Goal: Task Accomplishment & Management: Manage account settings

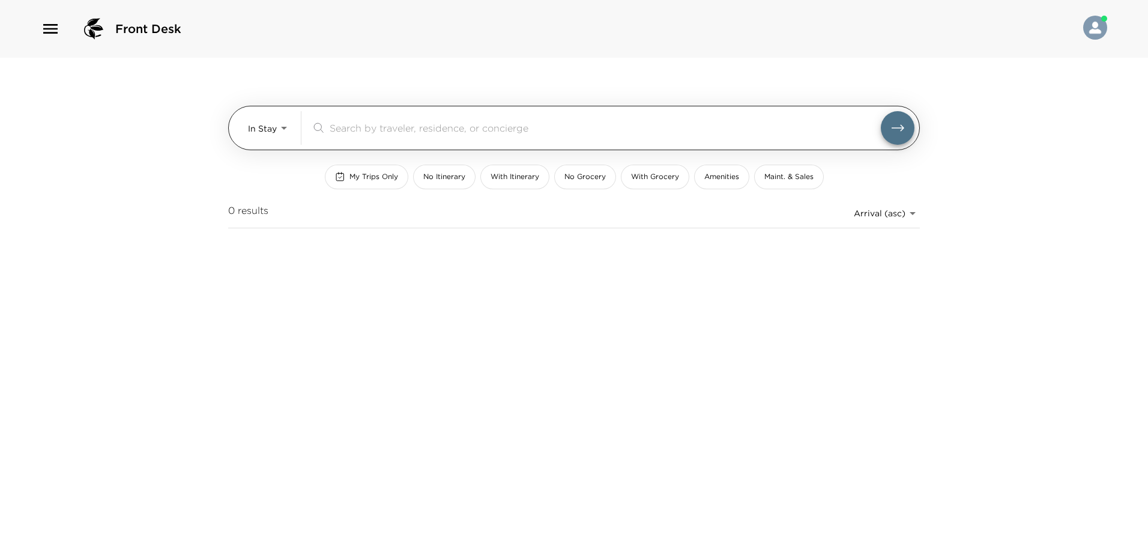
click at [283, 124] on body "Front Desk In Stay In-Stay ​ My Trips Only No Itinerary With Itinerary No Groce…" at bounding box center [574, 280] width 1148 height 560
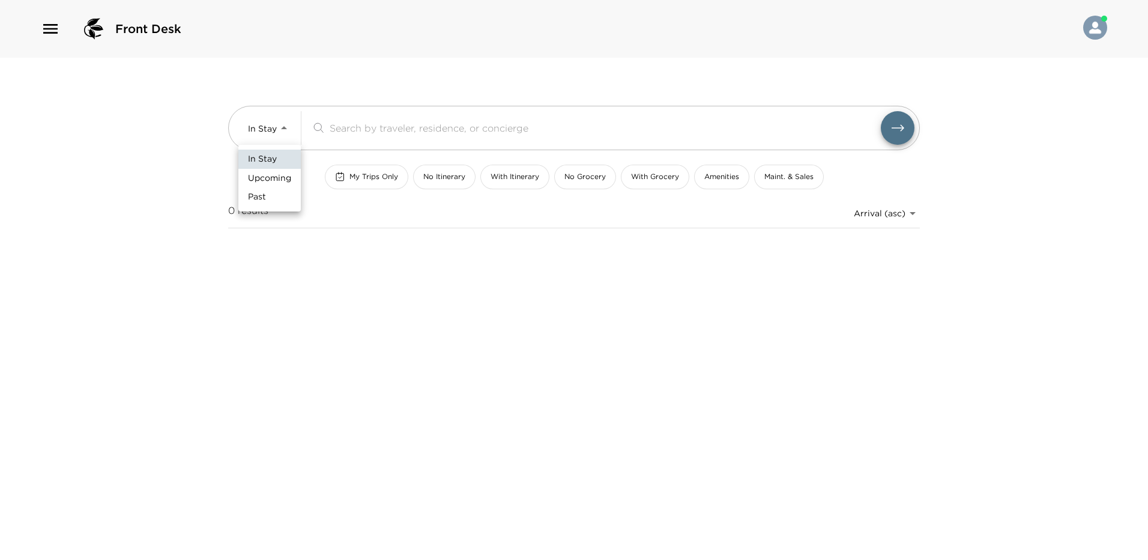
click at [273, 170] on li "Upcoming" at bounding box center [269, 178] width 62 height 19
type input "Upcoming"
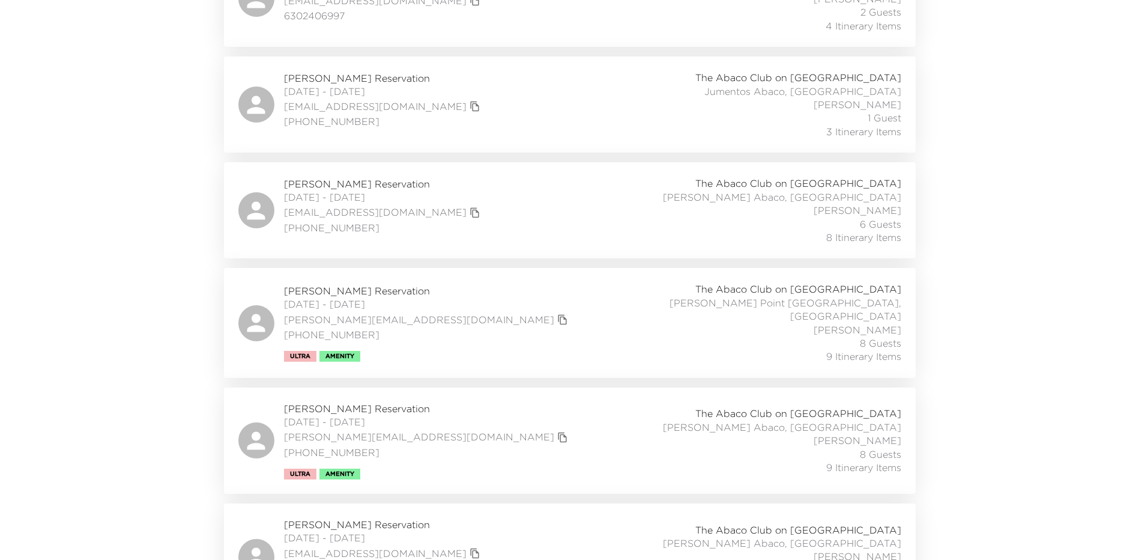
scroll to position [480, 0]
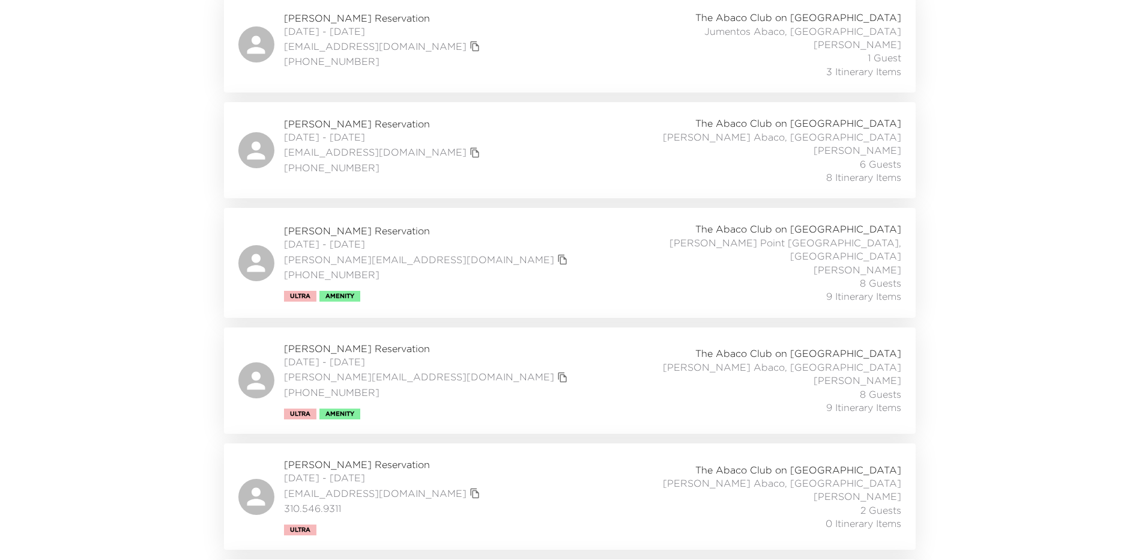
click at [517, 234] on div "Jim Joyce Jr. Reservation 10/11/2025 - 10/14/2025 jim.joycejr@jjoyces.com 651-3…" at bounding box center [569, 262] width 663 height 80
click at [610, 367] on div "Jim Joyce Jr. Reservation 10/11/2025 - 10/14/2025 jim.joycejr@jjoyces.com 651-3…" at bounding box center [569, 380] width 663 height 77
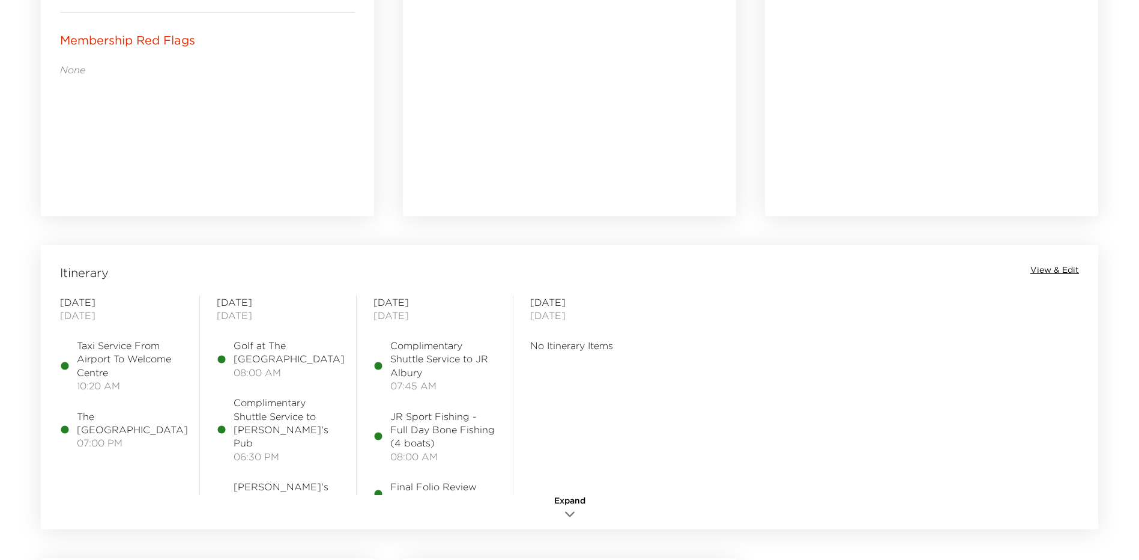
scroll to position [780, 0]
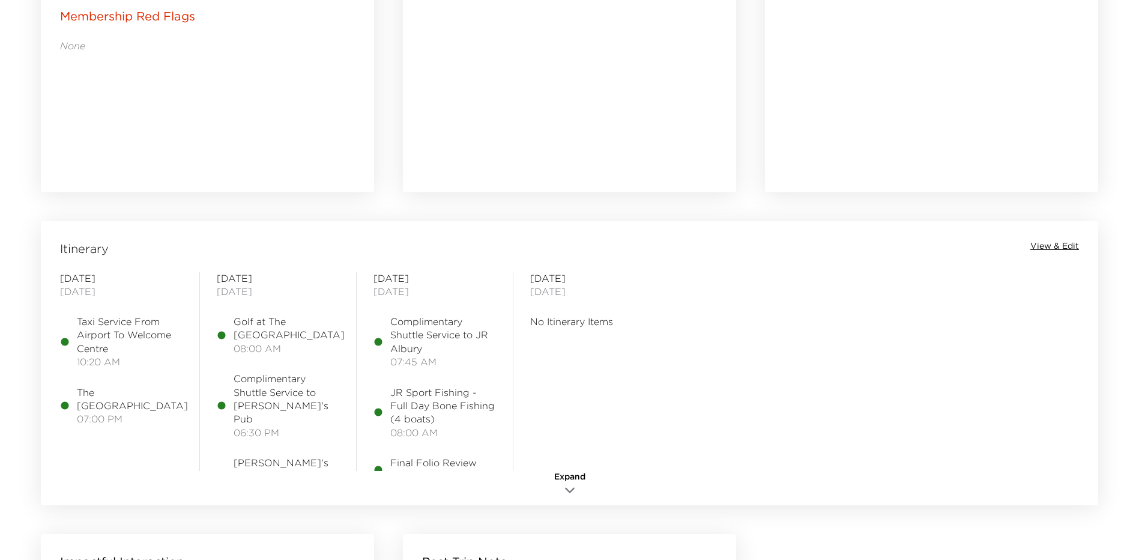
click at [1072, 246] on span "View & Edit" at bounding box center [1054, 246] width 49 height 12
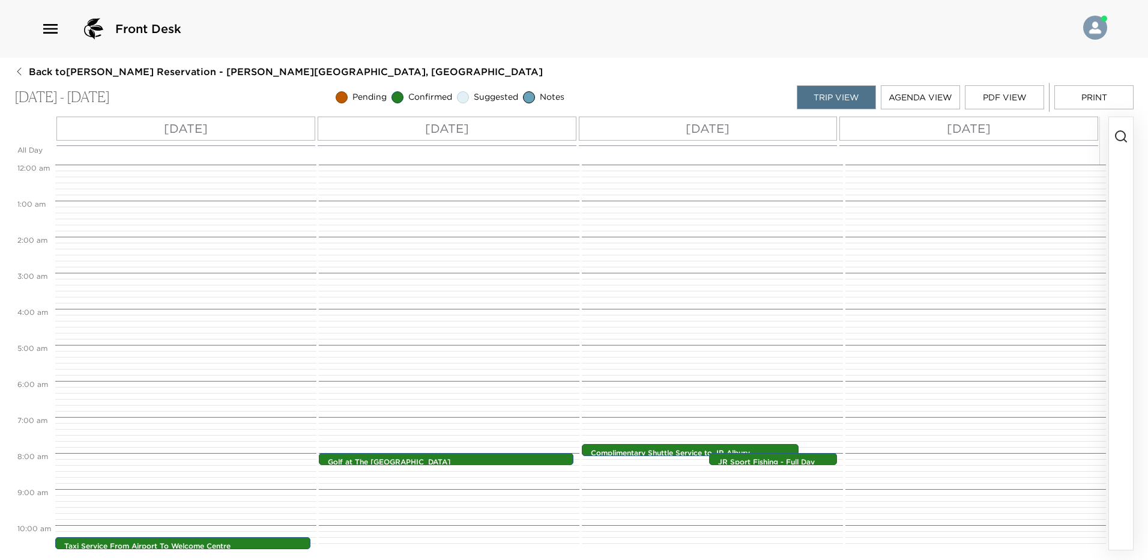
scroll to position [279, 0]
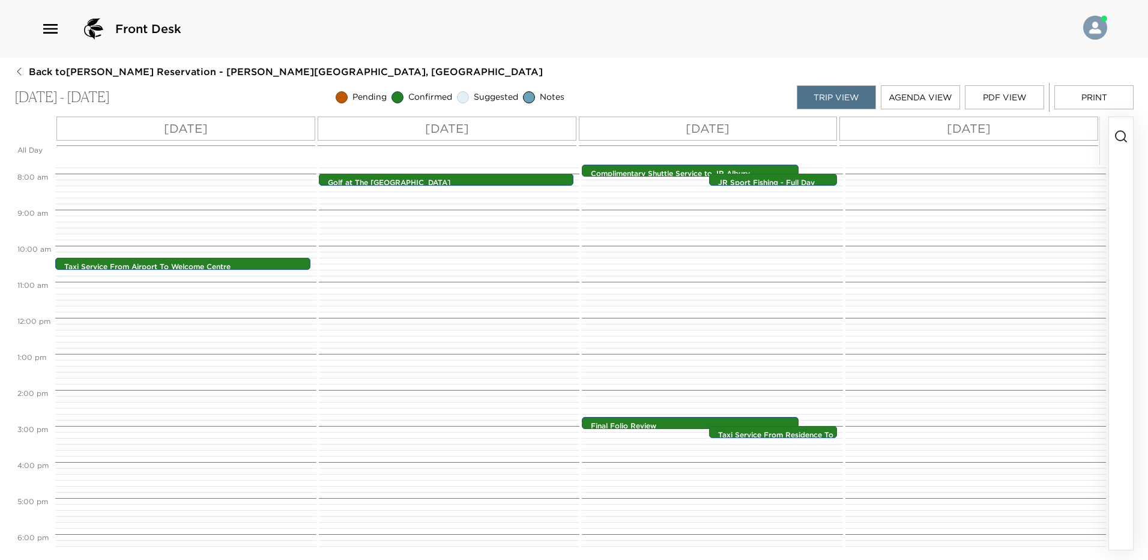
click at [229, 134] on div "[DATE]" at bounding box center [185, 128] width 259 height 24
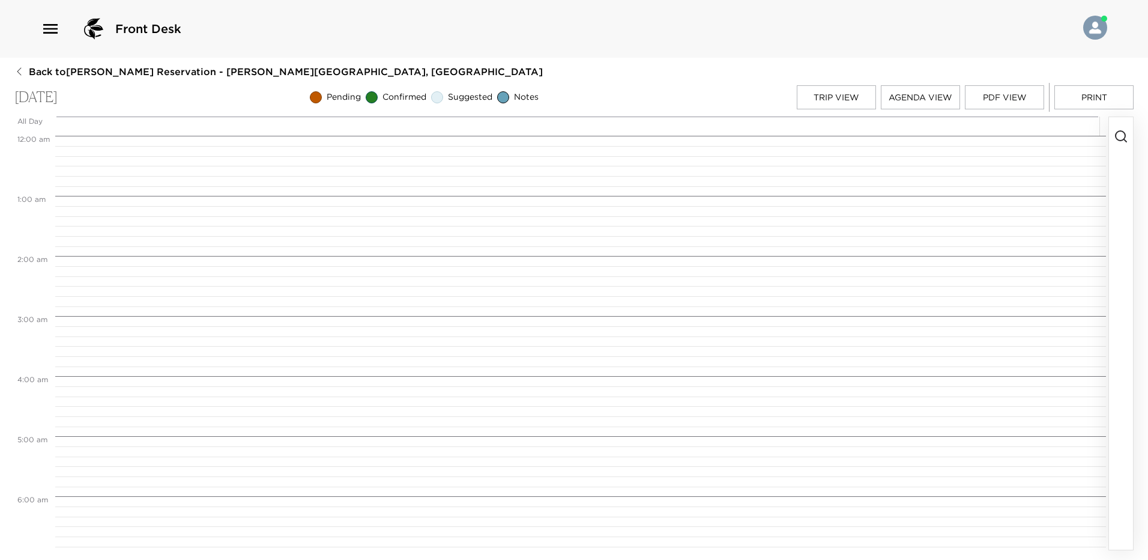
scroll to position [620, 0]
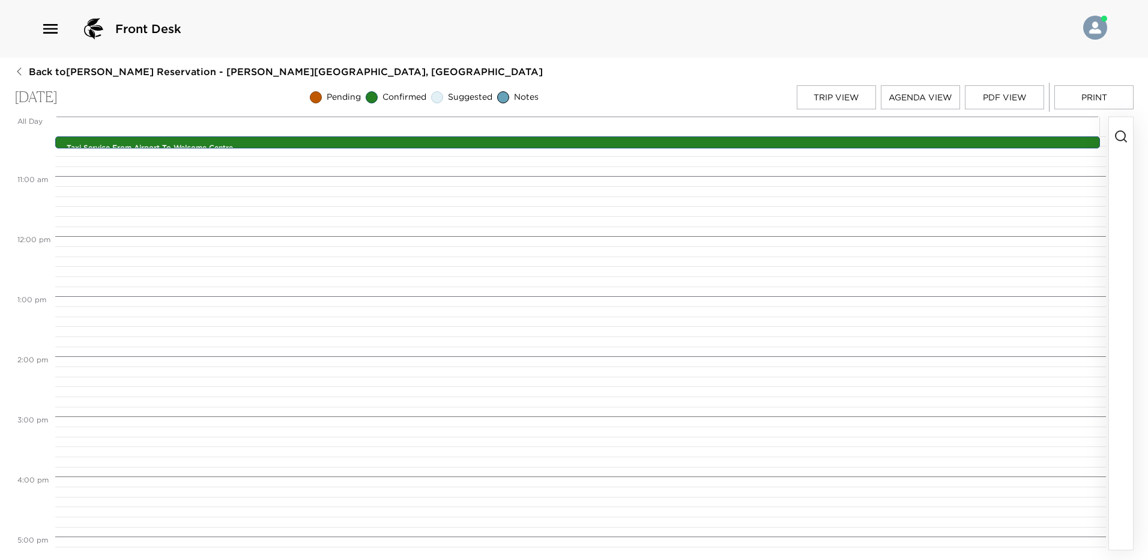
click at [1120, 128] on button "button" at bounding box center [1121, 333] width 24 height 432
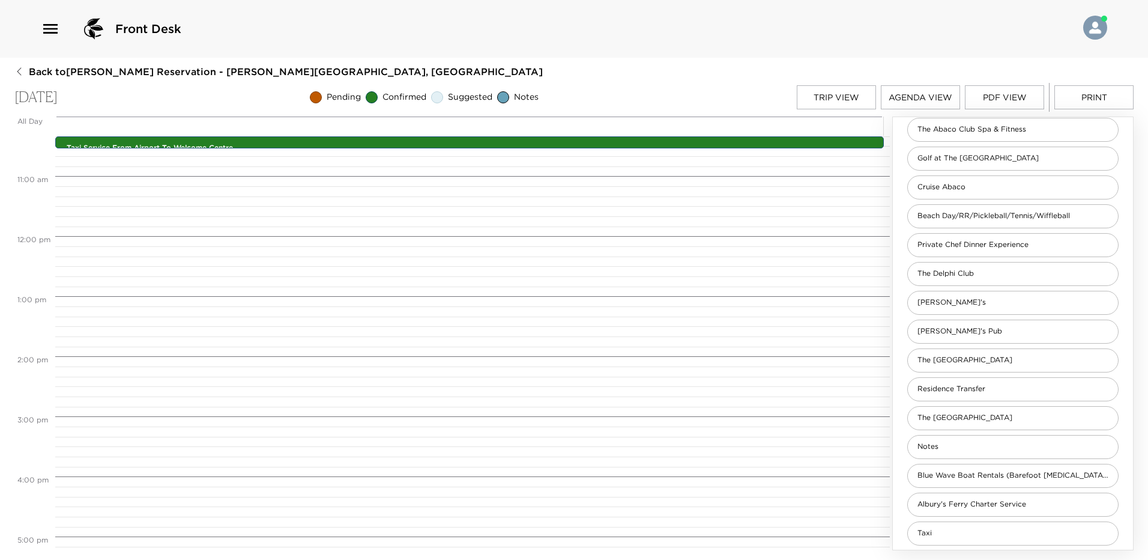
scroll to position [198, 0]
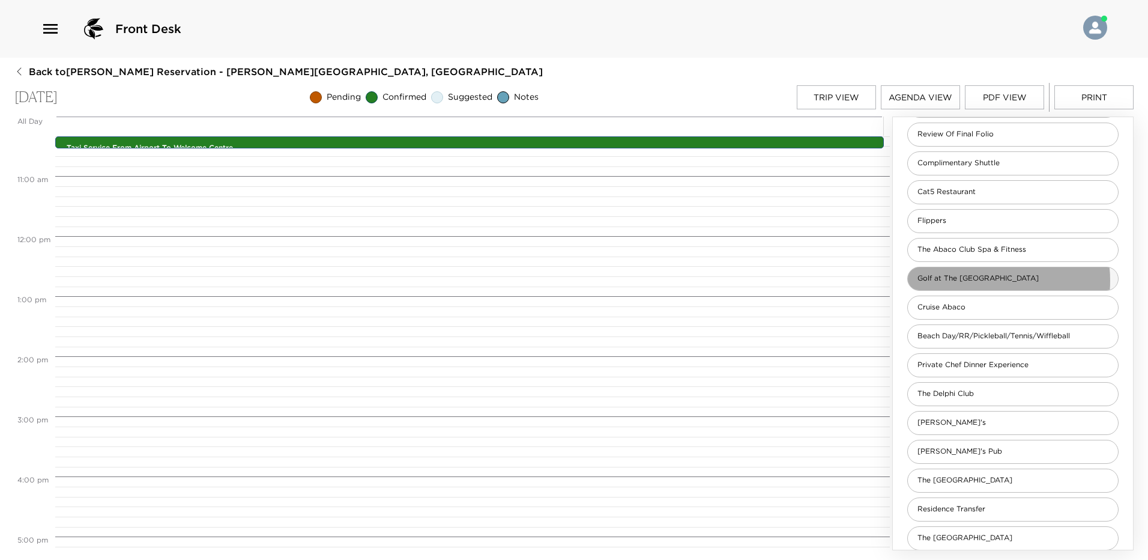
click at [980, 280] on span "Golf at The [GEOGRAPHIC_DATA]" at bounding box center [978, 278] width 140 height 10
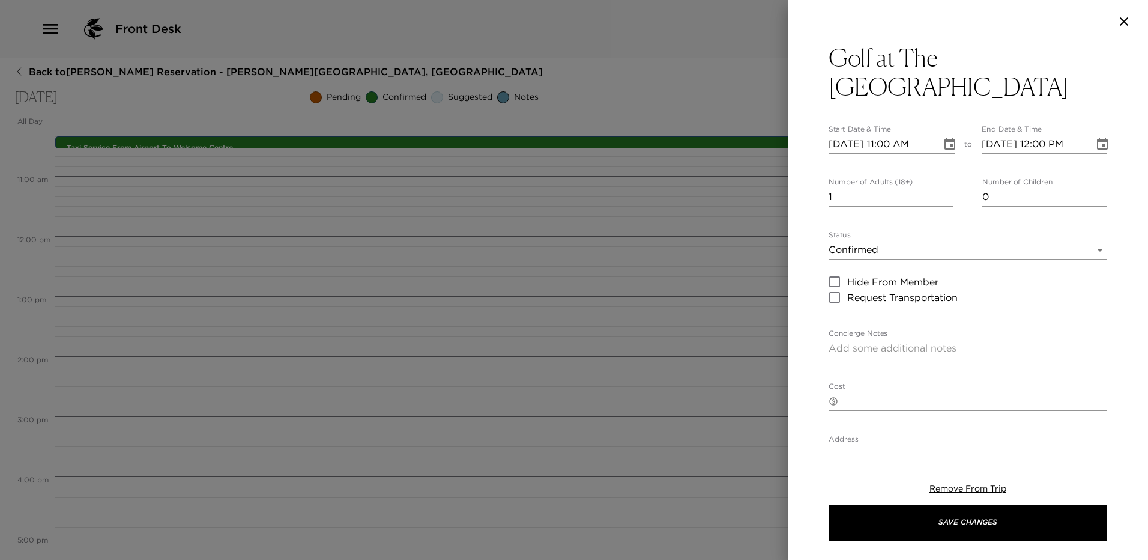
click at [851, 187] on input "1" at bounding box center [890, 196] width 125 height 19
type input "4"
click at [946, 137] on icon "Choose date, selected date is Oct 11, 2025" at bounding box center [950, 144] width 14 height 14
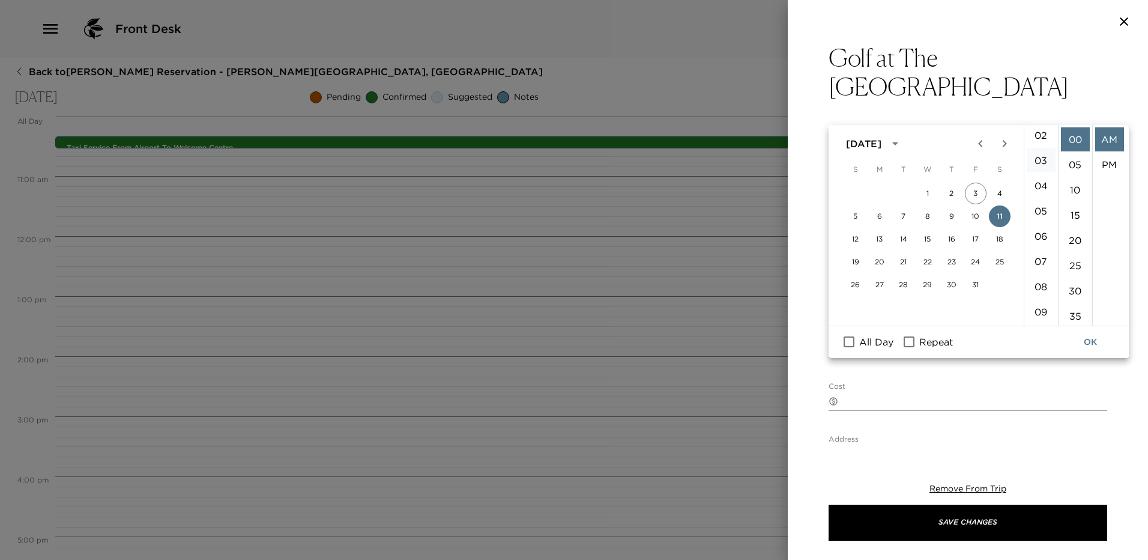
scroll to position [0, 0]
click at [1040, 170] on li "01" at bounding box center [1041, 164] width 29 height 24
click at [1105, 161] on li "PM" at bounding box center [1109, 164] width 29 height 24
type input "[DATE] 01:00 PM"
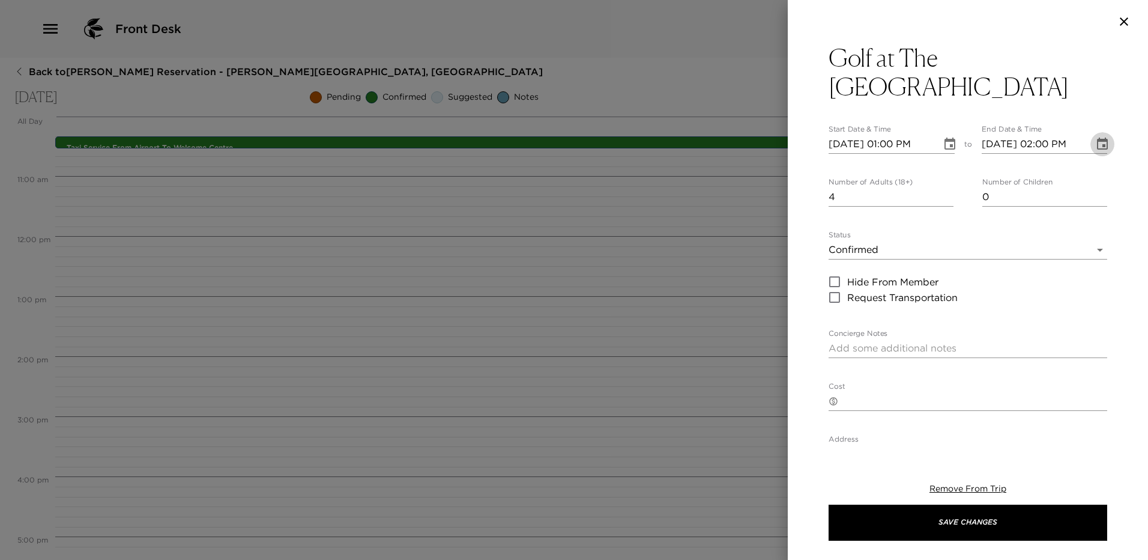
click at [1095, 137] on icon "Choose date, selected date is Oct 11, 2025" at bounding box center [1102, 144] width 14 height 14
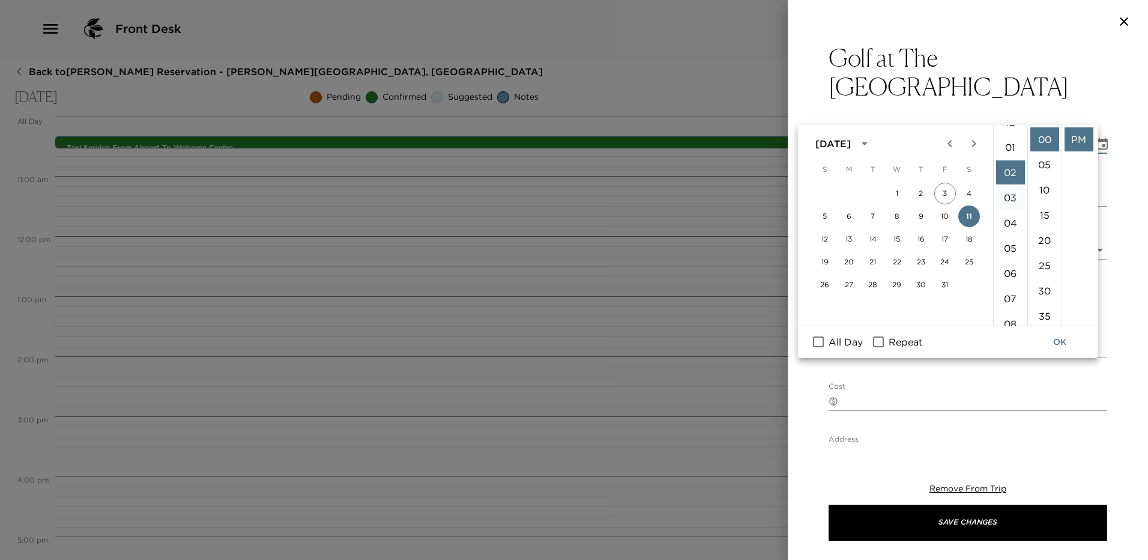
scroll to position [0, 0]
click at [1015, 161] on li "01" at bounding box center [1010, 164] width 29 height 24
type input "[DATE] 01:00 PM"
click at [1076, 167] on li "PM" at bounding box center [1078, 164] width 29 height 24
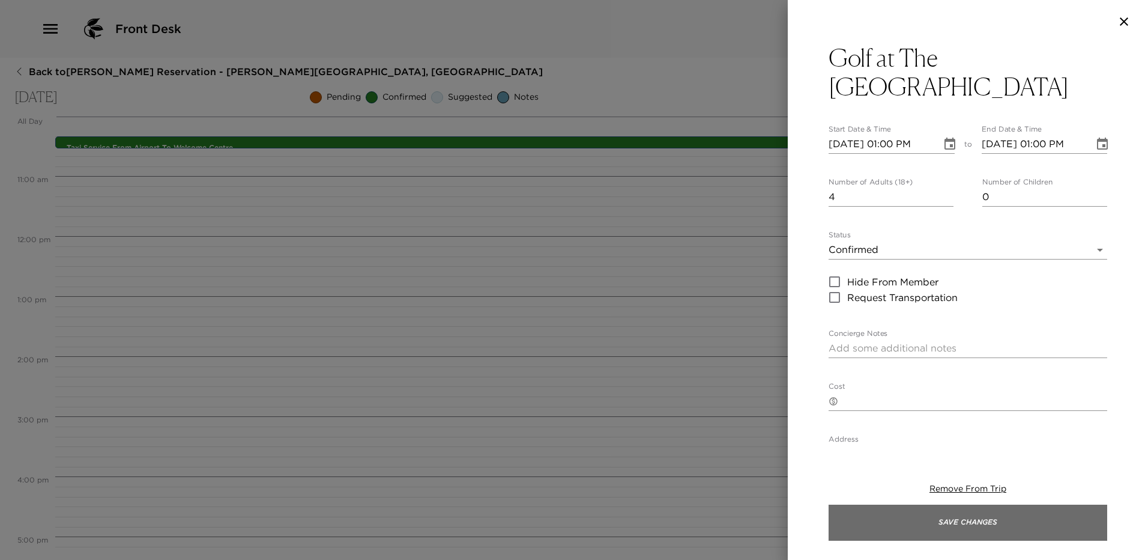
click at [971, 520] on button "Save Changes" at bounding box center [967, 522] width 279 height 36
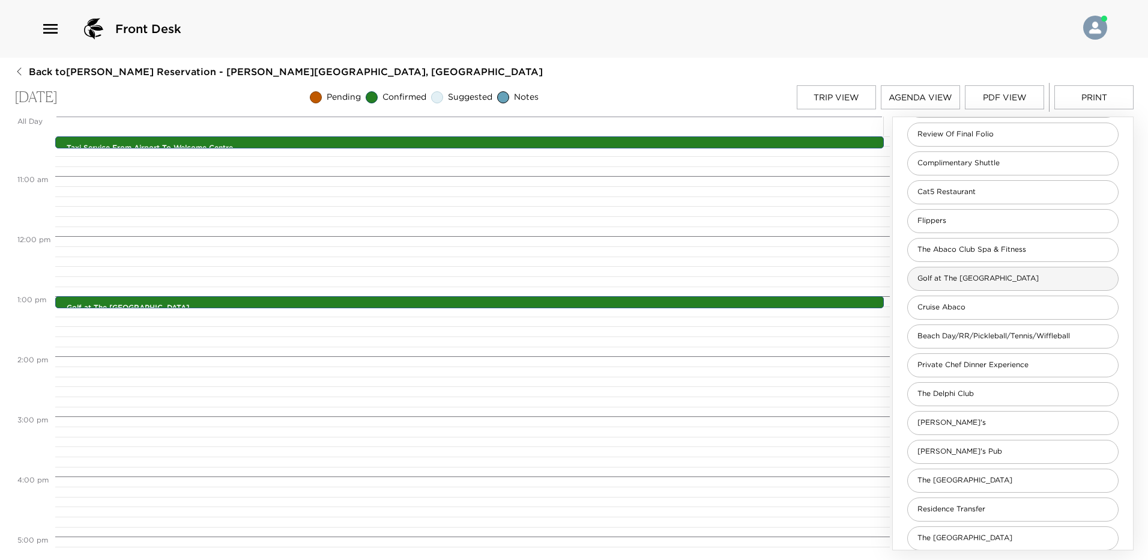
click at [988, 287] on div "Golf at The [GEOGRAPHIC_DATA]" at bounding box center [1012, 279] width 211 height 24
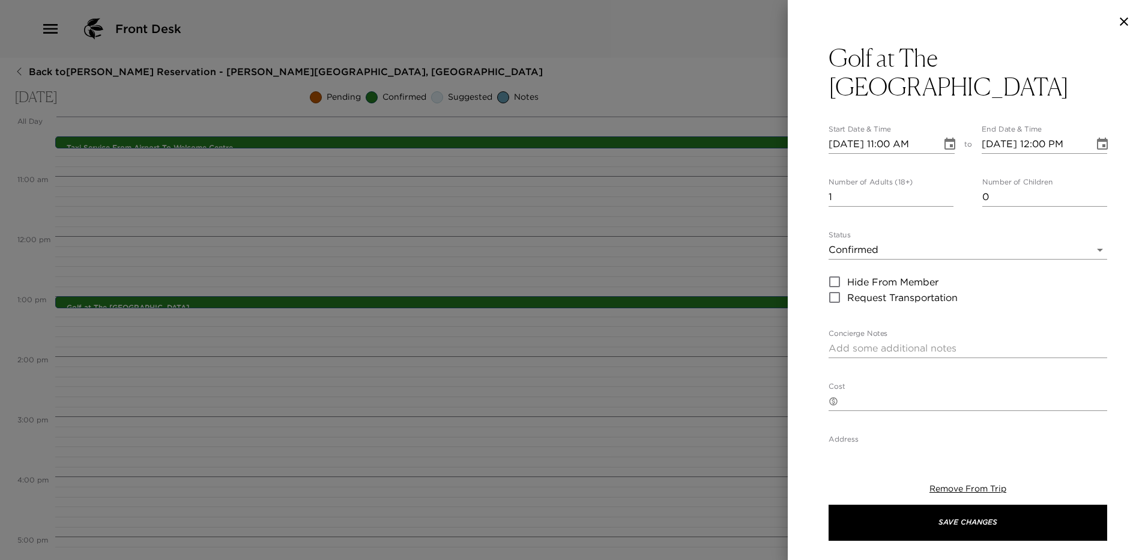
click at [882, 187] on input "1" at bounding box center [890, 196] width 125 height 19
type input "4"
click at [943, 137] on icon "Choose date, selected date is Oct 11, 2025" at bounding box center [950, 144] width 14 height 14
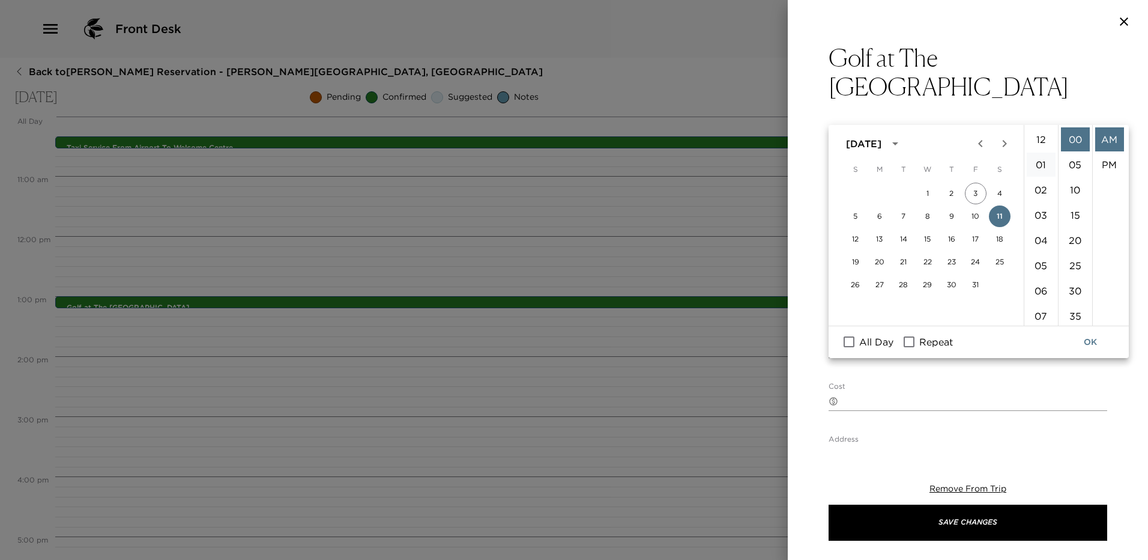
click at [1042, 167] on li "01" at bounding box center [1041, 164] width 29 height 24
click at [1067, 190] on li "10" at bounding box center [1075, 190] width 29 height 24
click at [1108, 163] on li "PM" at bounding box center [1109, 164] width 29 height 24
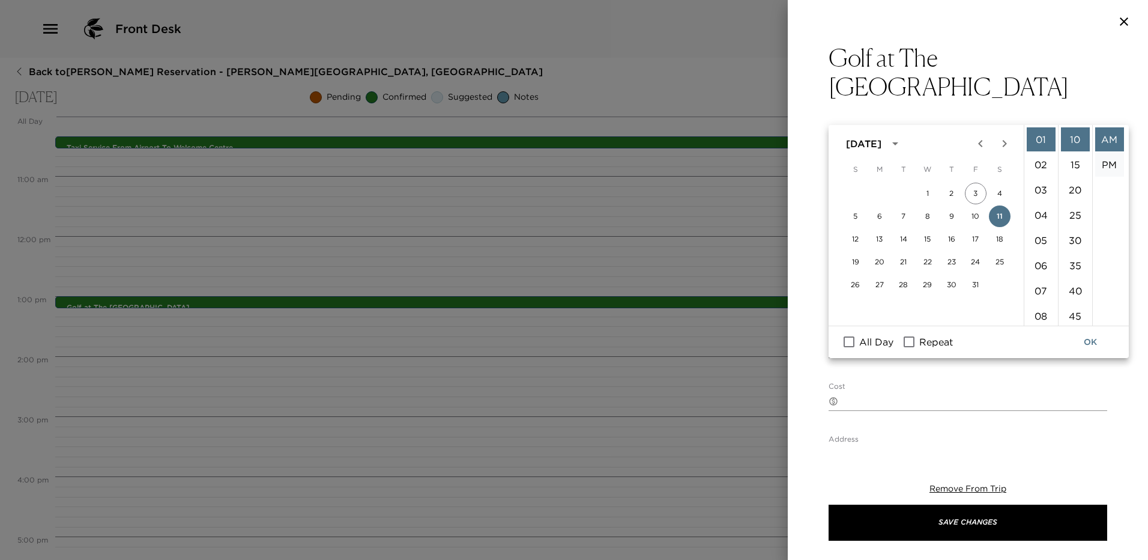
type input "[DATE] 01:10 PM"
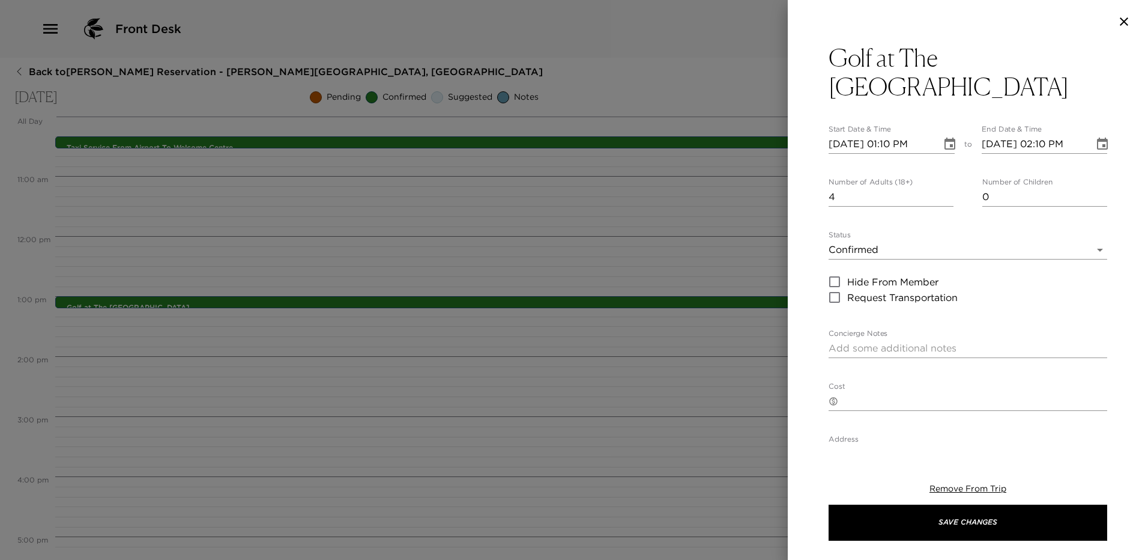
scroll to position [25, 0]
click at [1095, 137] on icon "Choose date, selected date is Oct 11, 2025" at bounding box center [1102, 144] width 14 height 14
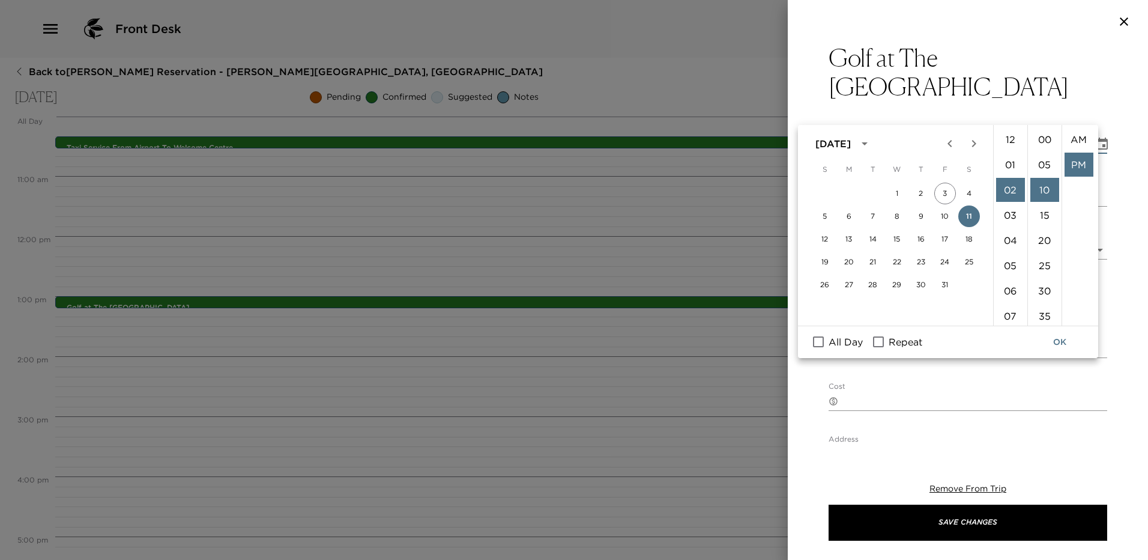
scroll to position [0, 0]
click at [1013, 167] on li "01" at bounding box center [1010, 164] width 29 height 24
type input "[DATE] 01:10 PM"
click at [1118, 157] on div "Golf at The Abaco Club Start Date & Time [DATE] 01:10 PM to End Date & Time [DA…" at bounding box center [968, 243] width 360 height 401
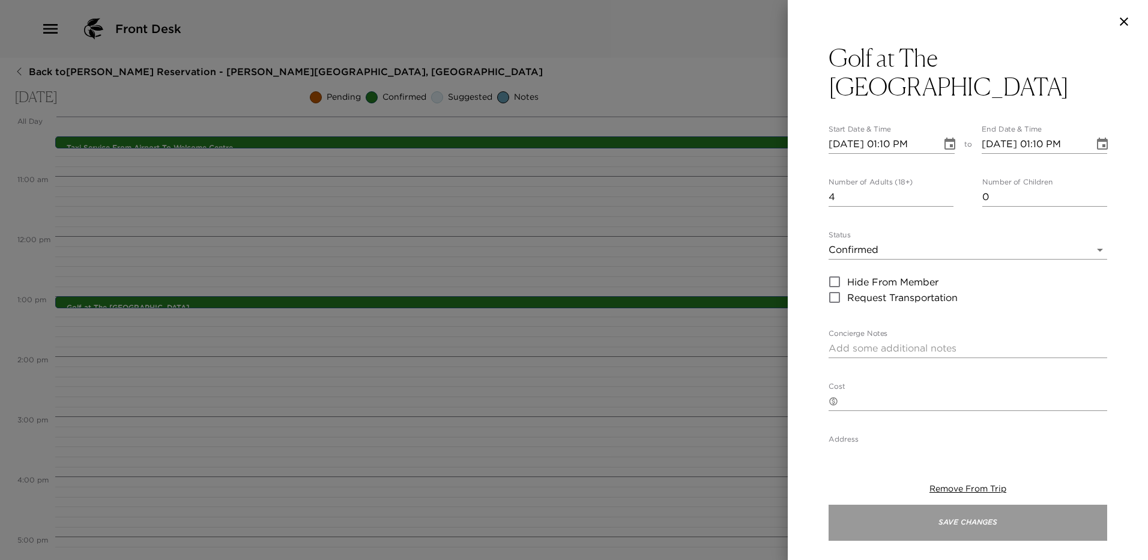
click at [941, 514] on button "Save Changes" at bounding box center [967, 522] width 279 height 36
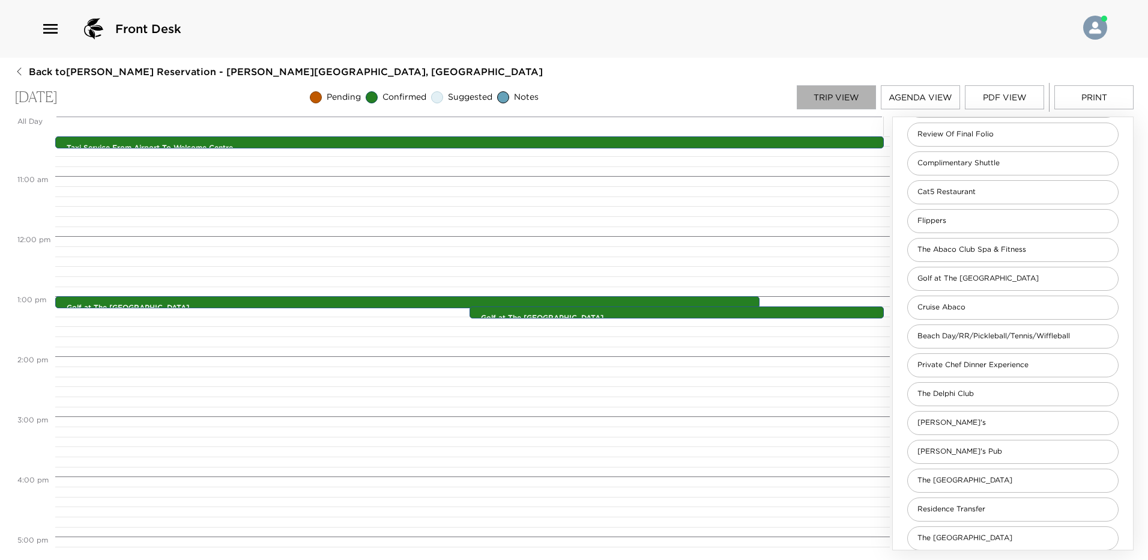
click at [843, 102] on button "Trip View" at bounding box center [836, 97] width 79 height 24
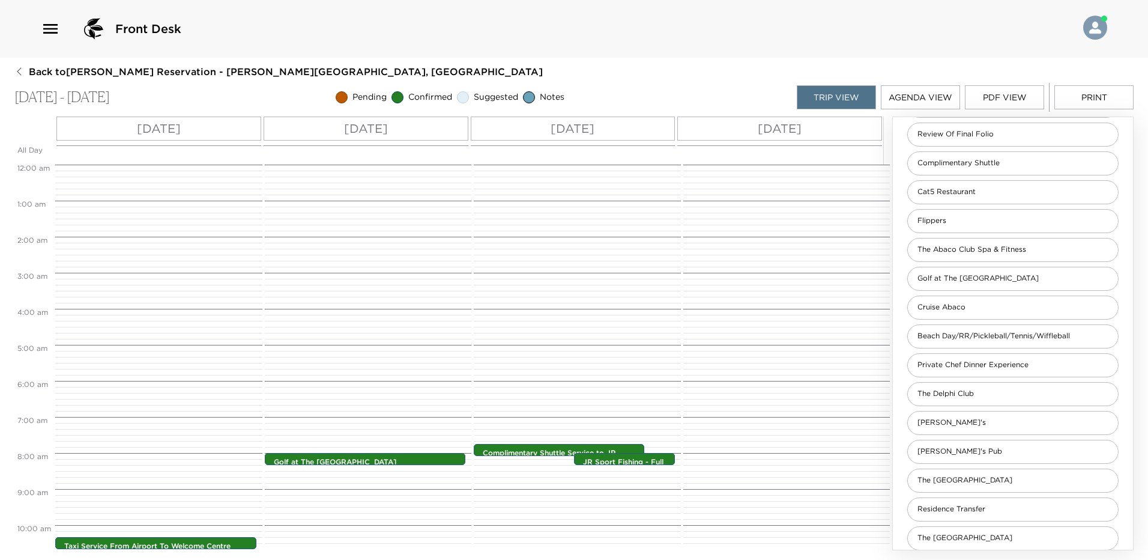
scroll to position [279, 0]
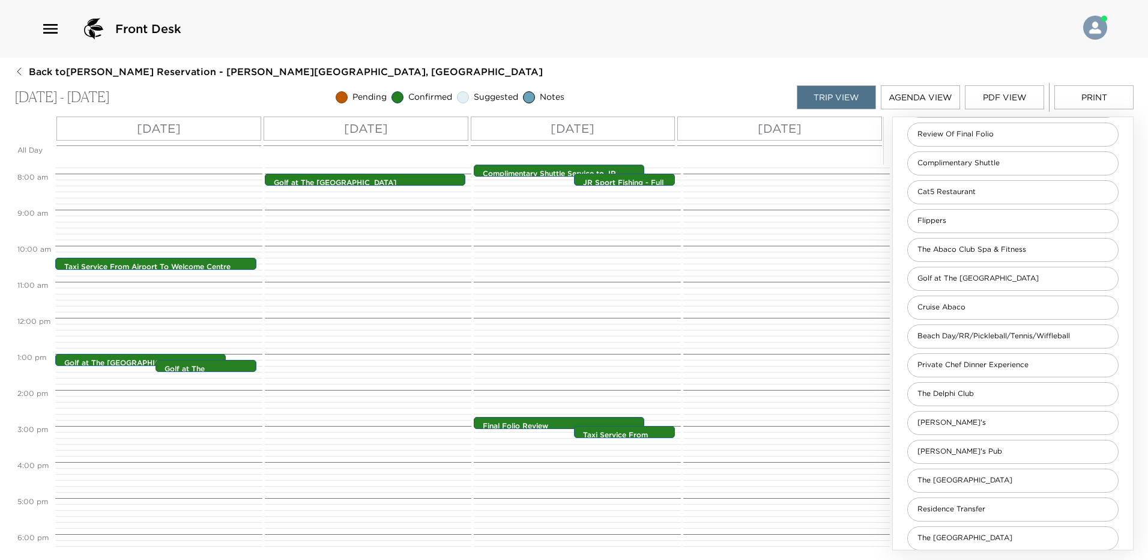
click at [375, 131] on p "[DATE]" at bounding box center [366, 128] width 44 height 18
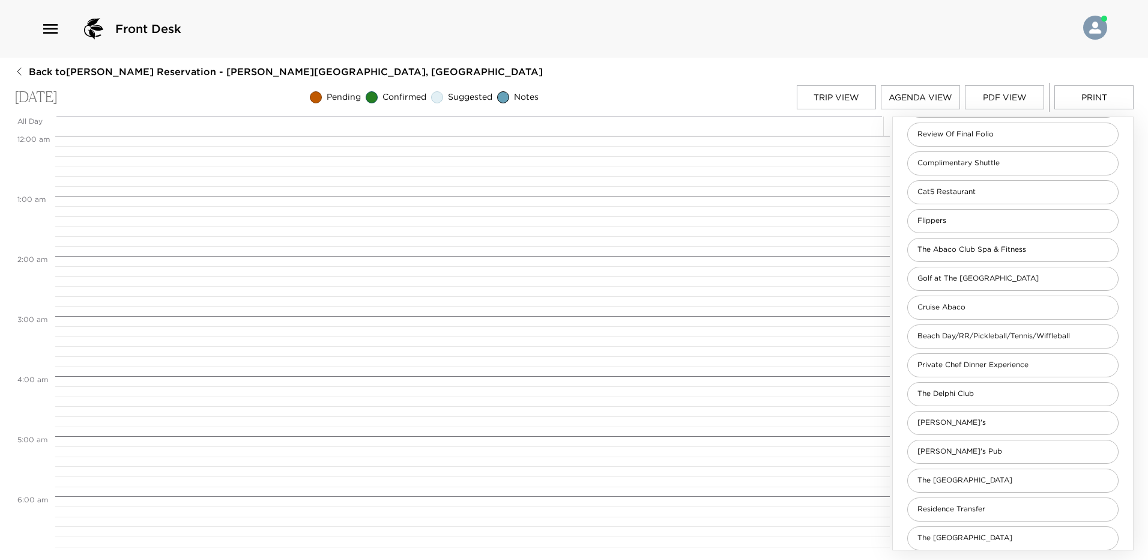
scroll to position [480, 0]
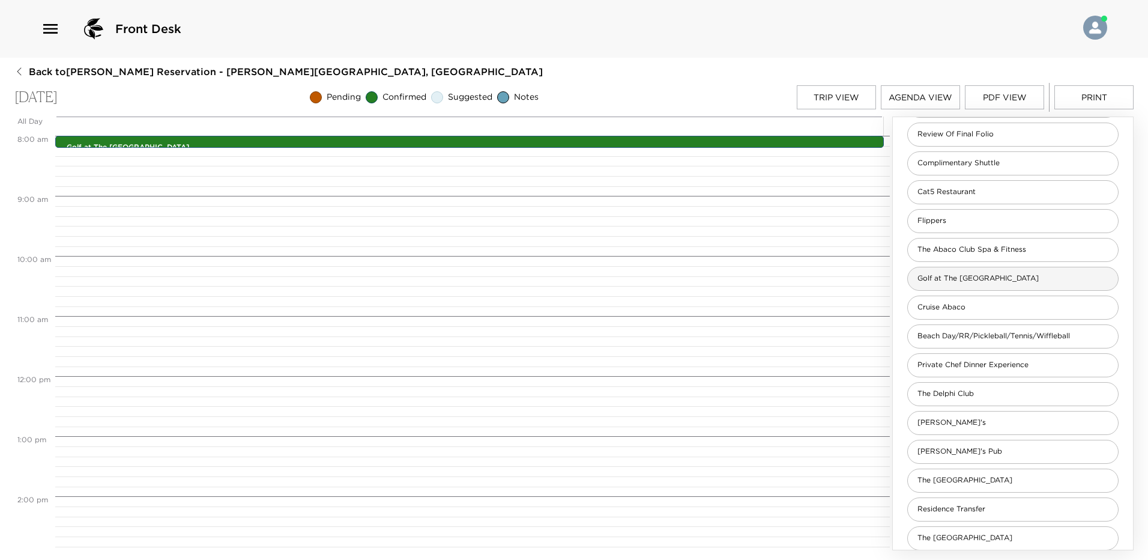
click at [988, 288] on div "Golf at The [GEOGRAPHIC_DATA]" at bounding box center [1012, 279] width 211 height 24
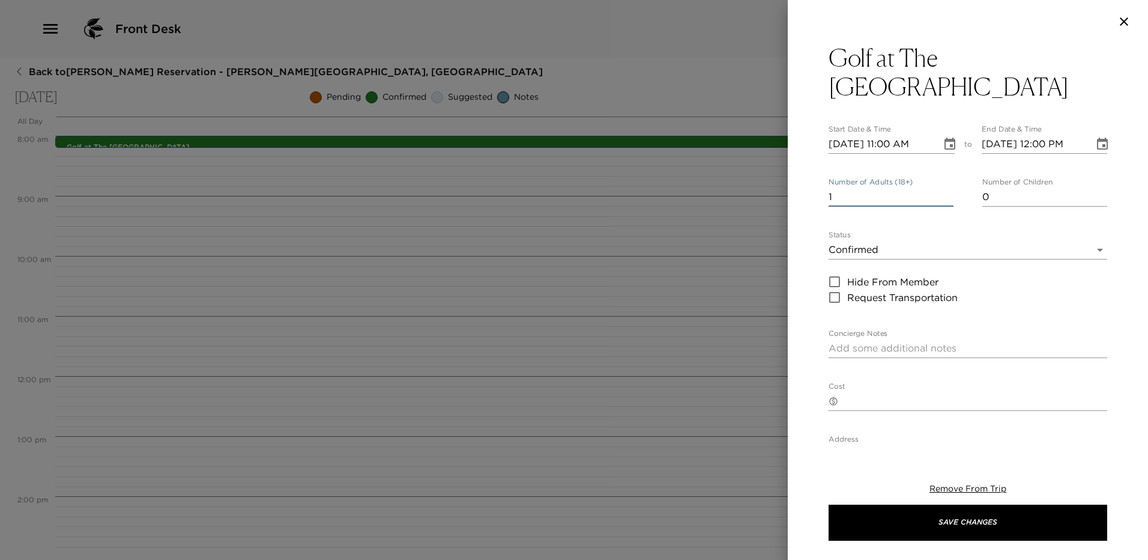
click at [871, 187] on input "1" at bounding box center [890, 196] width 125 height 19
type input "4"
click at [938, 132] on button "Choose date, selected date is Oct 12, 2025" at bounding box center [950, 144] width 24 height 24
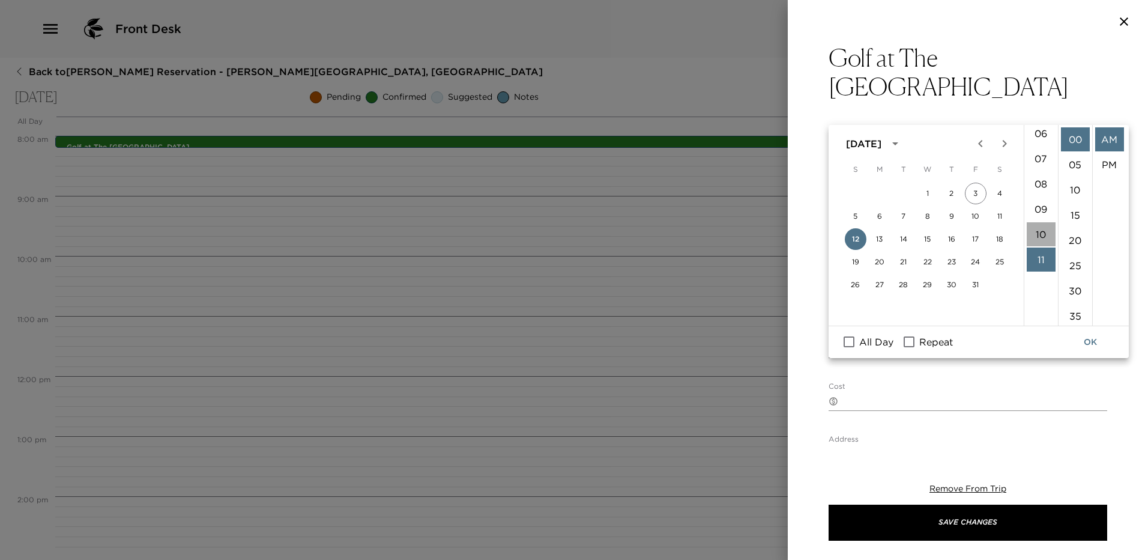
click at [1039, 229] on li "10" at bounding box center [1041, 234] width 29 height 24
click at [1069, 291] on li "30" at bounding box center [1075, 291] width 29 height 24
click at [1107, 165] on li "PM" at bounding box center [1109, 164] width 29 height 24
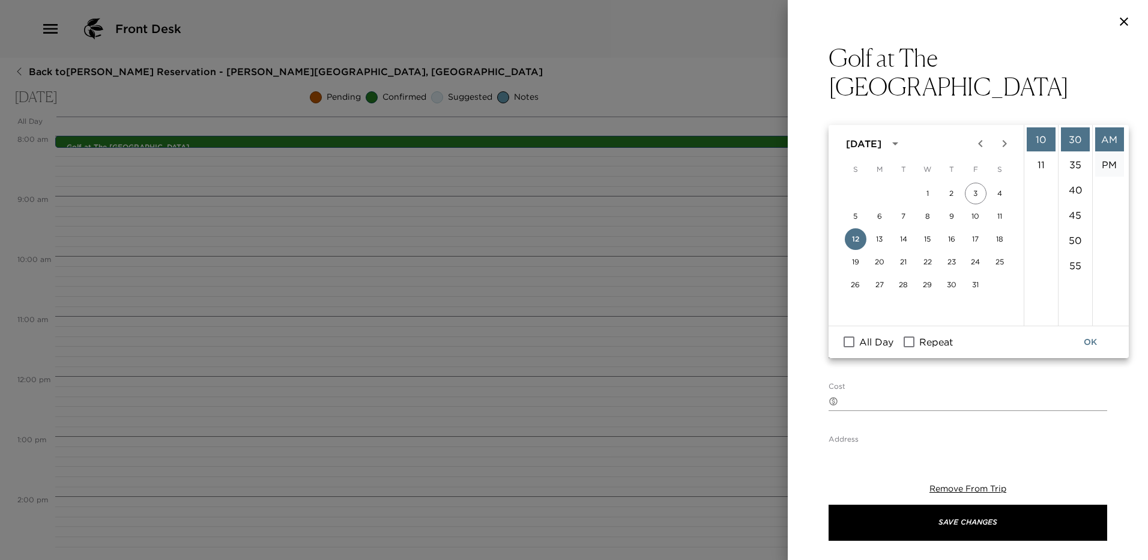
type input "[DATE] 10:30 PM"
type input "[DATE] 11:30 PM"
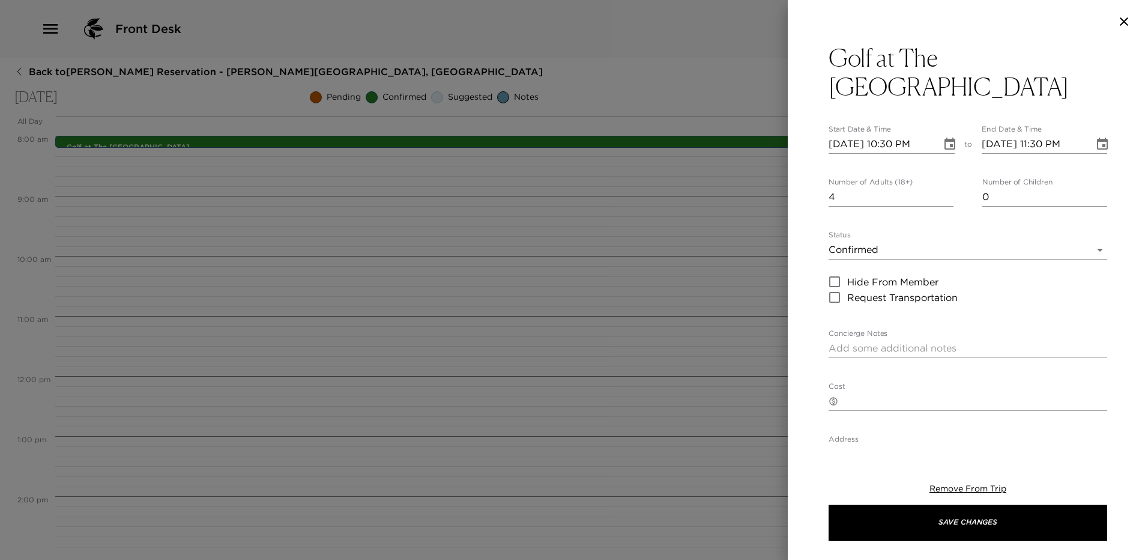
scroll to position [25, 0]
click at [945, 137] on icon "Choose date, selected date is Oct 12, 2025" at bounding box center [950, 144] width 14 height 14
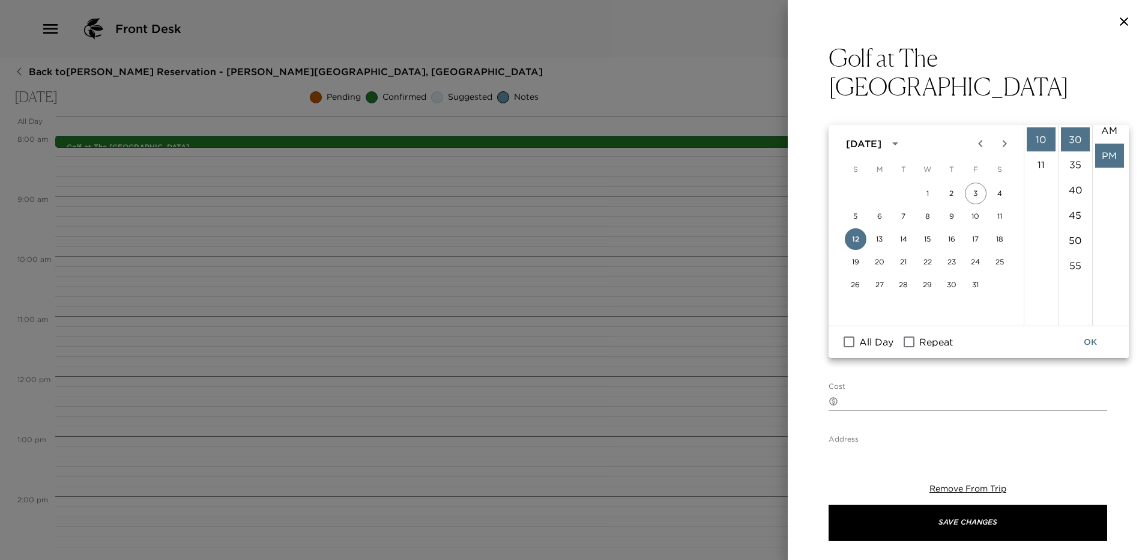
scroll to position [0, 0]
click at [1110, 144] on li "AM" at bounding box center [1109, 139] width 29 height 24
type input "[DATE] 10:30 AM"
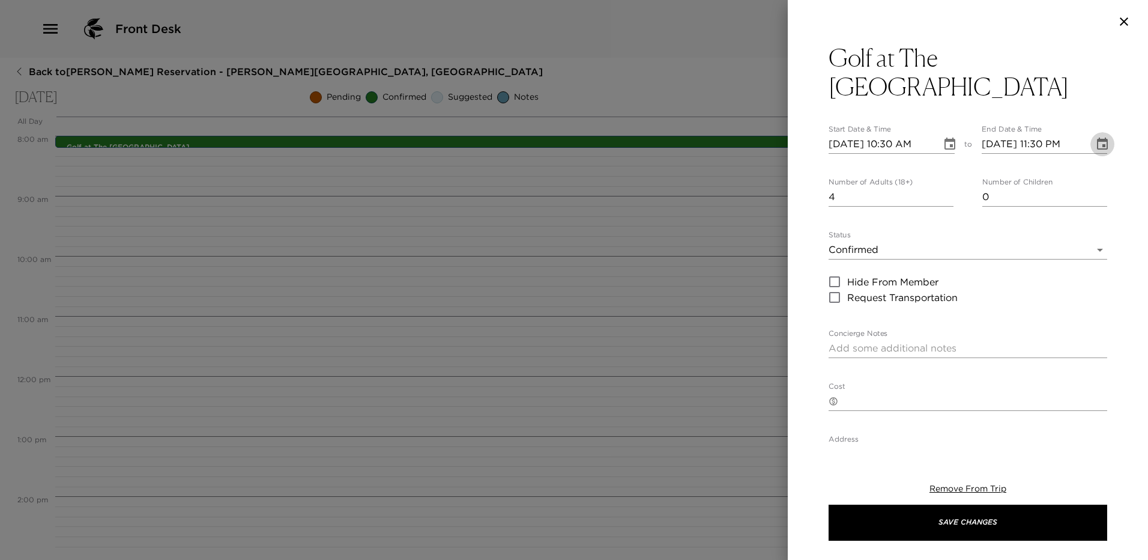
click at [1099, 137] on icon "Choose date, selected date is Oct 12, 2025" at bounding box center [1102, 144] width 14 height 14
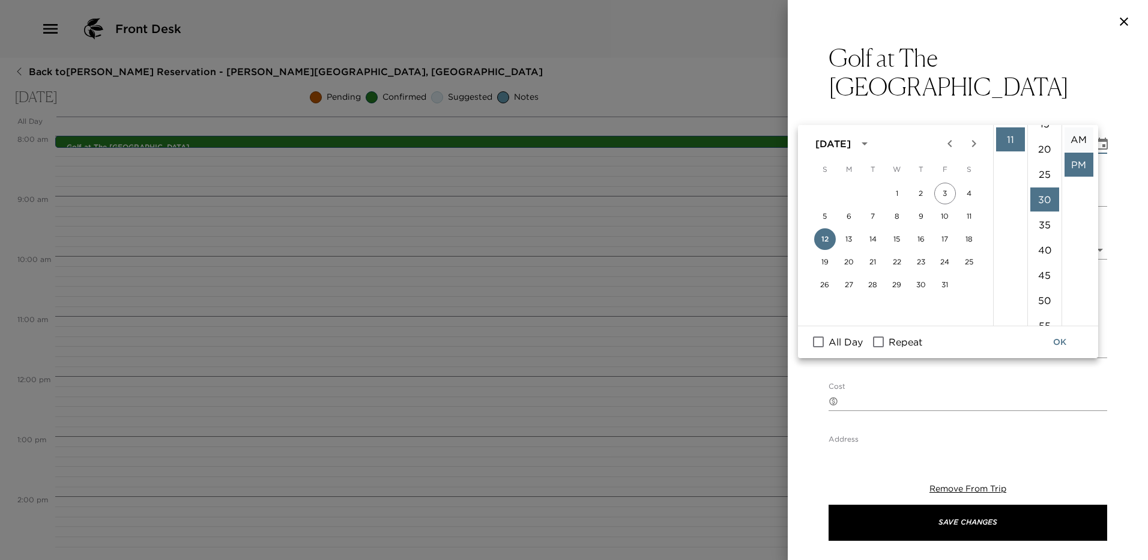
click at [1081, 133] on li "AM" at bounding box center [1078, 139] width 29 height 24
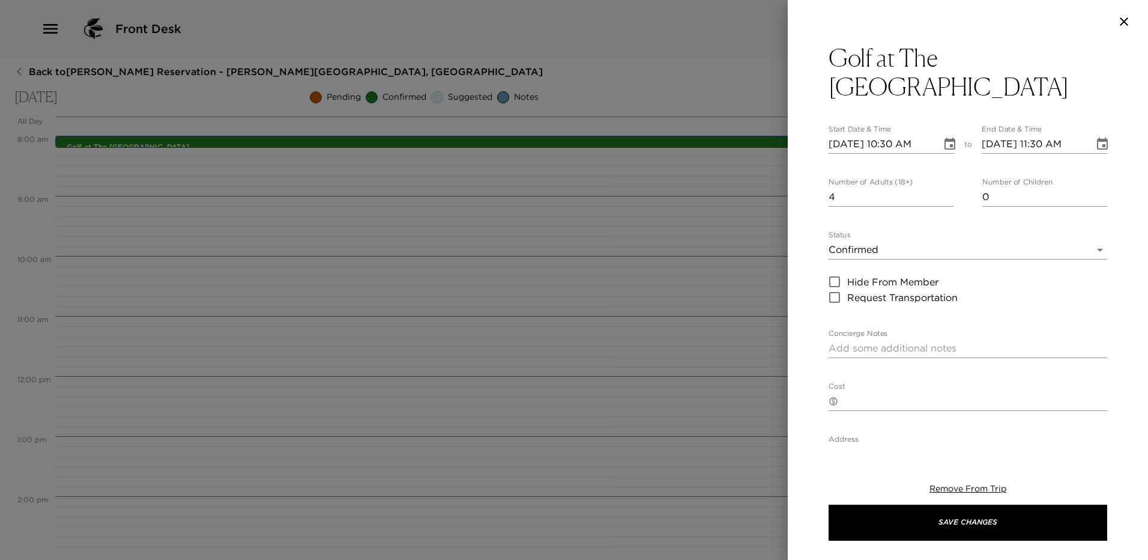
click at [1096, 137] on icon "Choose date, selected date is Oct 12, 2025" at bounding box center [1102, 144] width 14 height 14
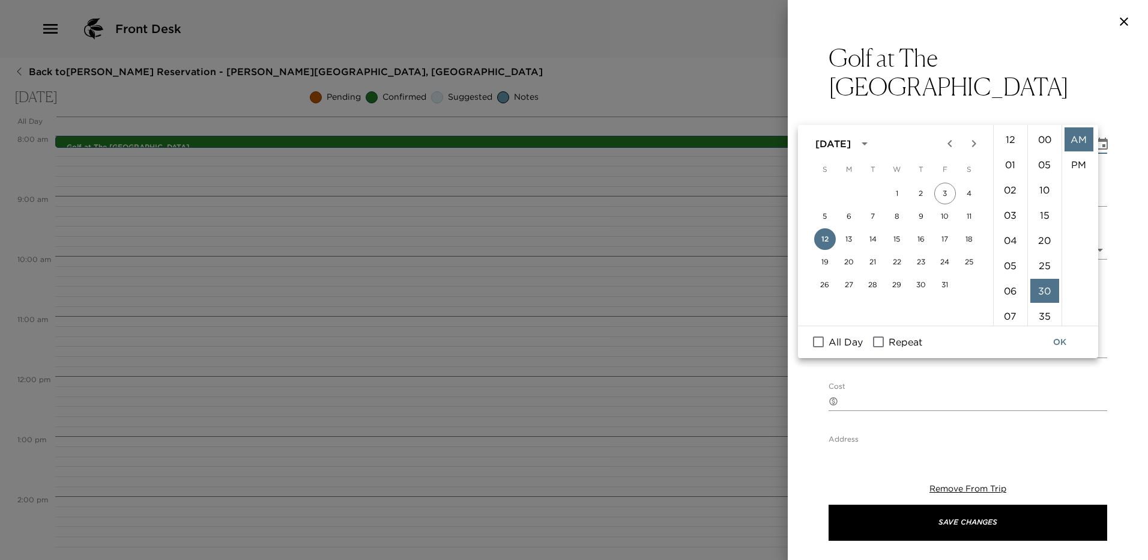
scroll to position [151, 0]
click at [1006, 175] on li "10" at bounding box center [1010, 174] width 29 height 24
type input "[DATE] 10:30 AM"
click at [1114, 137] on div "Golf at The Abaco Club Start Date & Time [DATE] 10:30 AM to End Date & Time [DA…" at bounding box center [968, 243] width 360 height 401
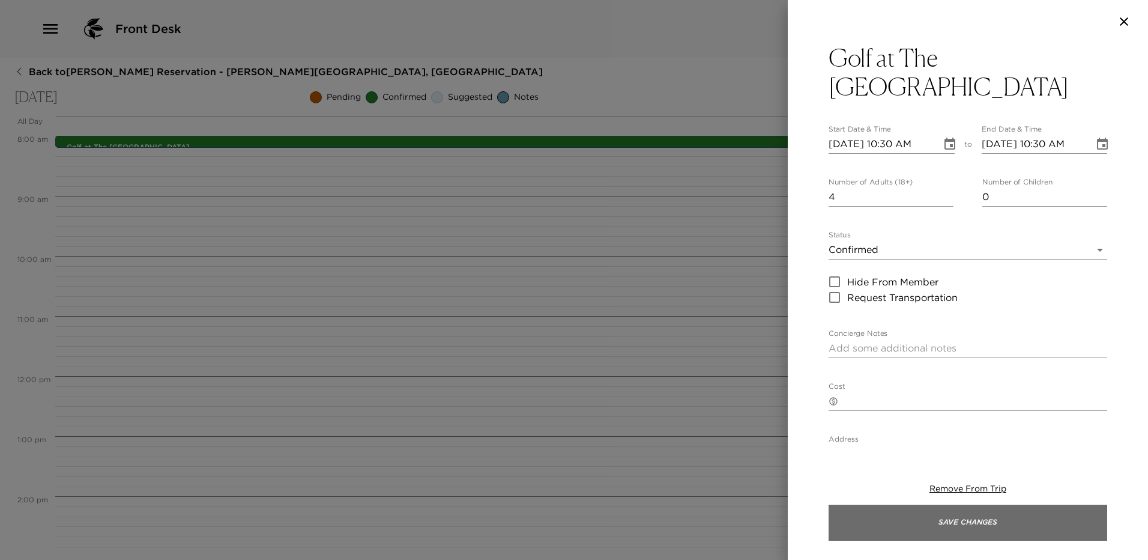
click at [971, 521] on button "Save Changes" at bounding box center [967, 522] width 279 height 36
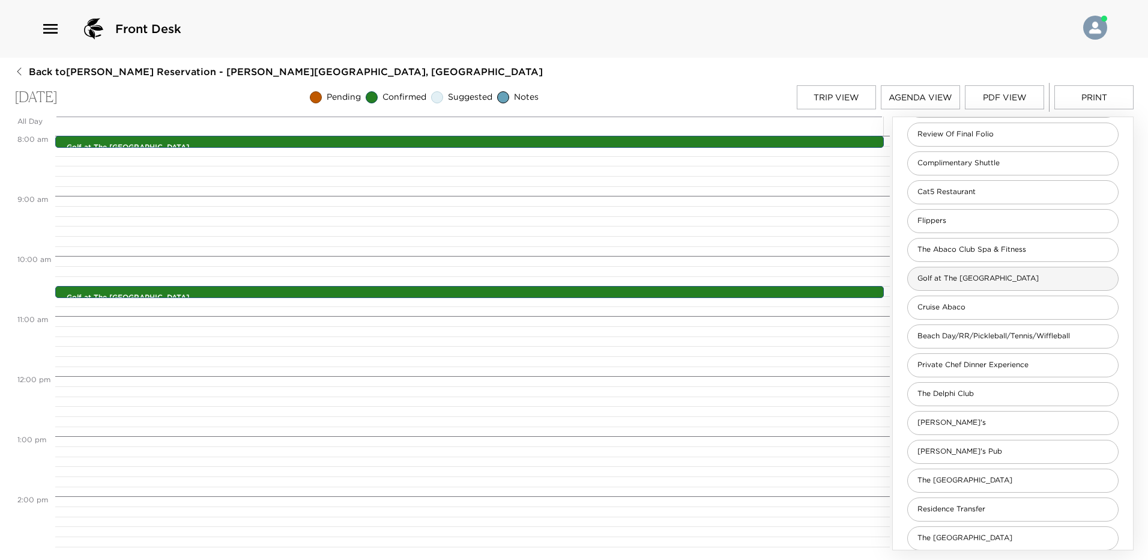
click at [966, 271] on div "Golf at The [GEOGRAPHIC_DATA]" at bounding box center [1012, 279] width 211 height 24
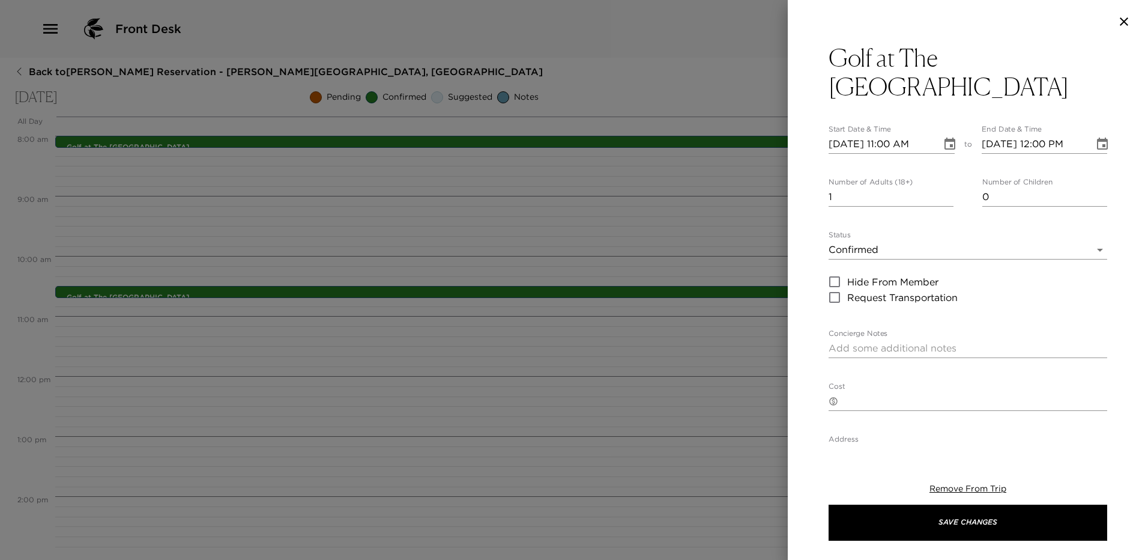
click at [890, 187] on input "1" at bounding box center [890, 196] width 125 height 19
type input "4"
click at [948, 137] on icon "Choose date, selected date is Oct 12, 2025" at bounding box center [949, 143] width 11 height 12
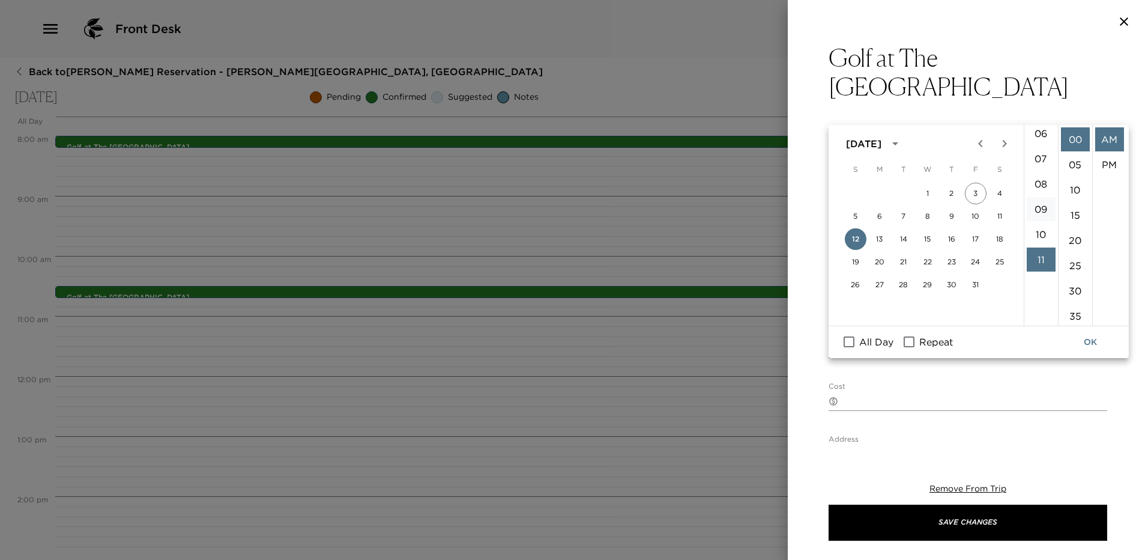
scroll to position [97, 0]
click at [1040, 289] on li "10" at bounding box center [1041, 294] width 29 height 24
click at [1076, 279] on li "40" at bounding box center [1075, 281] width 29 height 24
type input "[DATE] 10:40 AM"
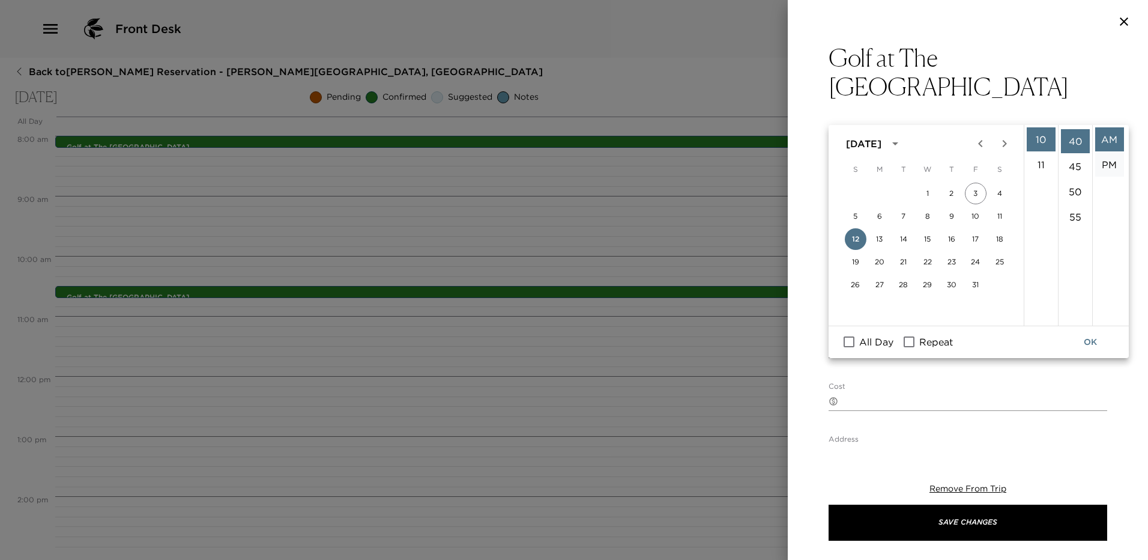
scroll to position [202, 0]
click at [1097, 137] on icon "Choose date, selected date is Oct 12, 2025" at bounding box center [1102, 143] width 11 height 12
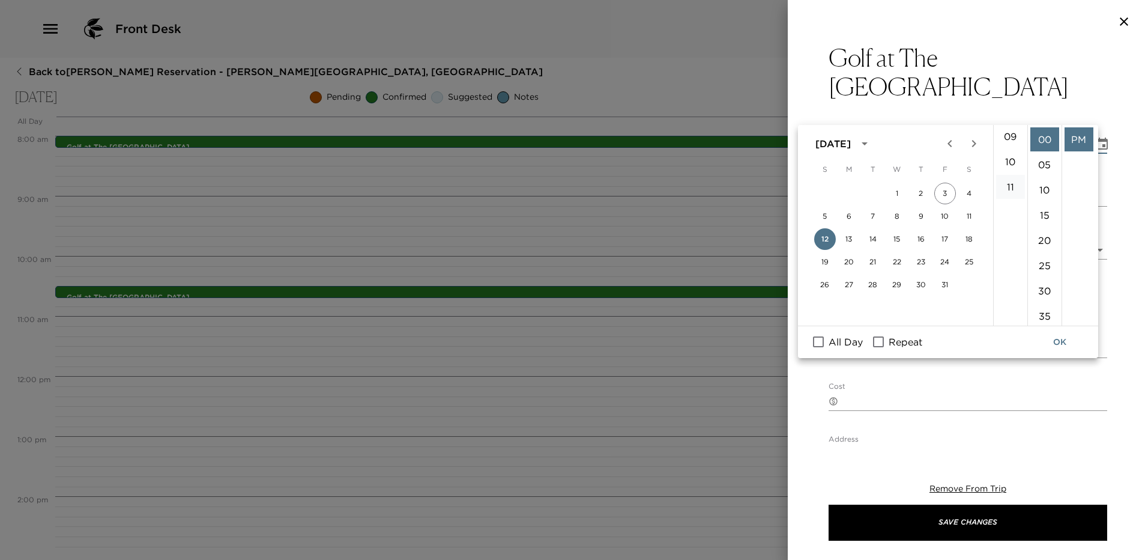
scroll to position [240, 0]
click at [1012, 155] on li "10" at bounding box center [1010, 151] width 29 height 24
click at [1045, 215] on li "40" at bounding box center [1044, 221] width 29 height 24
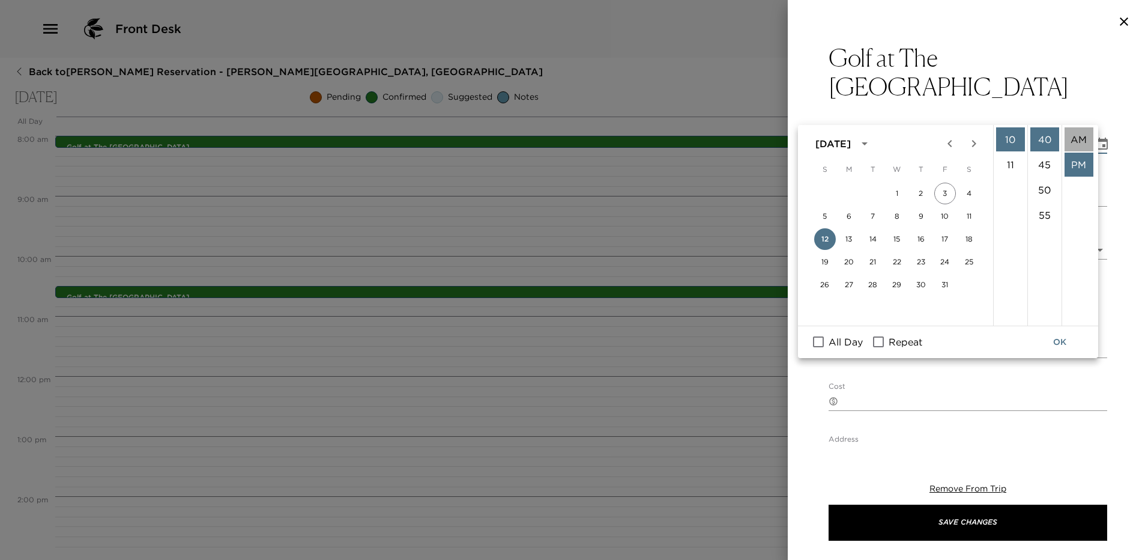
click at [1077, 136] on li "AM" at bounding box center [1078, 139] width 29 height 24
type input "[DATE] 10:40 AM"
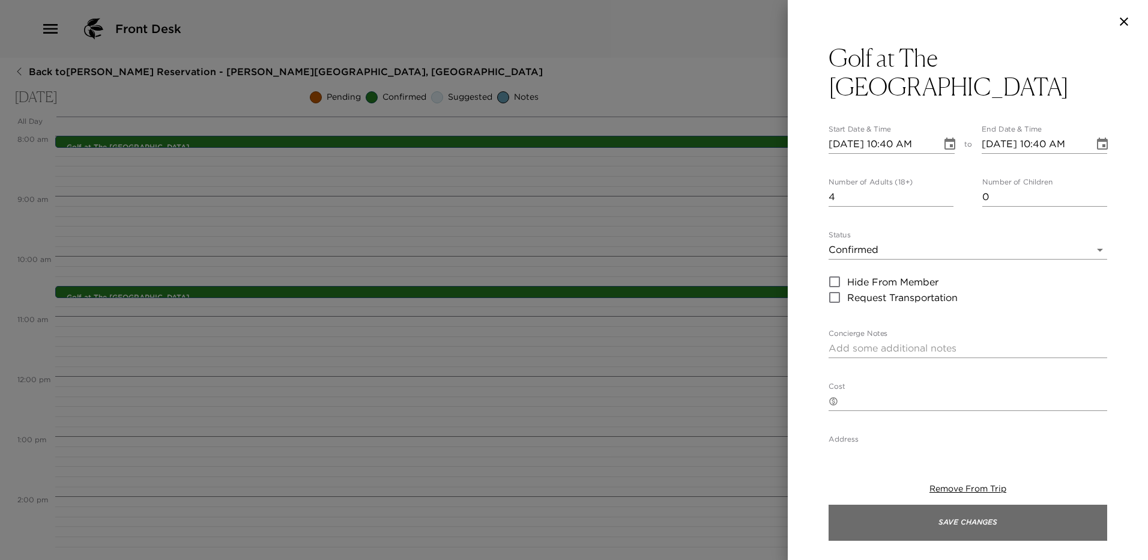
click at [958, 519] on button "Save Changes" at bounding box center [967, 522] width 279 height 36
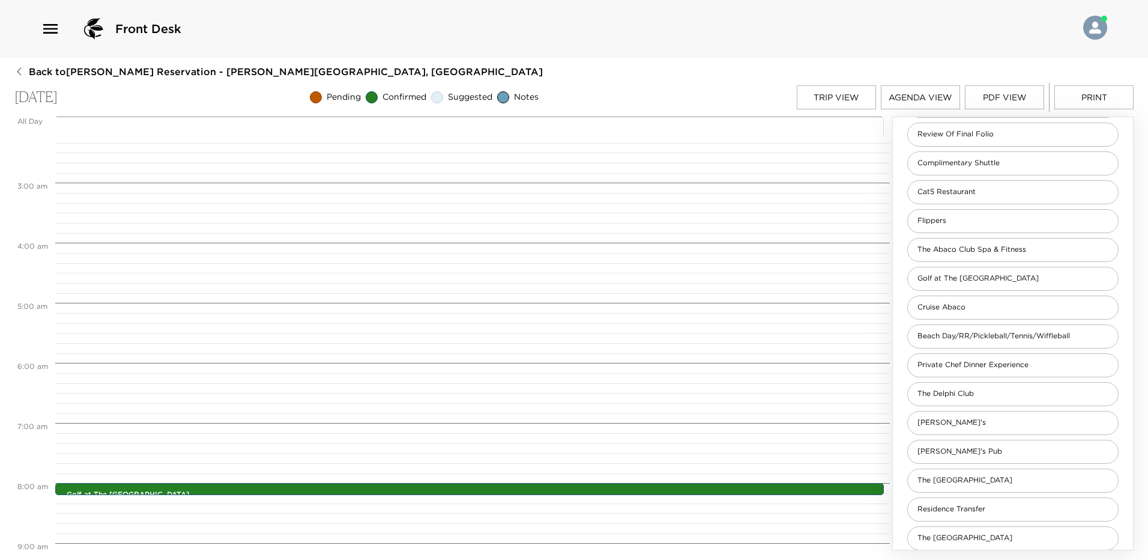
scroll to position [120, 0]
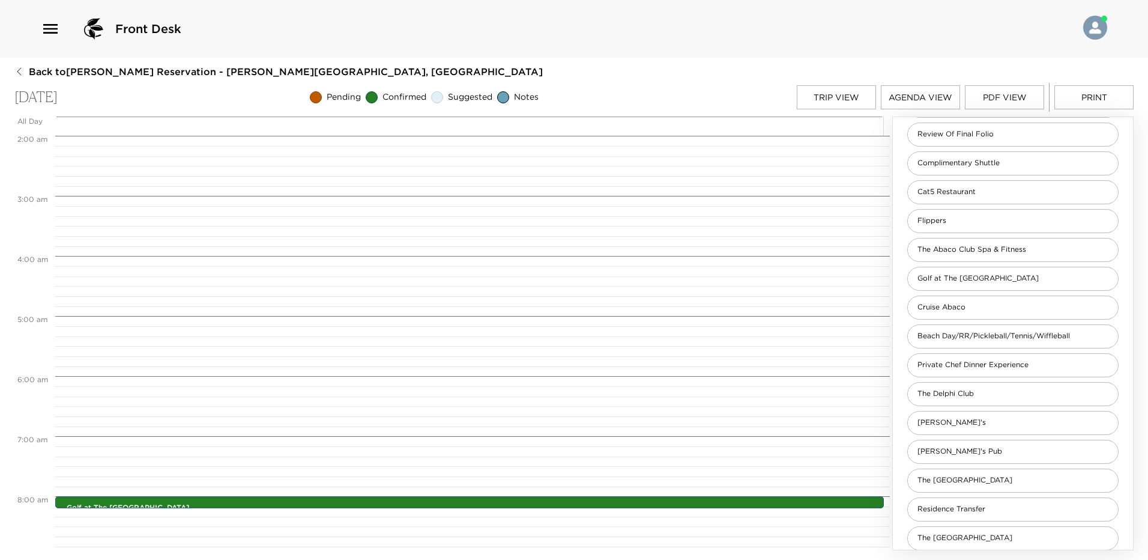
click at [828, 97] on button "Trip View" at bounding box center [836, 97] width 79 height 24
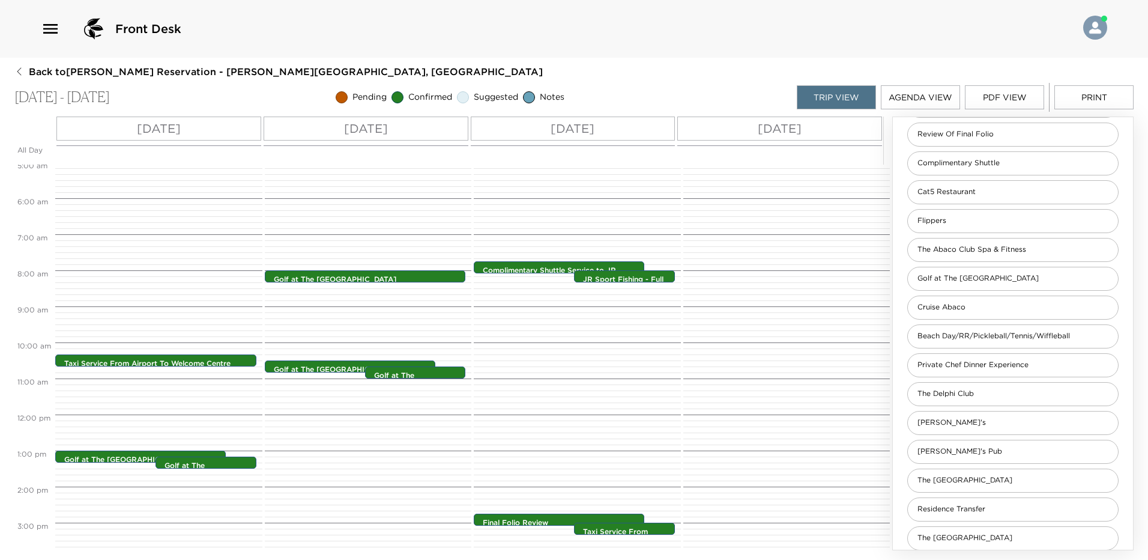
scroll to position [180, 0]
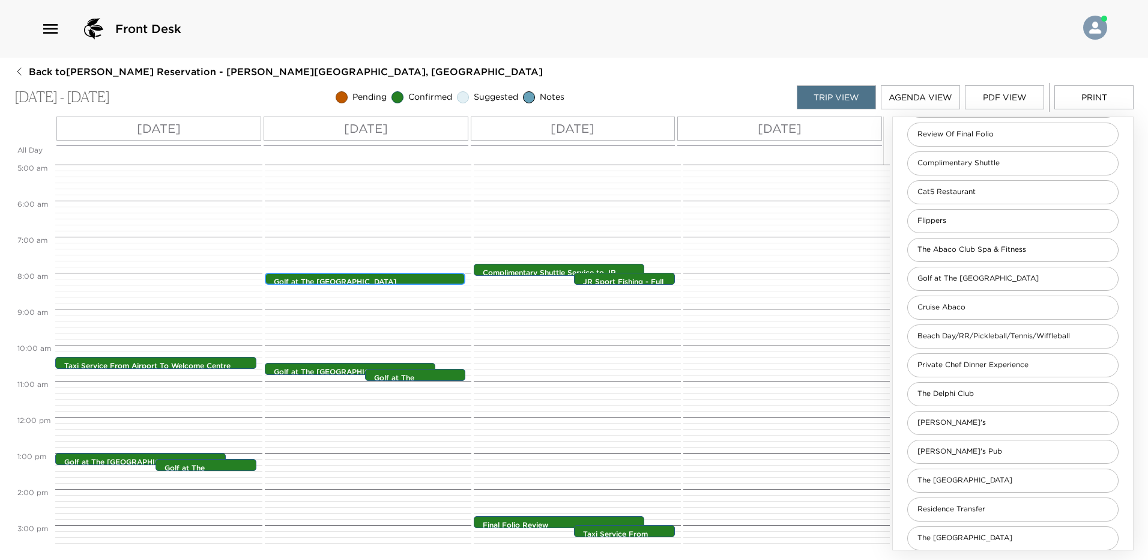
click at [377, 285] on div "Golf at The Abaco Club 8:00am - 8:00am" at bounding box center [365, 279] width 201 height 12
click at [378, 282] on p "Golf at The [GEOGRAPHIC_DATA]" at bounding box center [368, 282] width 189 height 10
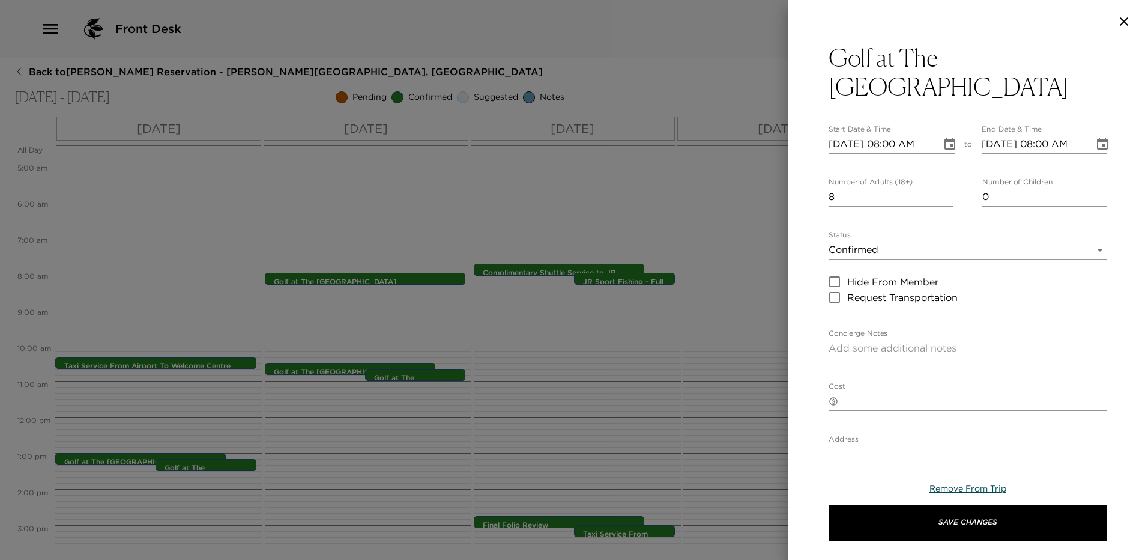
click at [950, 486] on span "Remove From Trip" at bounding box center [967, 488] width 77 height 11
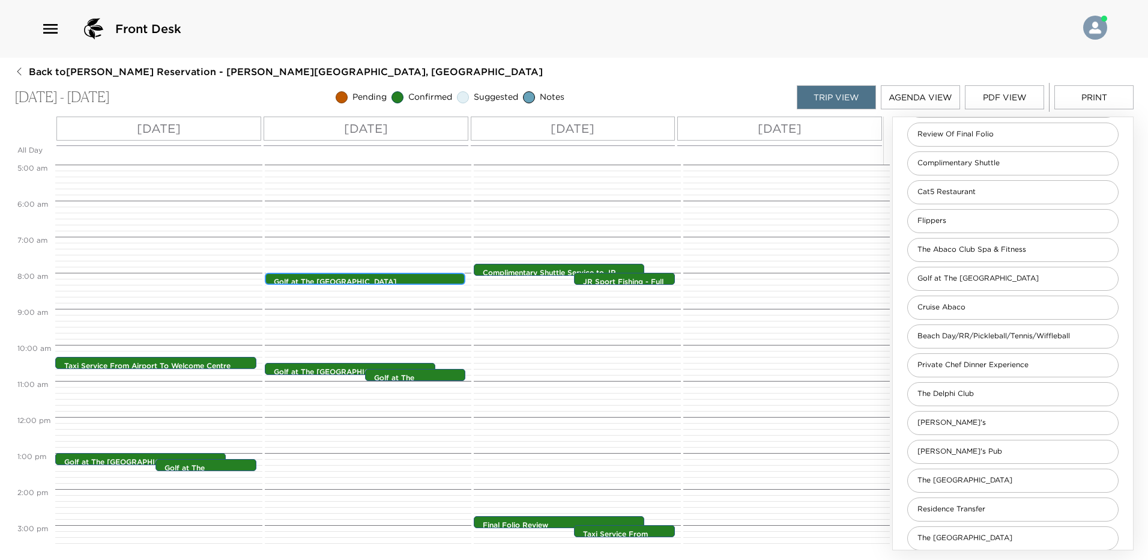
click at [360, 282] on p "Golf at The [GEOGRAPHIC_DATA]" at bounding box center [368, 282] width 189 height 10
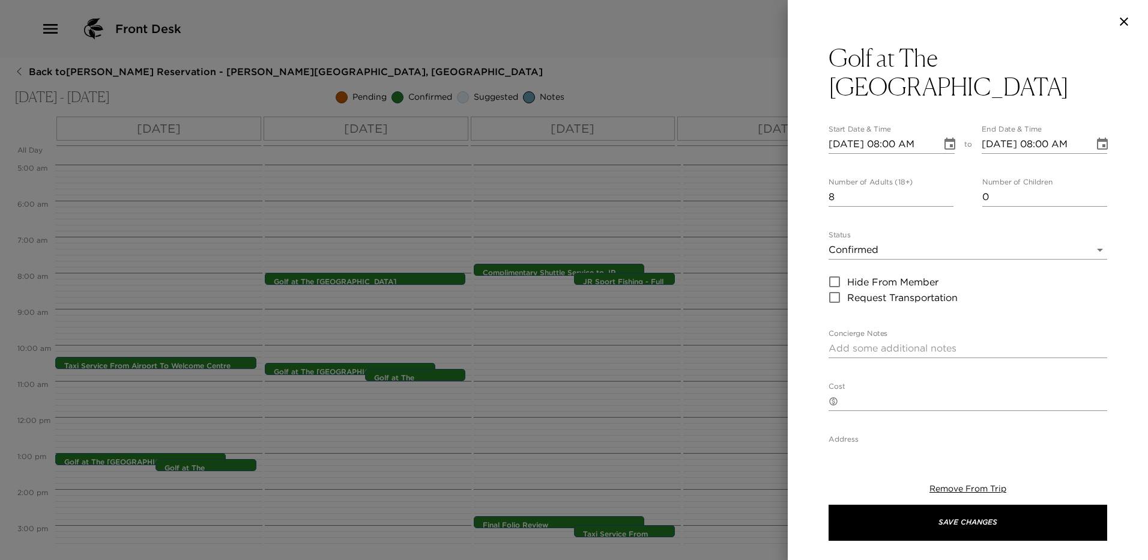
click at [888, 224] on body "Front Desk Back to [PERSON_NAME] Reservation - [PERSON_NAME][GEOGRAPHIC_DATA], …" at bounding box center [574, 280] width 1148 height 560
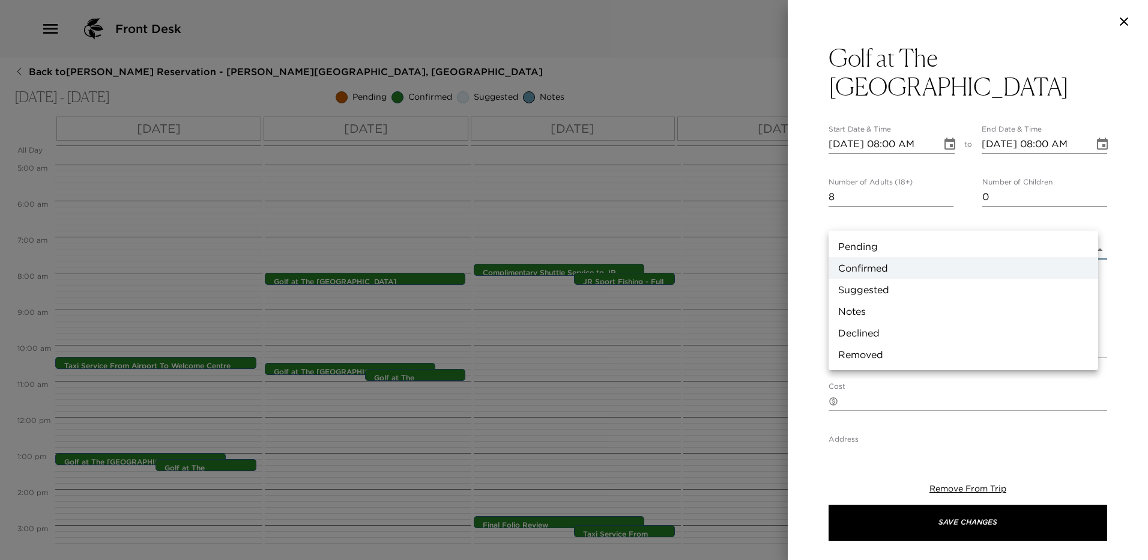
click at [982, 483] on div at bounding box center [574, 280] width 1148 height 560
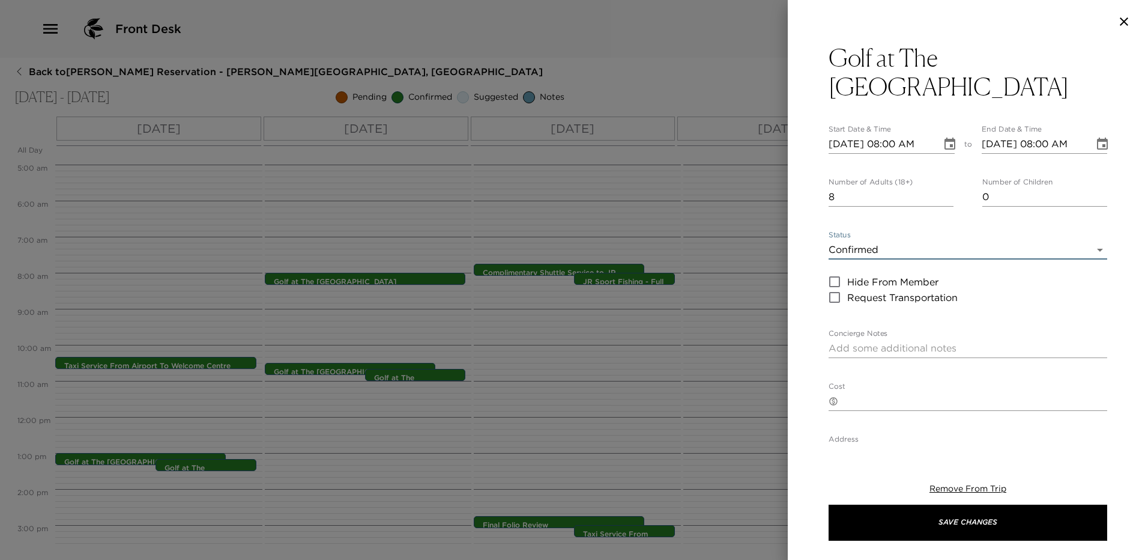
click at [980, 487] on span "Remove From Trip" at bounding box center [967, 488] width 77 height 11
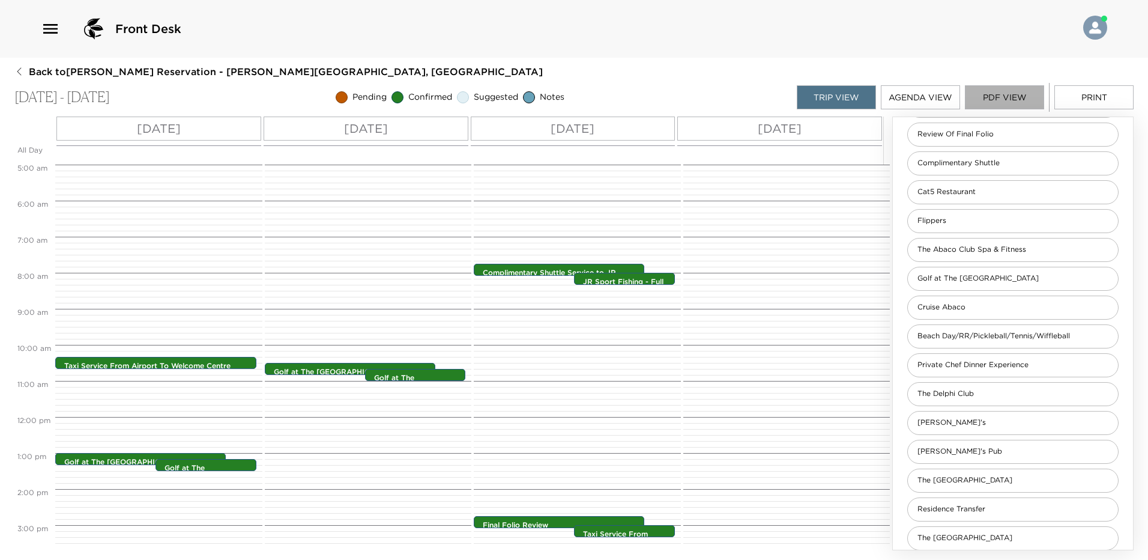
click at [1022, 101] on button "PDF View" at bounding box center [1004, 97] width 79 height 24
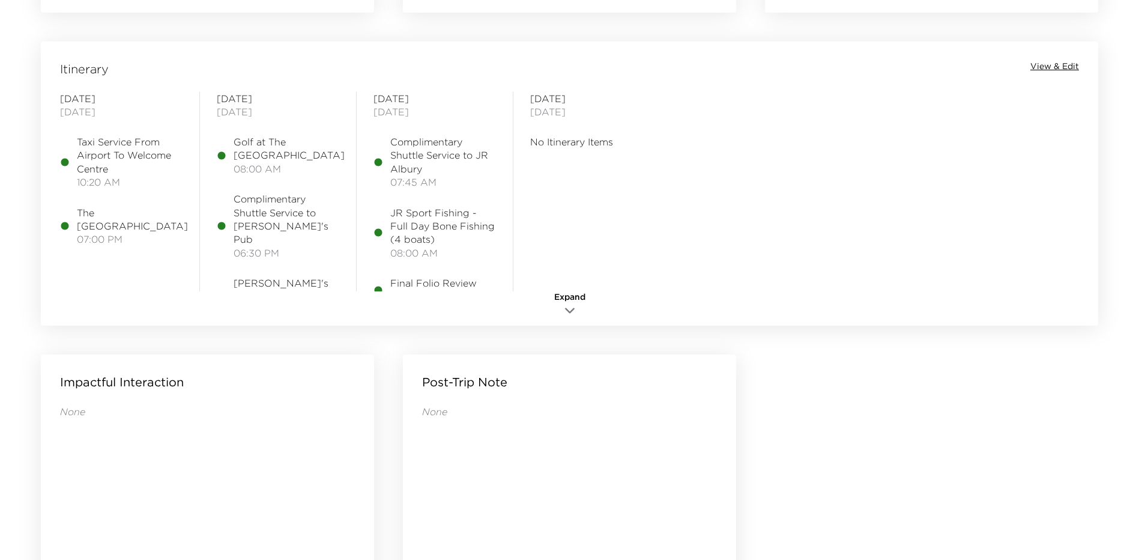
scroll to position [961, 0]
click at [1040, 70] on span "View & Edit" at bounding box center [1054, 66] width 49 height 12
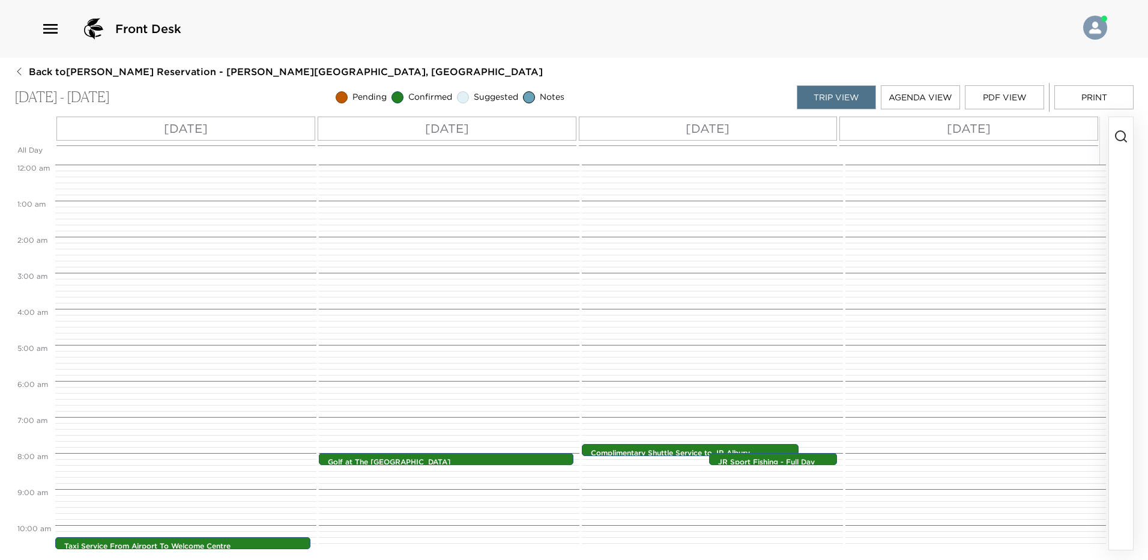
scroll to position [279, 0]
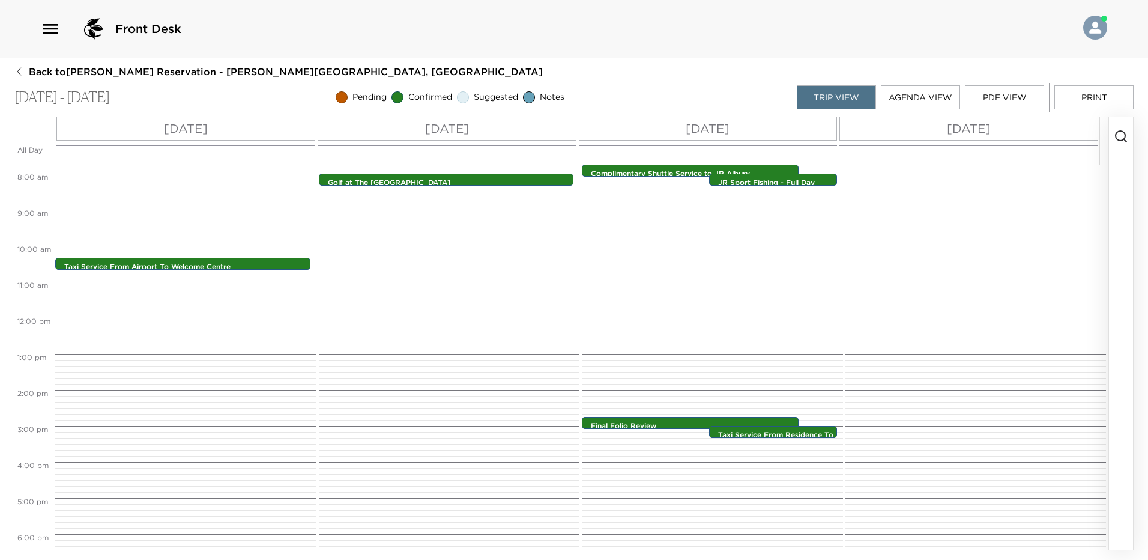
click at [219, 130] on div "Sat 10/11" at bounding box center [185, 128] width 259 height 24
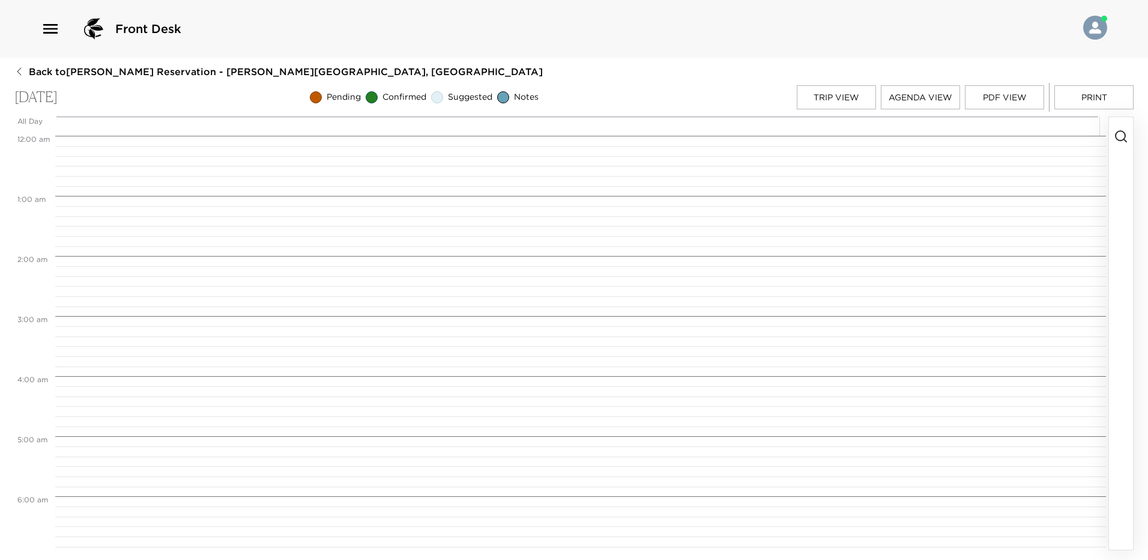
scroll to position [620, 0]
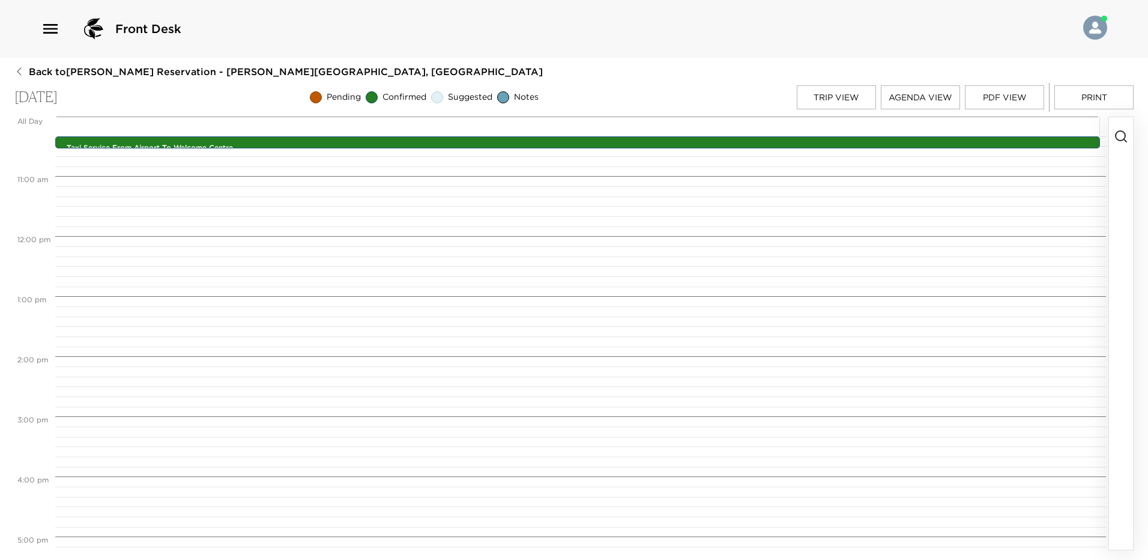
click at [1124, 135] on circle "button" at bounding box center [1120, 136] width 10 height 10
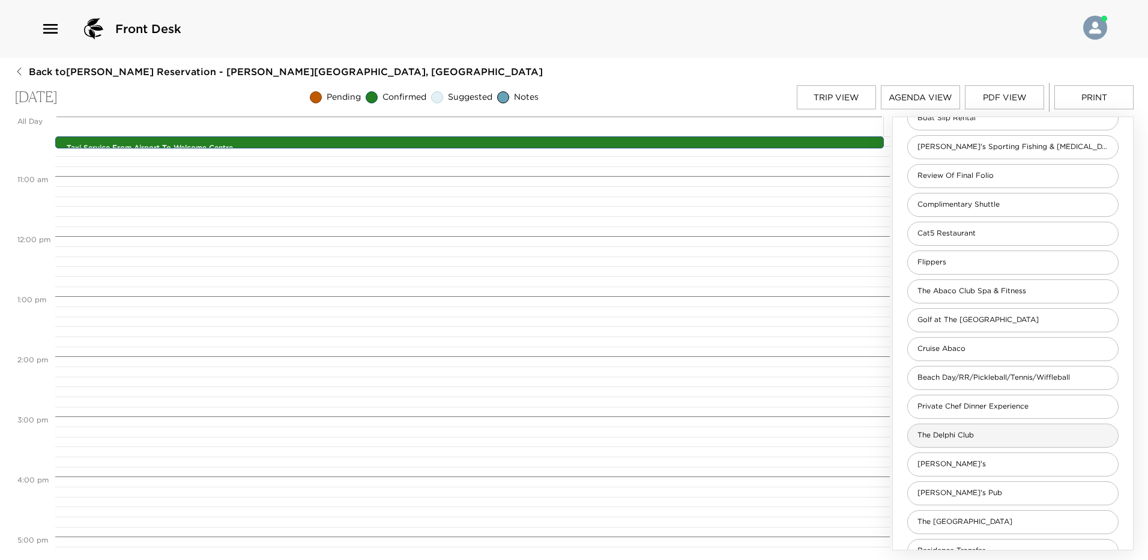
scroll to position [0, 0]
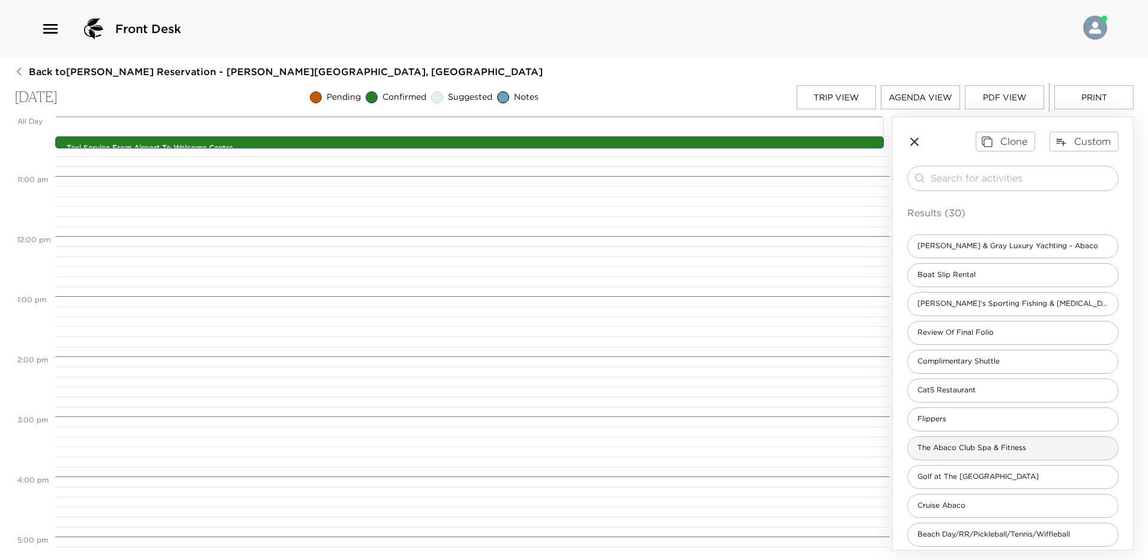
click at [991, 443] on span "The Abaco Club Spa & Fitness" at bounding box center [972, 447] width 128 height 10
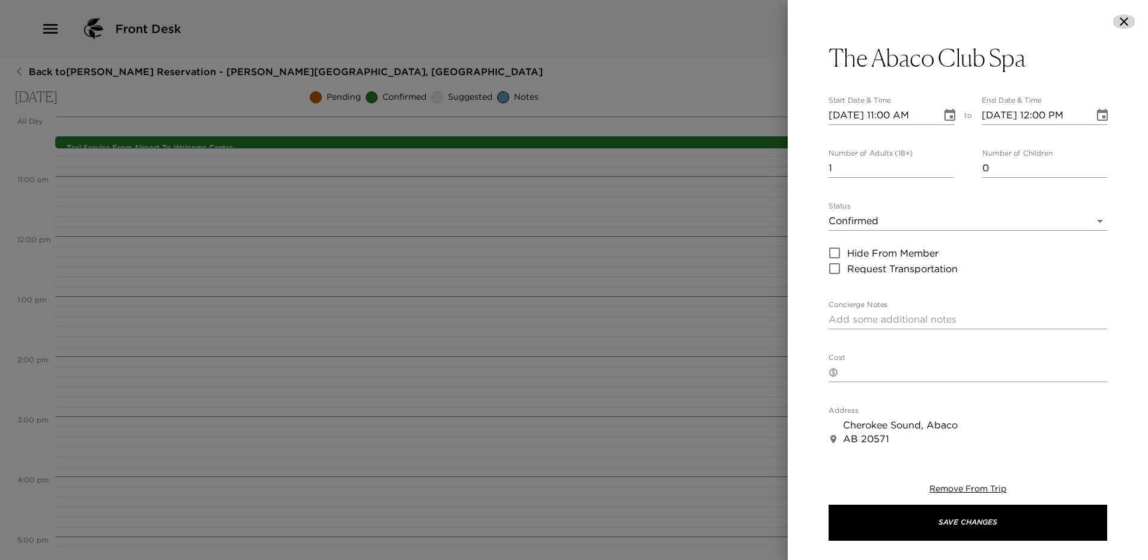
click at [1127, 20] on icon "button" at bounding box center [1124, 21] width 14 height 14
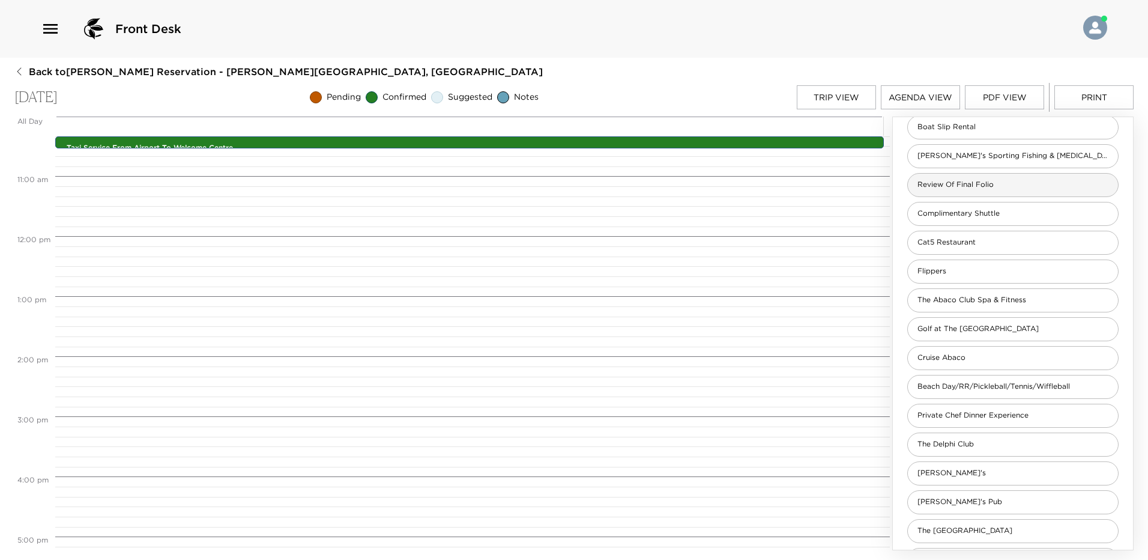
scroll to position [18, 0]
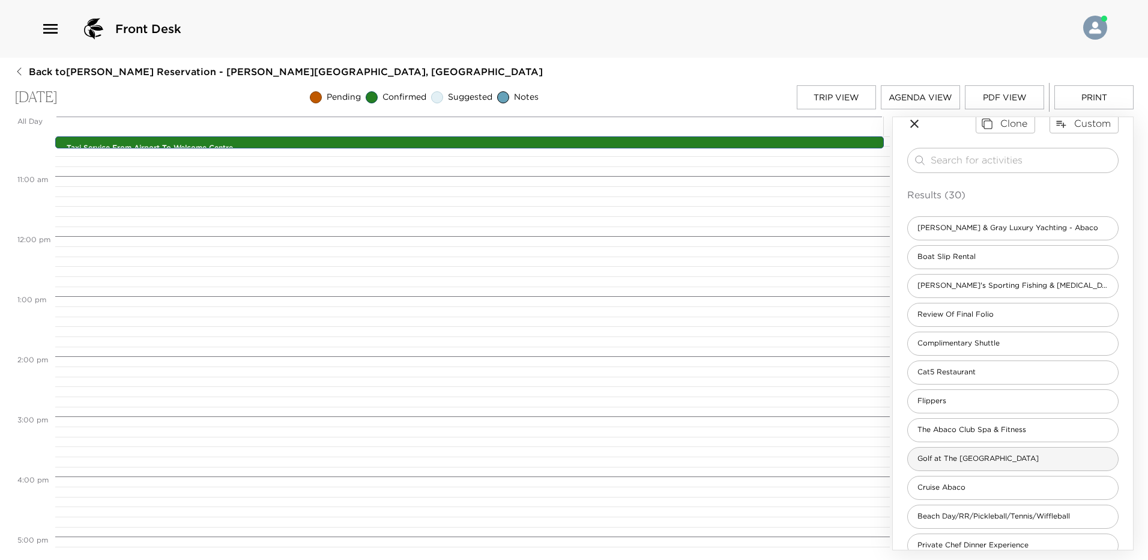
click at [971, 466] on div "Golf at The [GEOGRAPHIC_DATA]" at bounding box center [1012, 459] width 211 height 24
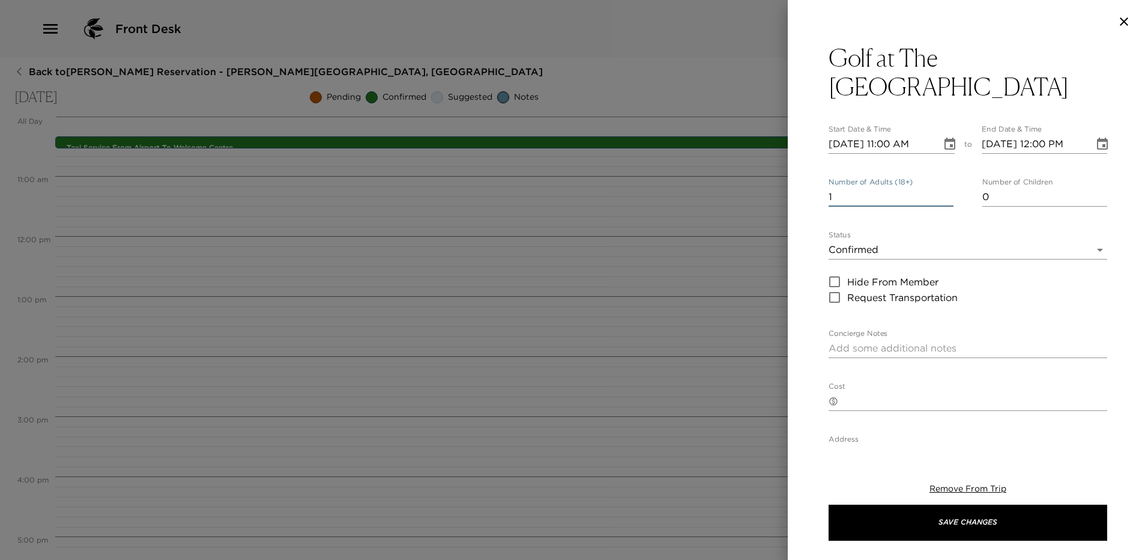
click at [871, 187] on input "1" at bounding box center [890, 196] width 125 height 19
type input "4"
click at [943, 137] on icon "Choose date, selected date is Oct 11, 2025" at bounding box center [950, 144] width 14 height 14
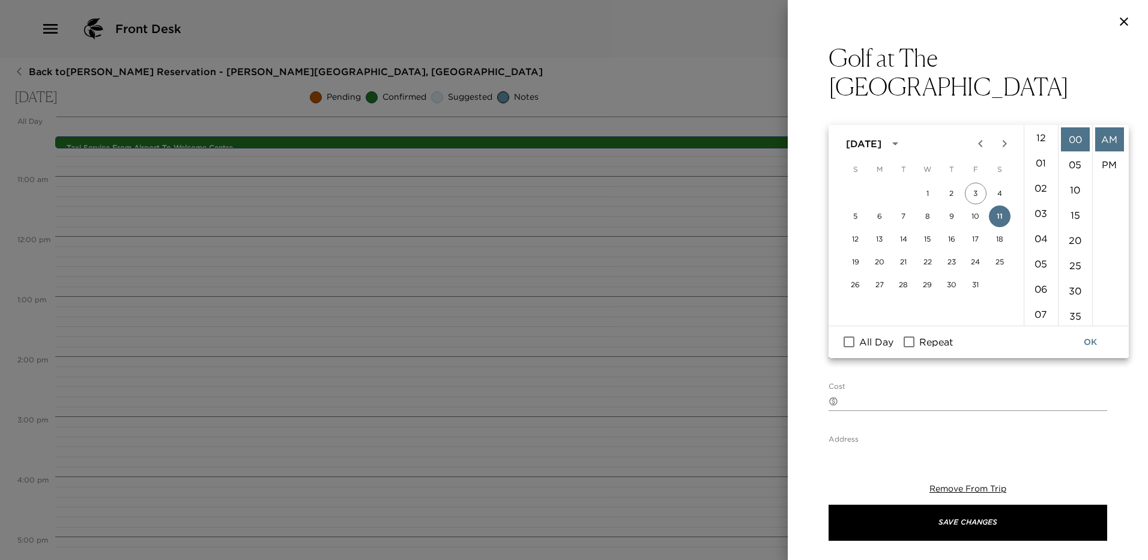
scroll to position [0, 0]
click at [1044, 166] on li "01" at bounding box center [1041, 164] width 29 height 24
click at [1108, 160] on li "PM" at bounding box center [1109, 164] width 29 height 24
type input "[DATE] 01:00 PM"
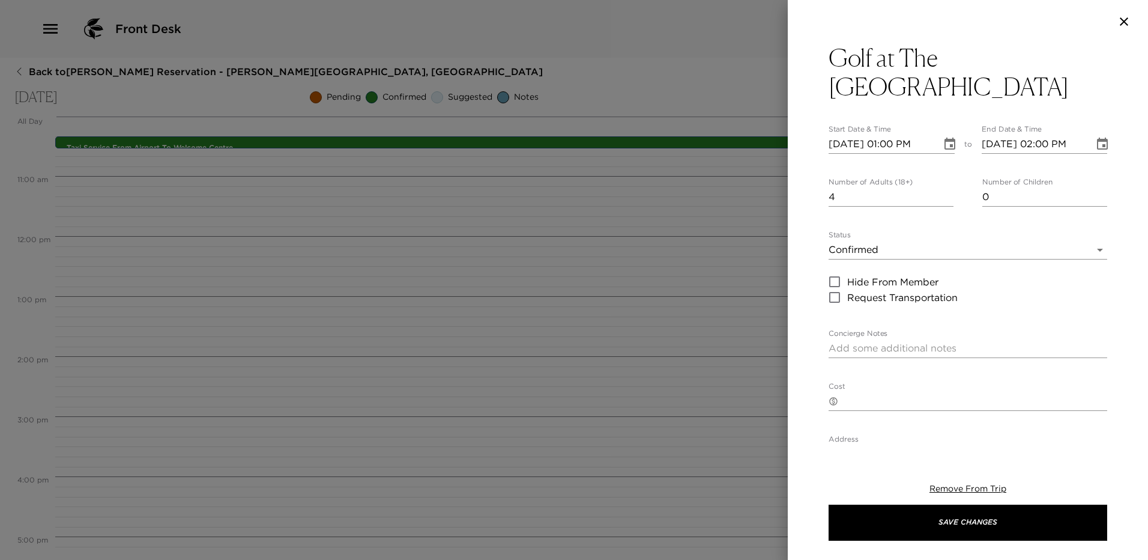
click at [1090, 132] on button "Choose date, selected date is Oct 11, 2025" at bounding box center [1102, 144] width 24 height 24
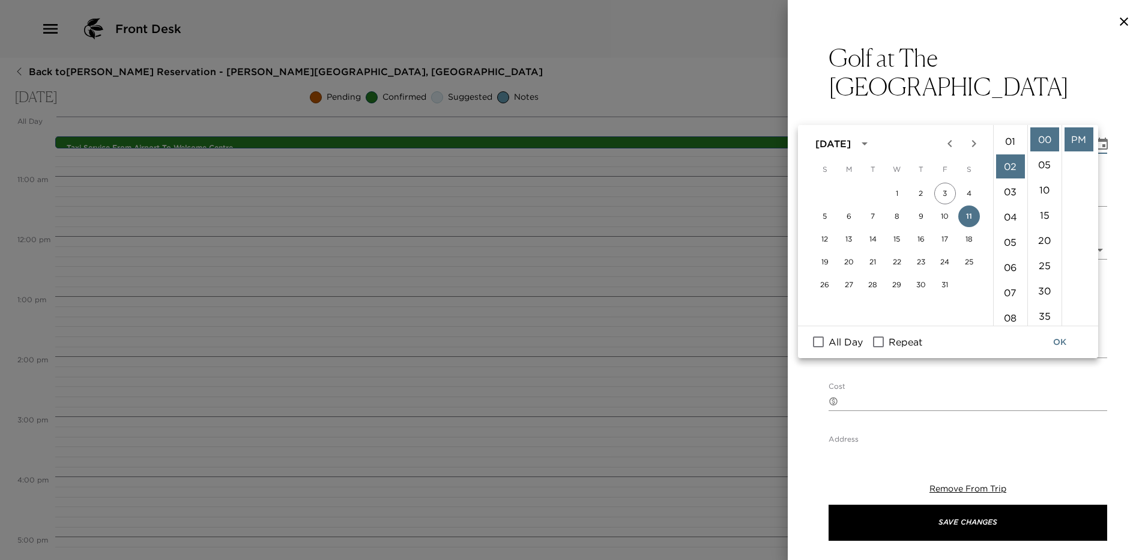
scroll to position [0, 0]
click at [1015, 166] on li "01" at bounding box center [1010, 164] width 29 height 24
type input "[DATE] 01:00 PM"
click at [1116, 155] on div "Golf at The Abaco Club Start Date & Time [DATE] 01:00 PM to End Date & Time [DA…" at bounding box center [968, 243] width 360 height 401
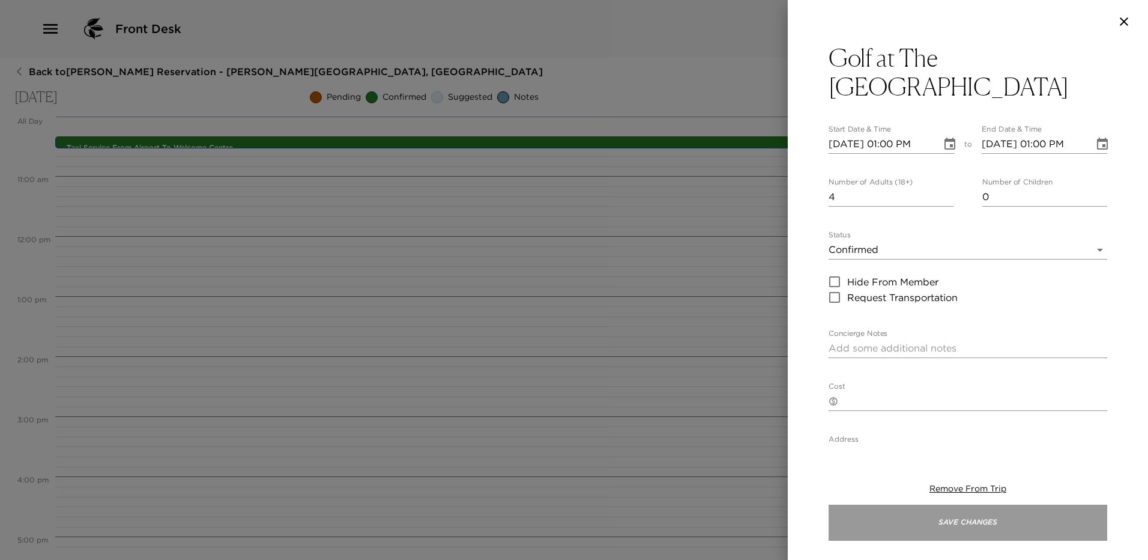
click at [976, 515] on button "Save Changes" at bounding box center [967, 522] width 279 height 36
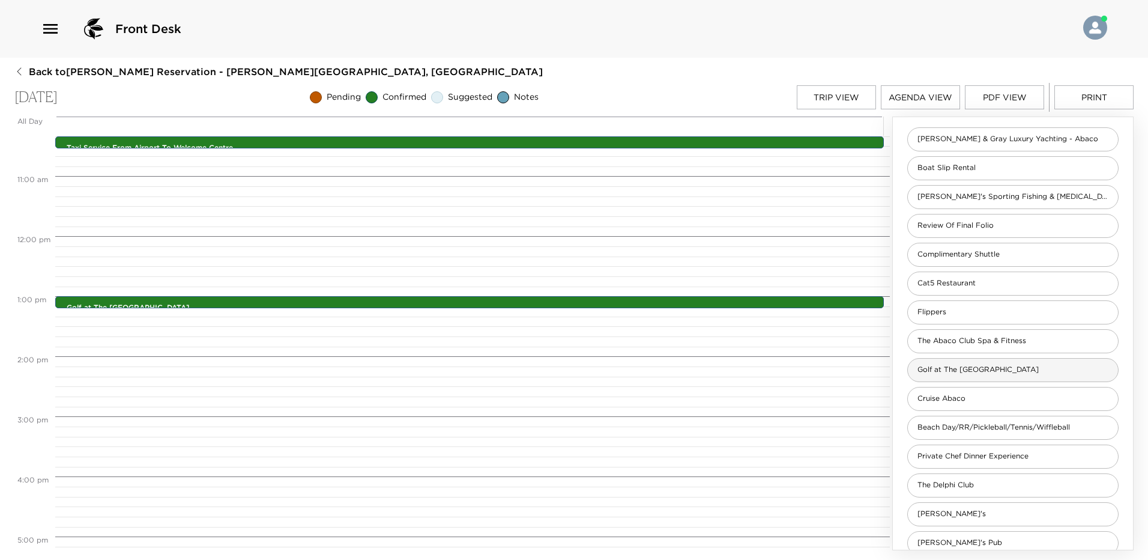
scroll to position [78, 0]
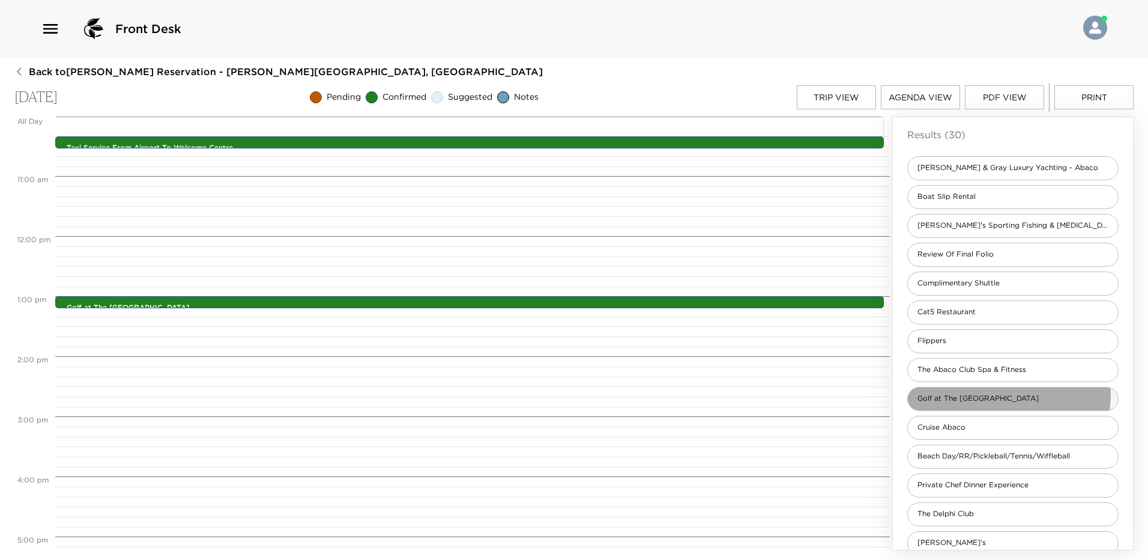
click at [977, 393] on div "Golf at The [GEOGRAPHIC_DATA]" at bounding box center [1012, 399] width 211 height 24
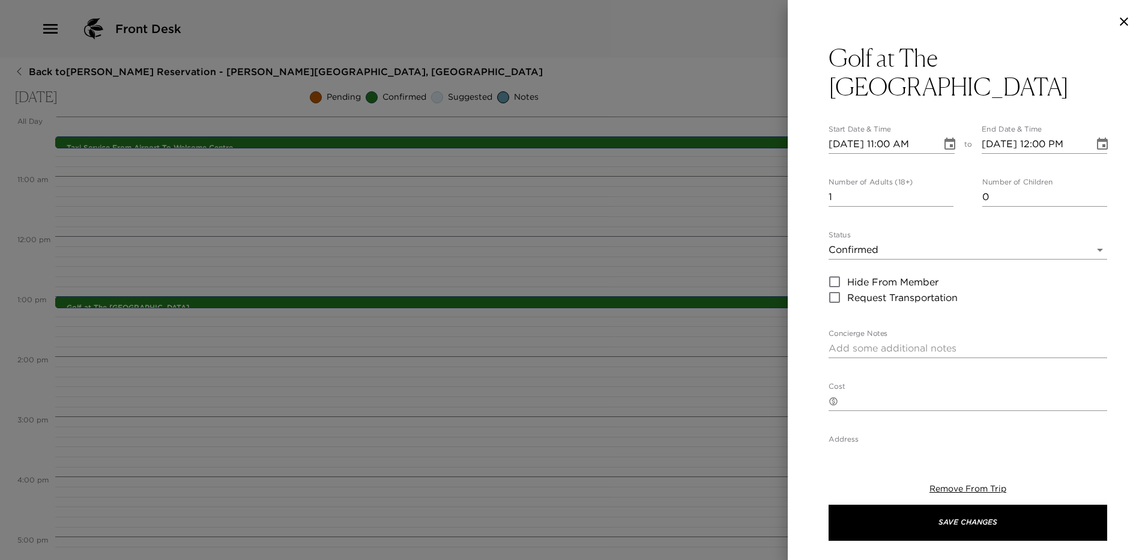
click at [876, 177] on label "Number of Adults (18+)" at bounding box center [870, 182] width 84 height 10
click at [876, 187] on input "1" at bounding box center [890, 196] width 125 height 19
type input "5"
type input "4"
click at [944, 137] on icon "Choose date, selected date is Oct 11, 2025" at bounding box center [950, 144] width 14 height 14
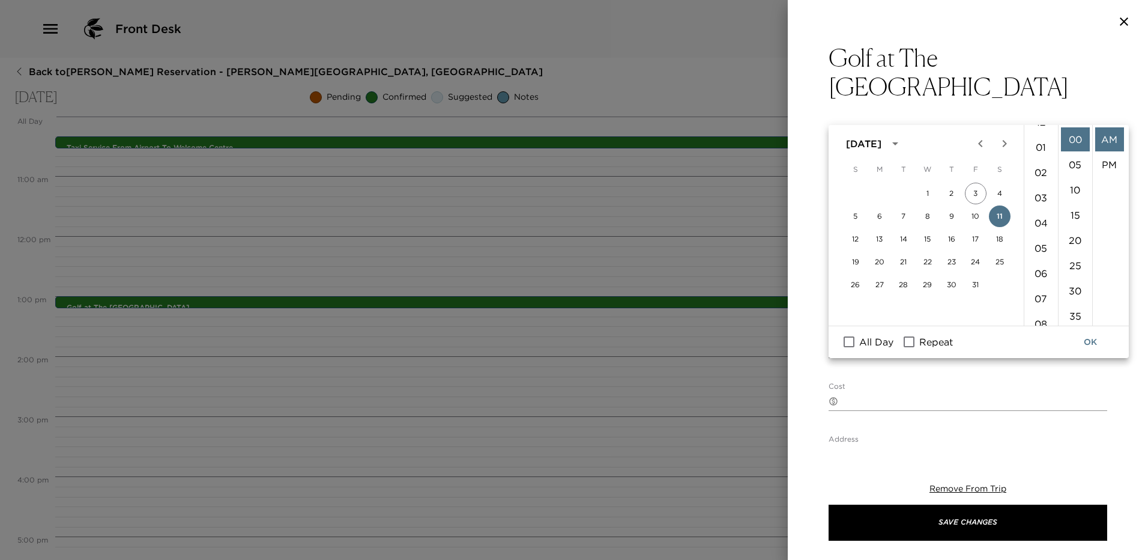
scroll to position [0, 0]
click at [1036, 167] on li "01" at bounding box center [1041, 164] width 29 height 24
click at [1079, 195] on li "10" at bounding box center [1075, 190] width 29 height 24
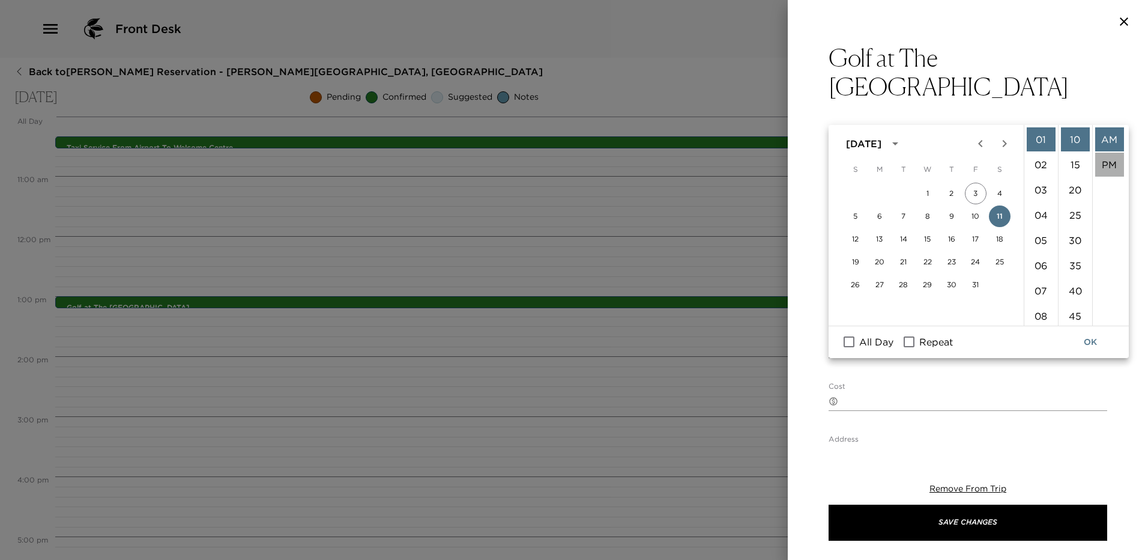
click at [1115, 167] on li "PM" at bounding box center [1109, 164] width 29 height 24
type input "[DATE] 01:10 PM"
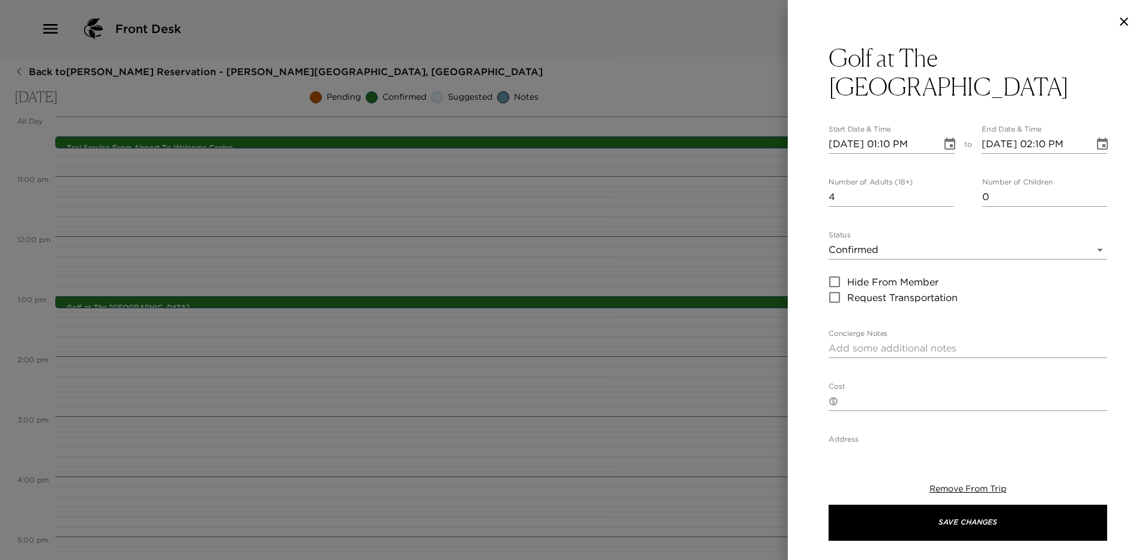
scroll to position [25, 0]
click at [1097, 137] on icon "Choose date, selected date is Oct 11, 2025" at bounding box center [1102, 143] width 11 height 12
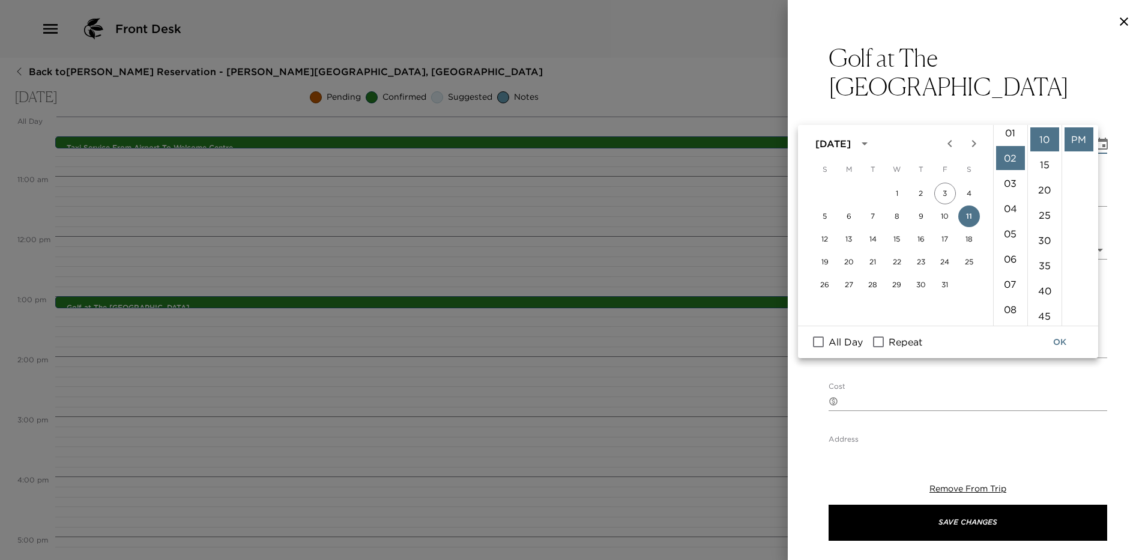
scroll to position [0, 0]
click at [1012, 163] on li "01" at bounding box center [1010, 164] width 29 height 24
type input "[DATE] 01:10 PM"
click at [1114, 146] on div "Golf at The Abaco Club Start Date & Time [DATE] 01:10 PM to End Date & Time [DA…" at bounding box center [968, 243] width 360 height 401
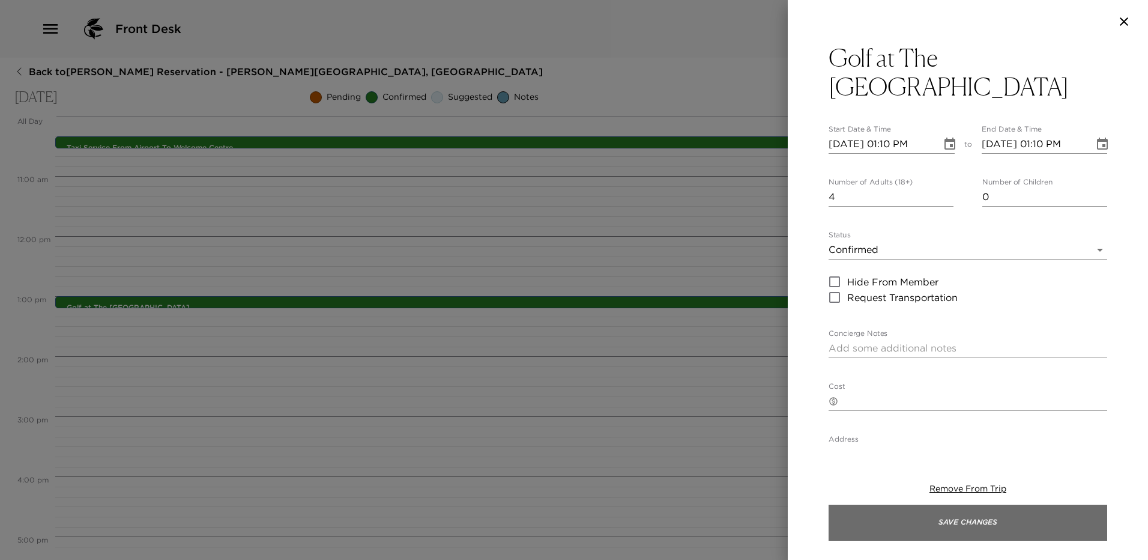
click at [969, 520] on button "Save Changes" at bounding box center [967, 522] width 279 height 36
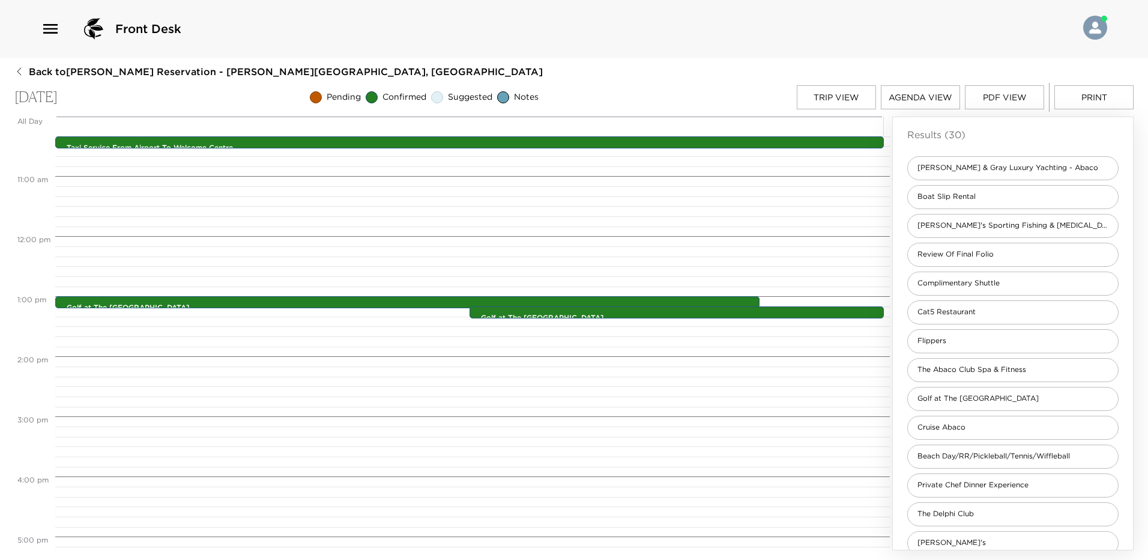
click at [861, 98] on button "Trip View" at bounding box center [836, 97] width 79 height 24
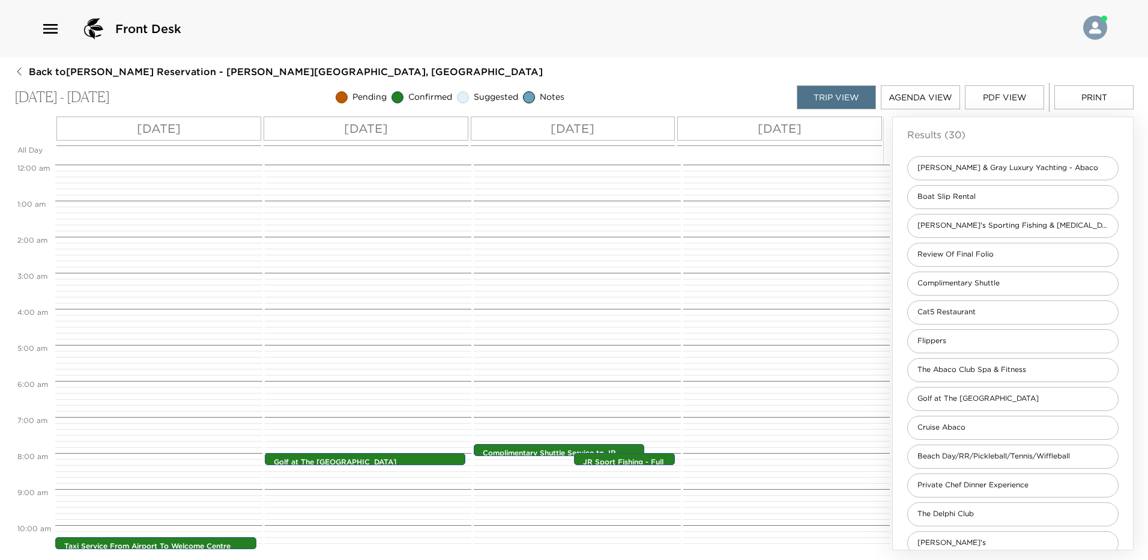
scroll to position [279, 0]
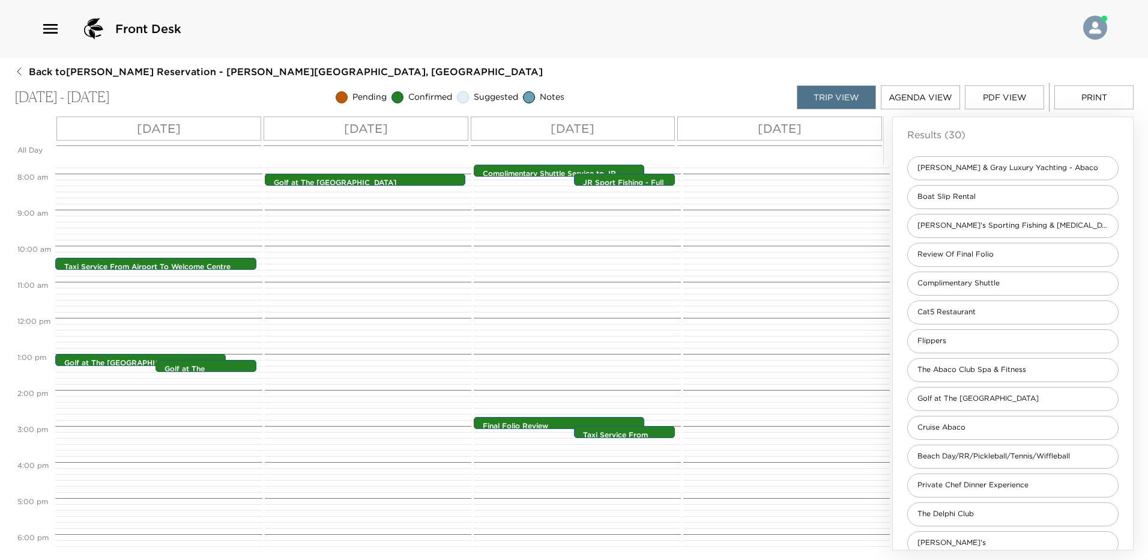
click at [388, 124] on p "[DATE]" at bounding box center [366, 128] width 44 height 18
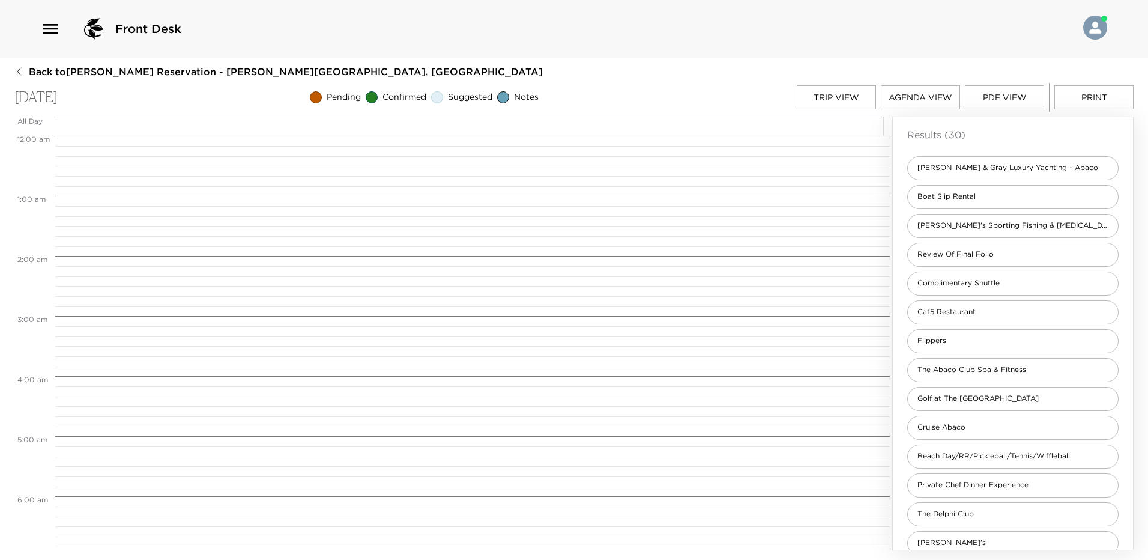
scroll to position [480, 0]
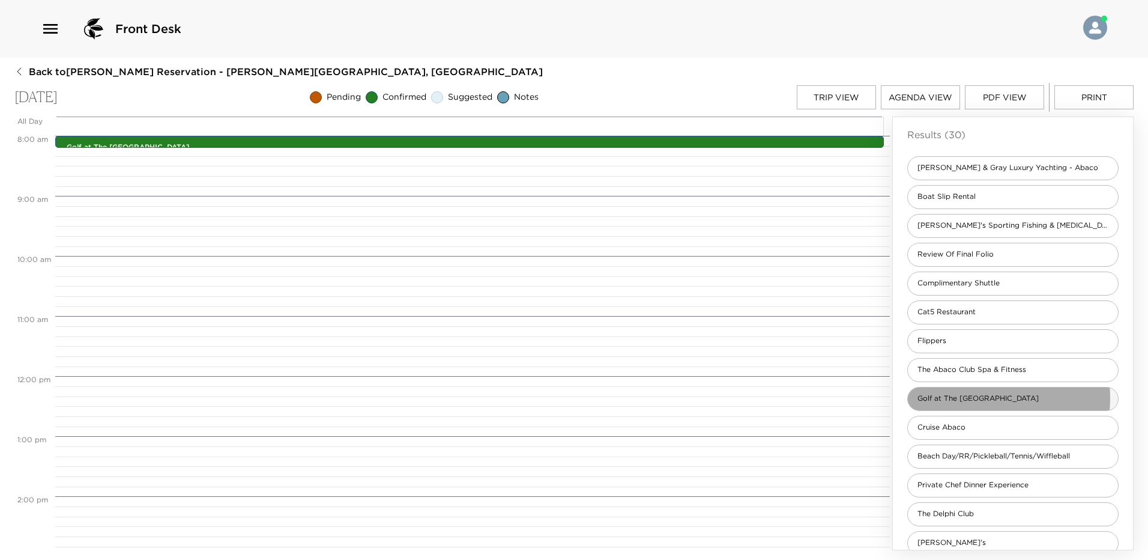
click at [966, 397] on span "Golf at The [GEOGRAPHIC_DATA]" at bounding box center [978, 398] width 140 height 10
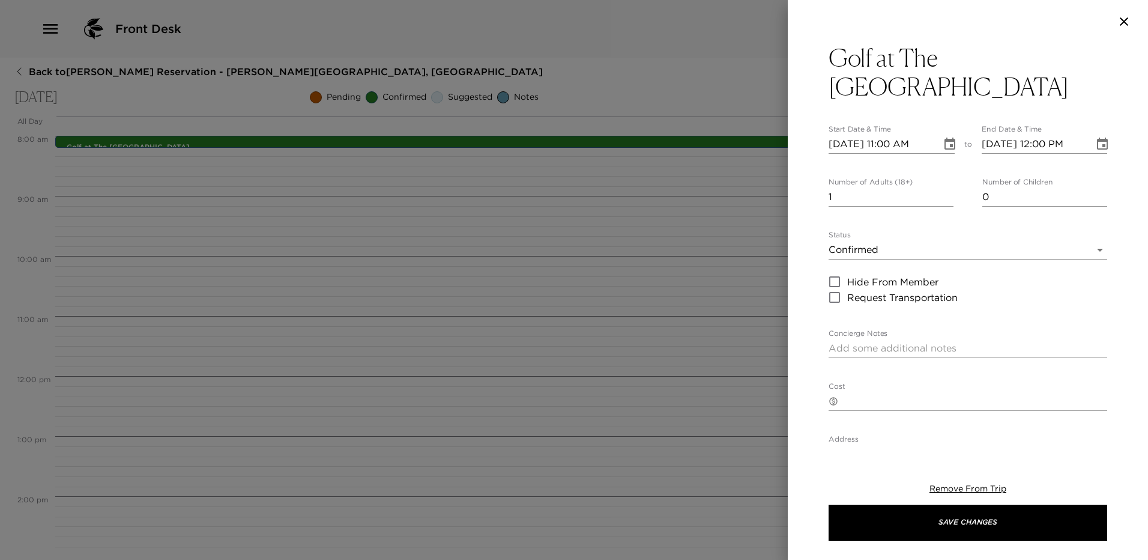
click at [864, 187] on input "1" at bounding box center [890, 196] width 125 height 19
type input "4"
click at [952, 137] on icon "Choose date, selected date is Oct 12, 2025" at bounding box center [950, 144] width 14 height 14
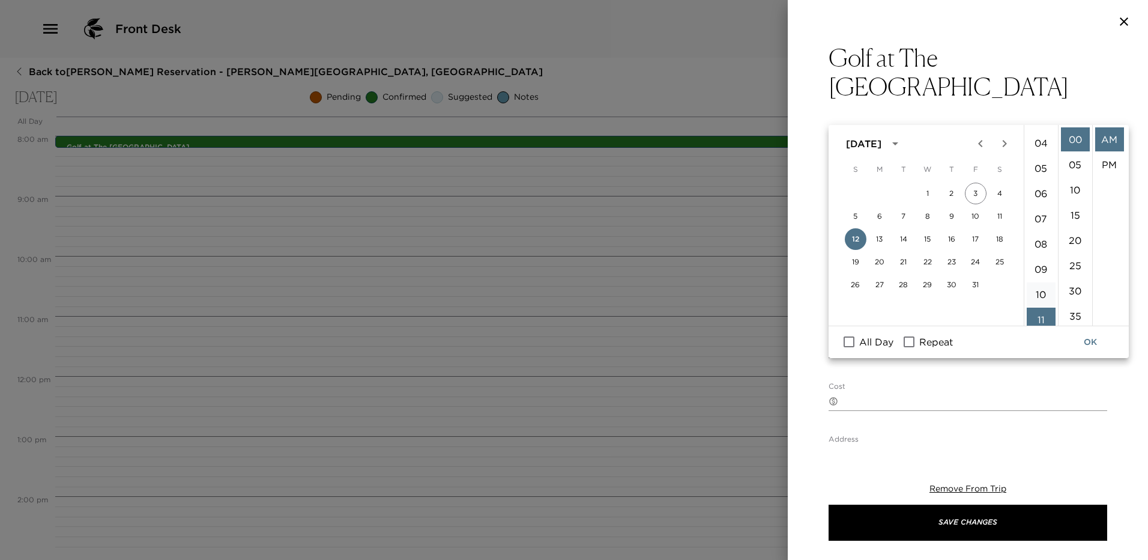
click at [1044, 293] on li "10" at bounding box center [1041, 294] width 29 height 24
click at [1077, 293] on li "30" at bounding box center [1075, 291] width 29 height 24
click at [1109, 162] on li "PM" at bounding box center [1109, 164] width 29 height 24
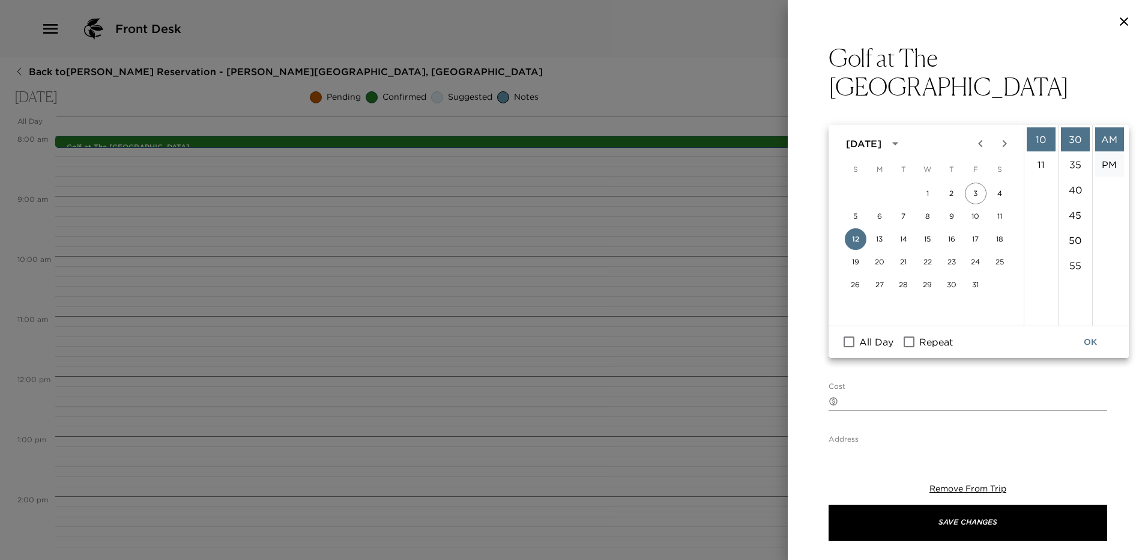
type input "[DATE] 10:30 PM"
type input "[DATE] 11:30 PM"
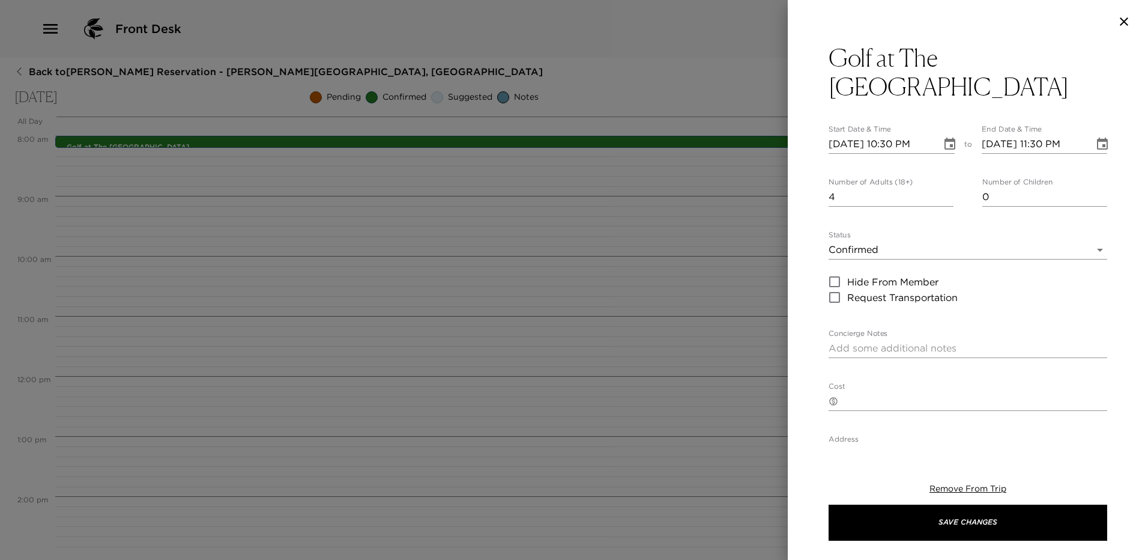
scroll to position [25, 0]
click at [948, 137] on icon "Choose date, selected date is Oct 12, 2025" at bounding box center [949, 143] width 11 height 12
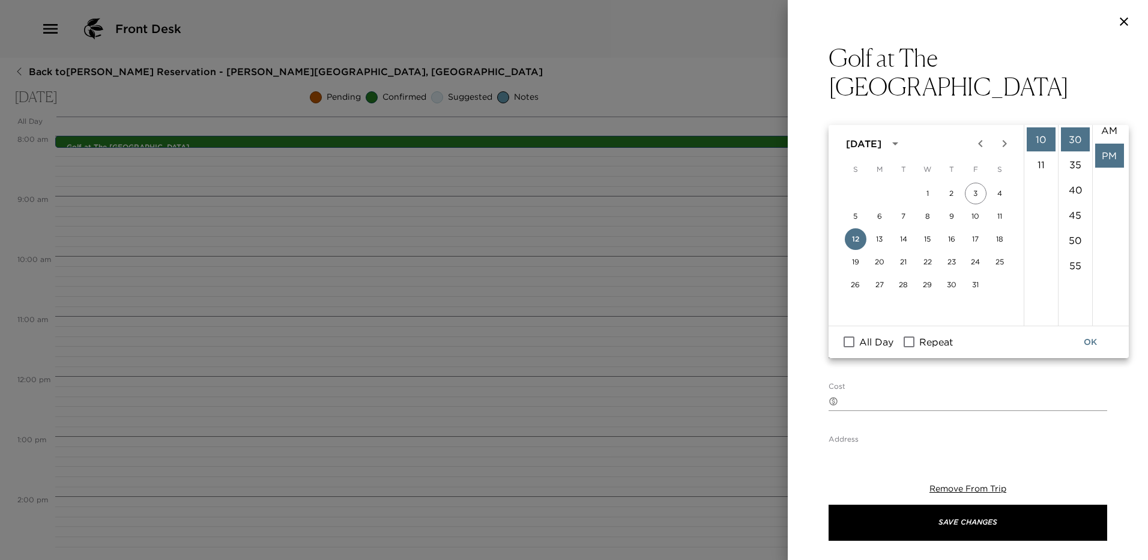
scroll to position [0, 0]
click at [1114, 145] on li "AM" at bounding box center [1109, 139] width 29 height 24
type input "[DATE] 10:30 AM"
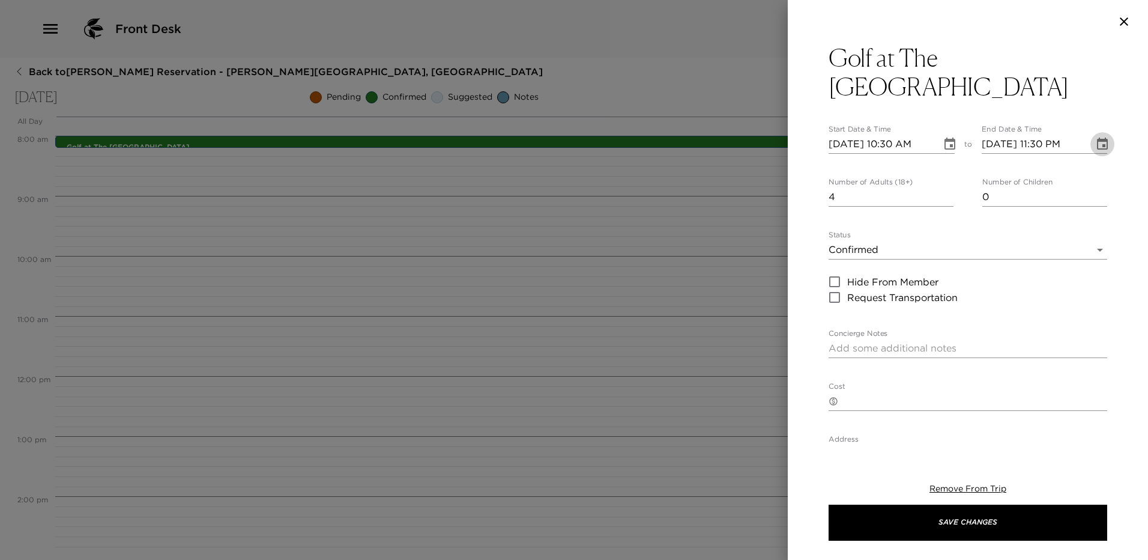
click at [1095, 137] on icon "Choose date, selected date is Oct 12, 2025" at bounding box center [1102, 144] width 14 height 14
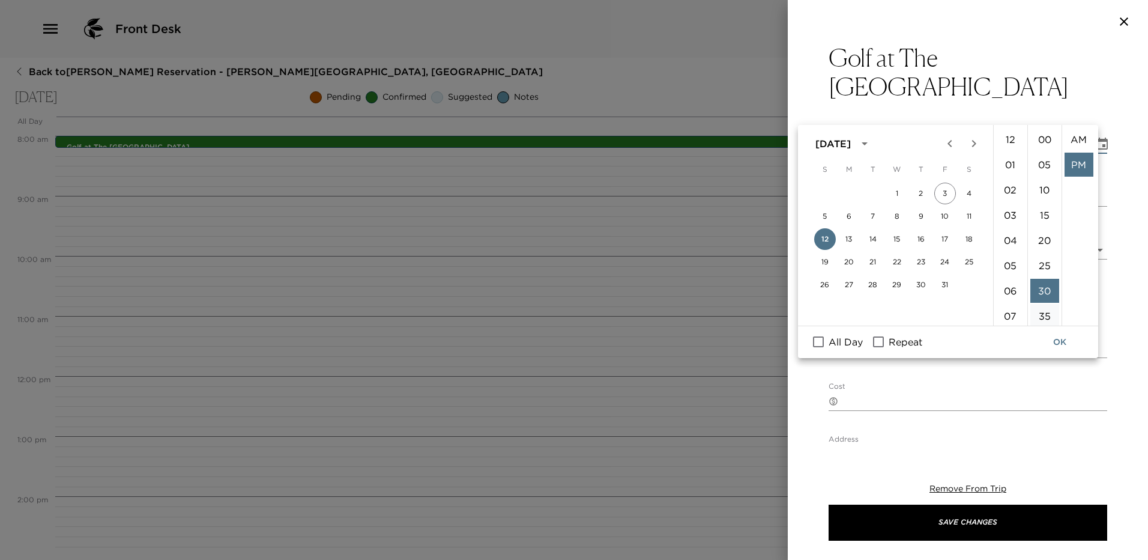
scroll to position [25, 0]
click at [1016, 234] on li "10" at bounding box center [1010, 234] width 29 height 24
click at [1075, 136] on li "AM" at bounding box center [1078, 139] width 29 height 24
type input "[DATE] 10:30 AM"
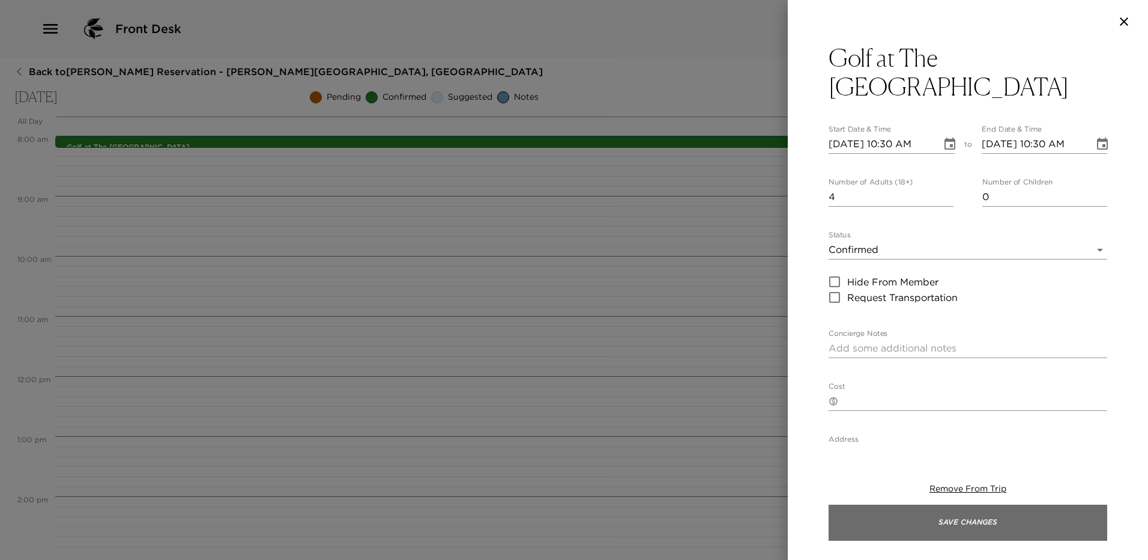
click at [965, 519] on button "Save Changes" at bounding box center [967, 522] width 279 height 36
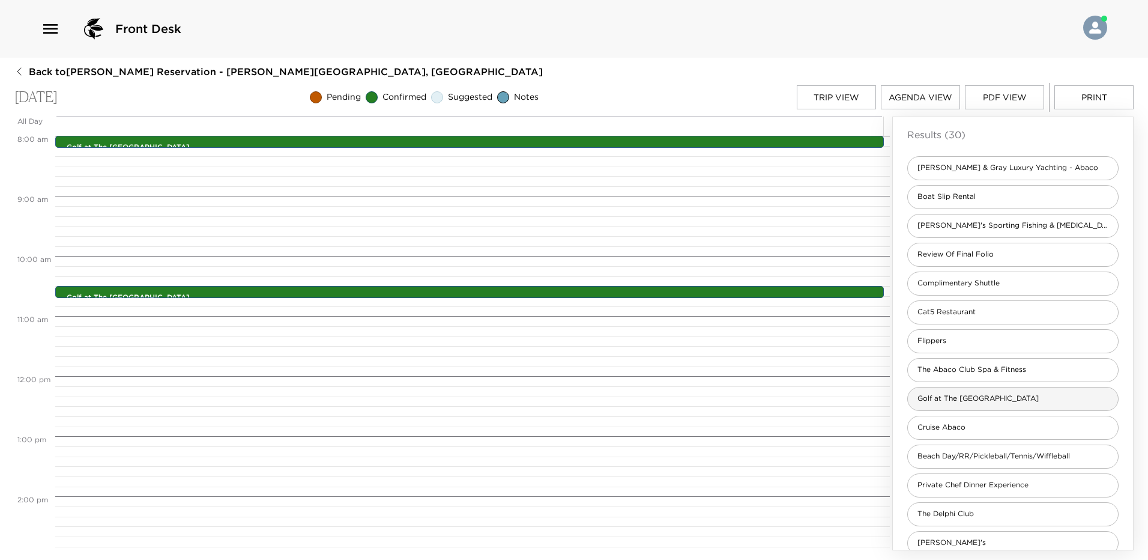
click at [961, 397] on span "Golf at The [GEOGRAPHIC_DATA]" at bounding box center [978, 398] width 140 height 10
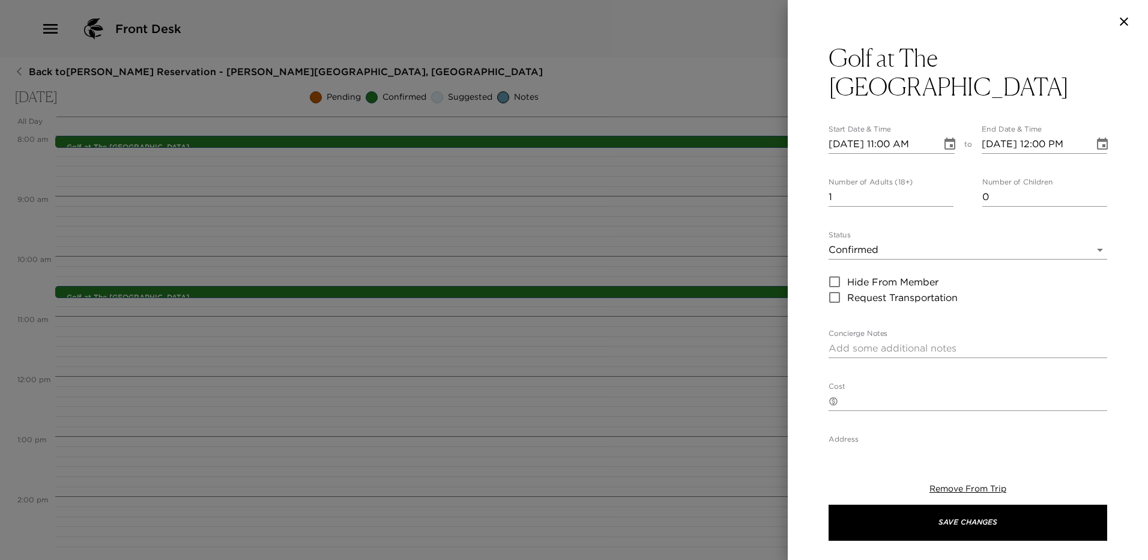
click at [945, 137] on icon "Choose date, selected date is Oct 12, 2025" at bounding box center [950, 144] width 14 height 14
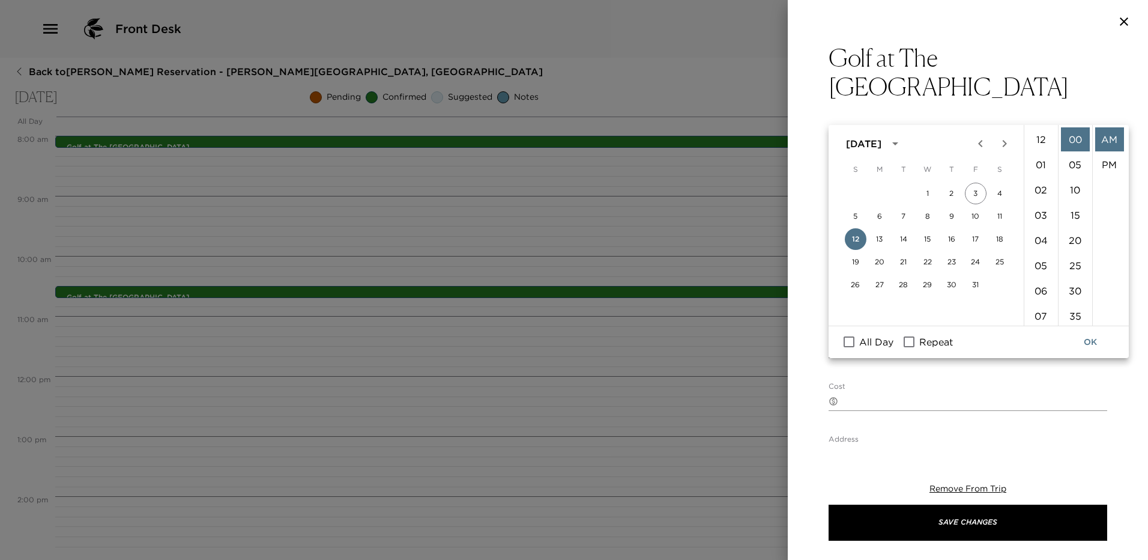
scroll to position [120, 0]
click at [1039, 268] on li "10" at bounding box center [1041, 271] width 29 height 24
click at [1078, 219] on li "40" at bounding box center [1075, 221] width 29 height 24
type input "[DATE] 10:40 AM"
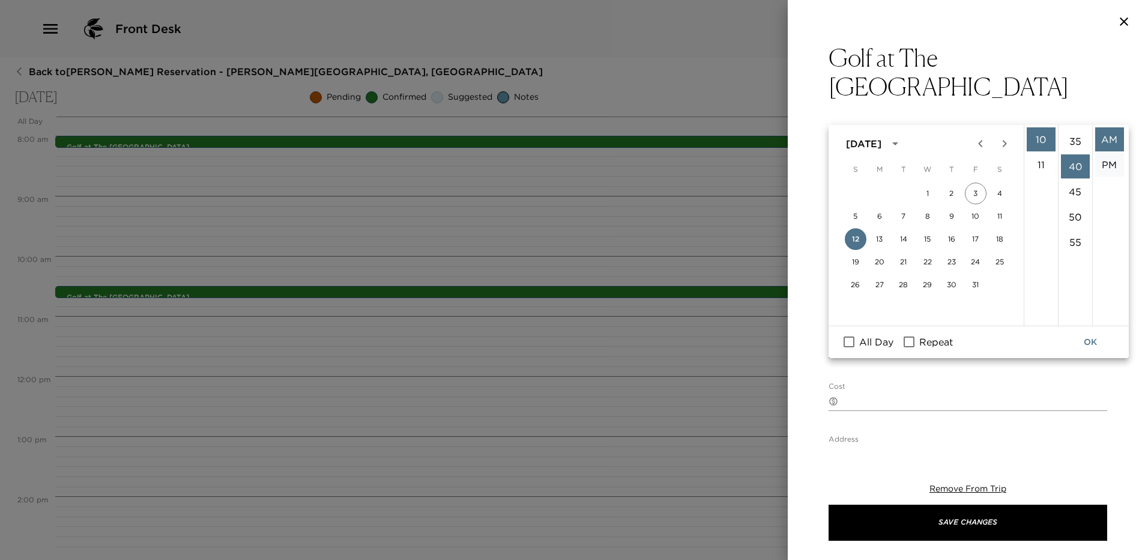
scroll to position [202, 0]
click at [1097, 137] on icon "Choose date, selected date is Oct 12, 2025" at bounding box center [1102, 143] width 11 height 12
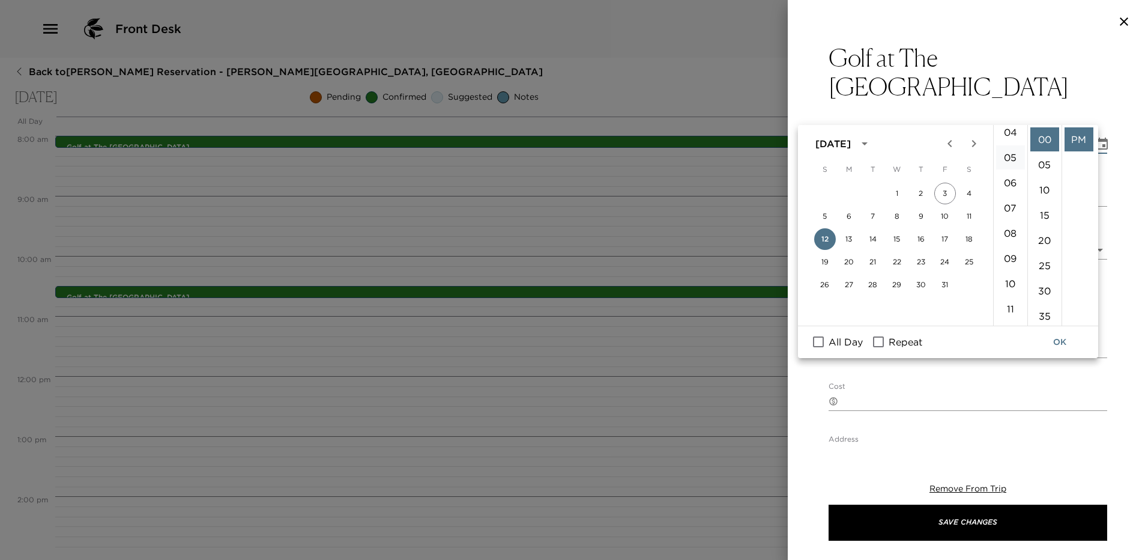
scroll to position [240, 0]
click at [1012, 150] on li "10" at bounding box center [1010, 151] width 29 height 24
click at [1046, 154] on li "40" at bounding box center [1044, 161] width 29 height 24
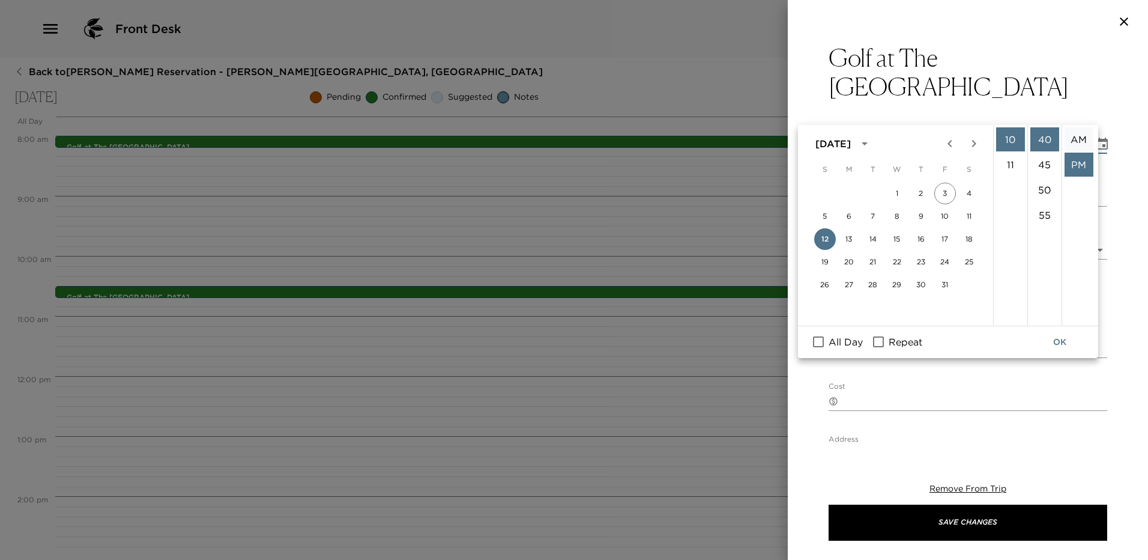
click at [1079, 140] on li "AM" at bounding box center [1078, 139] width 29 height 24
type input "[DATE] 10:40 AM"
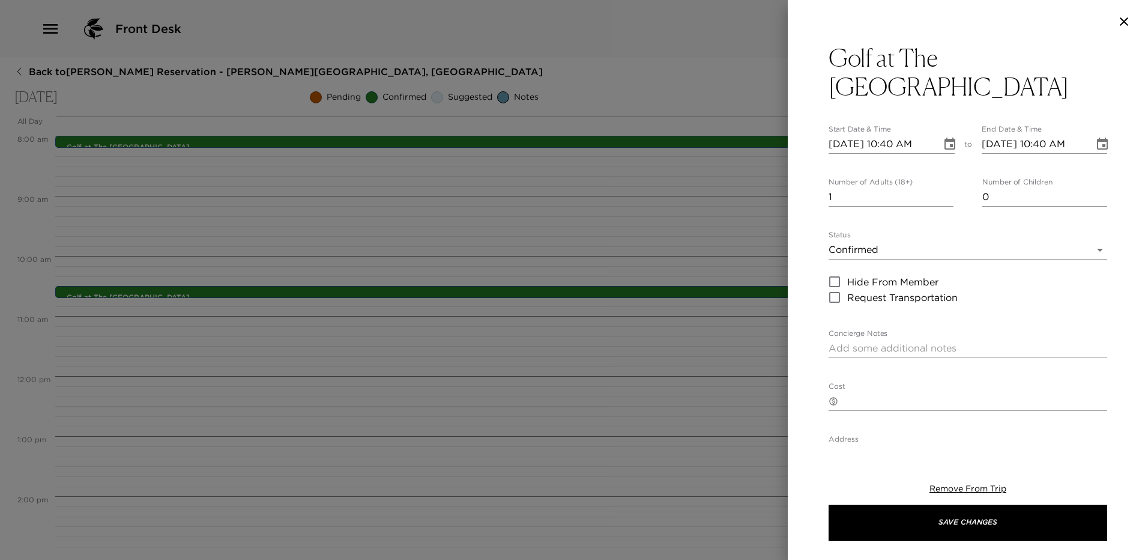
click at [863, 187] on input "1" at bounding box center [890, 196] width 125 height 19
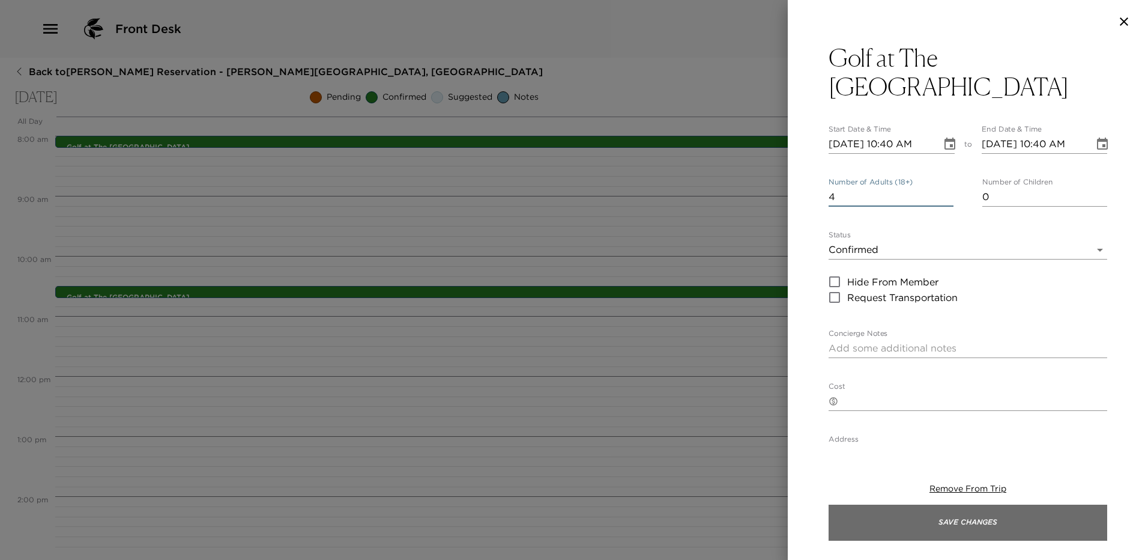
type input "4"
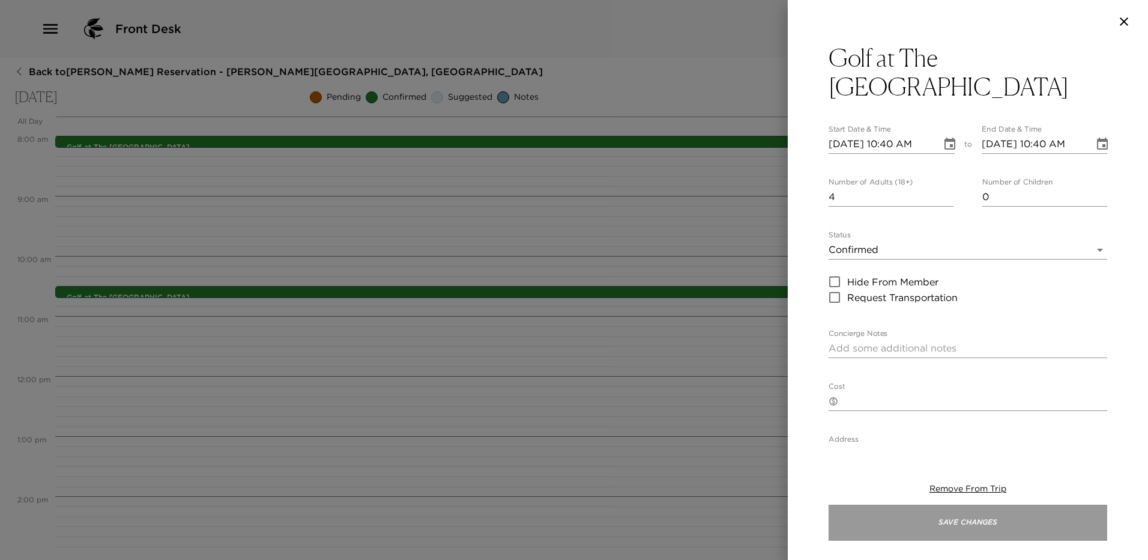
click at [961, 526] on button "Save Changes" at bounding box center [967, 522] width 279 height 36
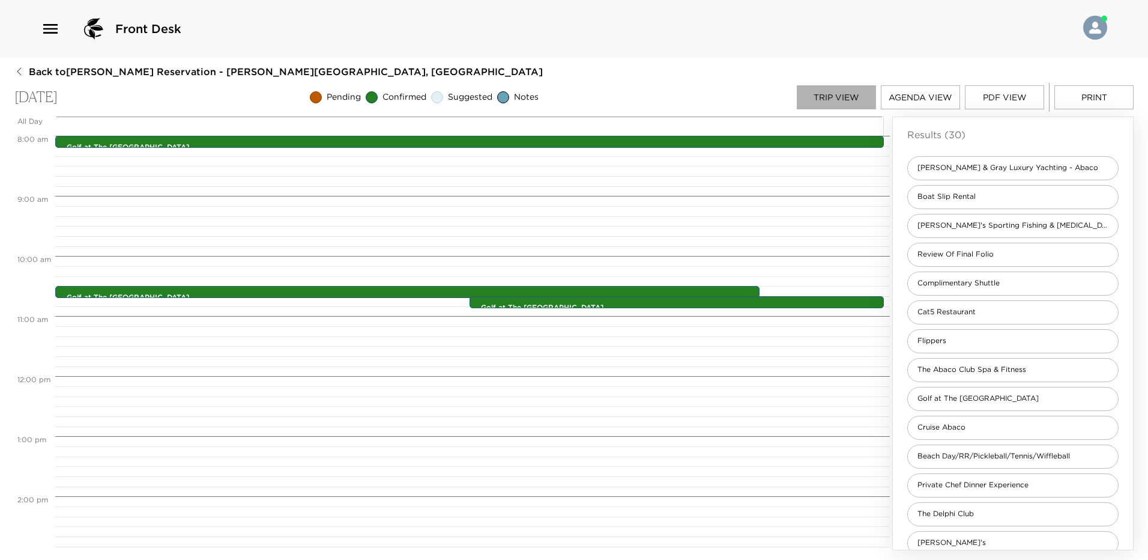
click at [830, 100] on button "Trip View" at bounding box center [836, 97] width 79 height 24
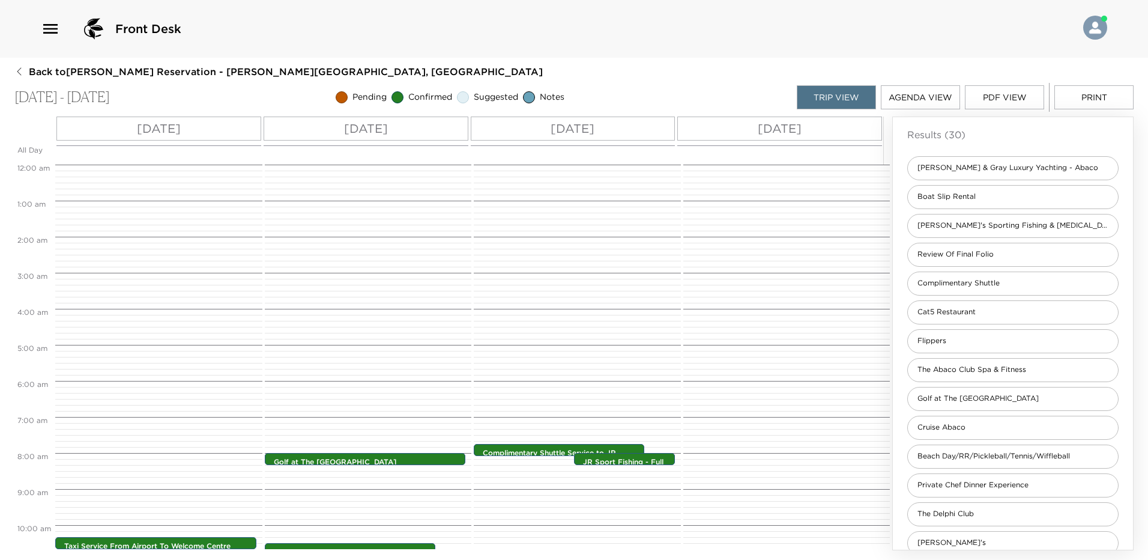
scroll to position [279, 0]
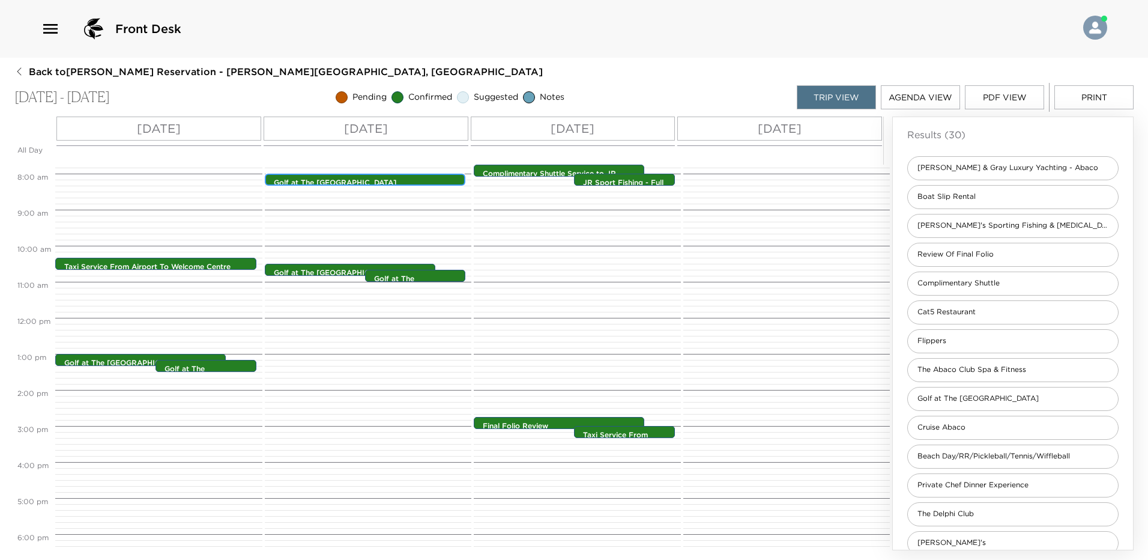
click at [382, 177] on div "Golf at The Abaco Club 8:00am - 8:00am" at bounding box center [368, 180] width 194 height 10
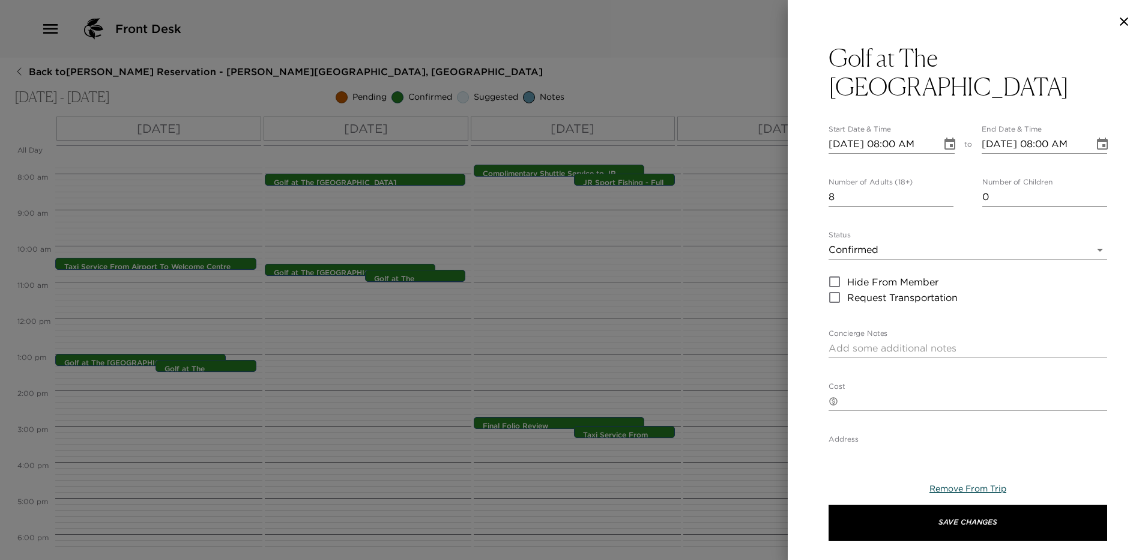
click at [961, 491] on span "Remove From Trip" at bounding box center [967, 488] width 77 height 11
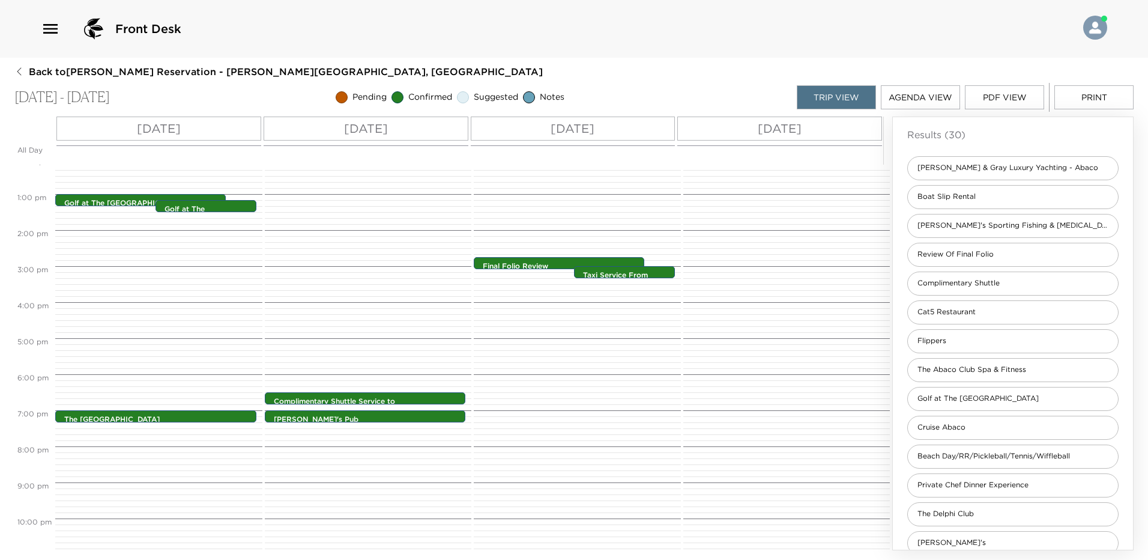
scroll to position [360, 0]
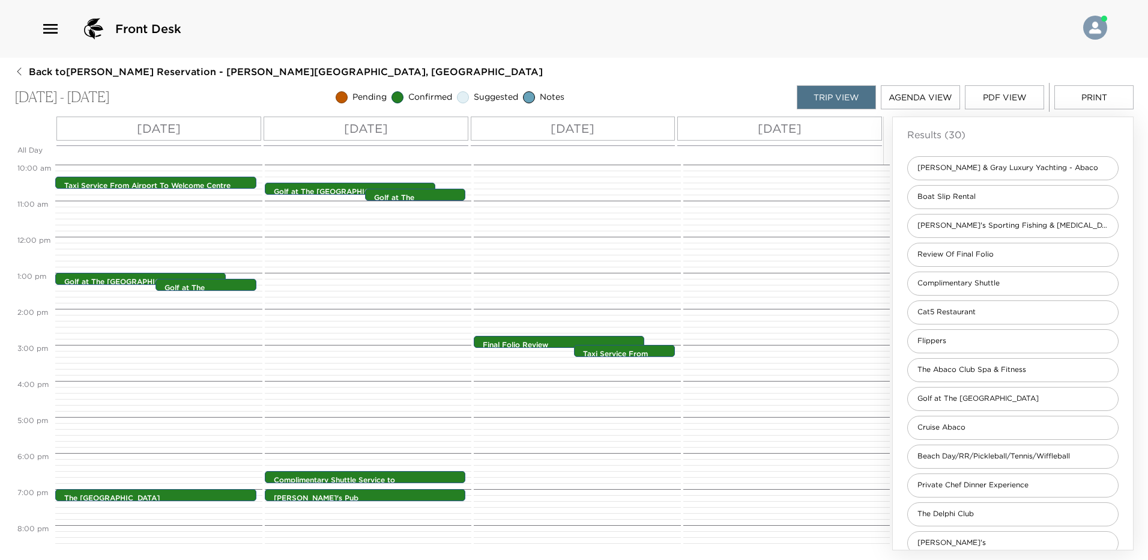
click at [1015, 98] on button "PDF View" at bounding box center [1004, 97] width 79 height 24
